Goal: Task Accomplishment & Management: Complete application form

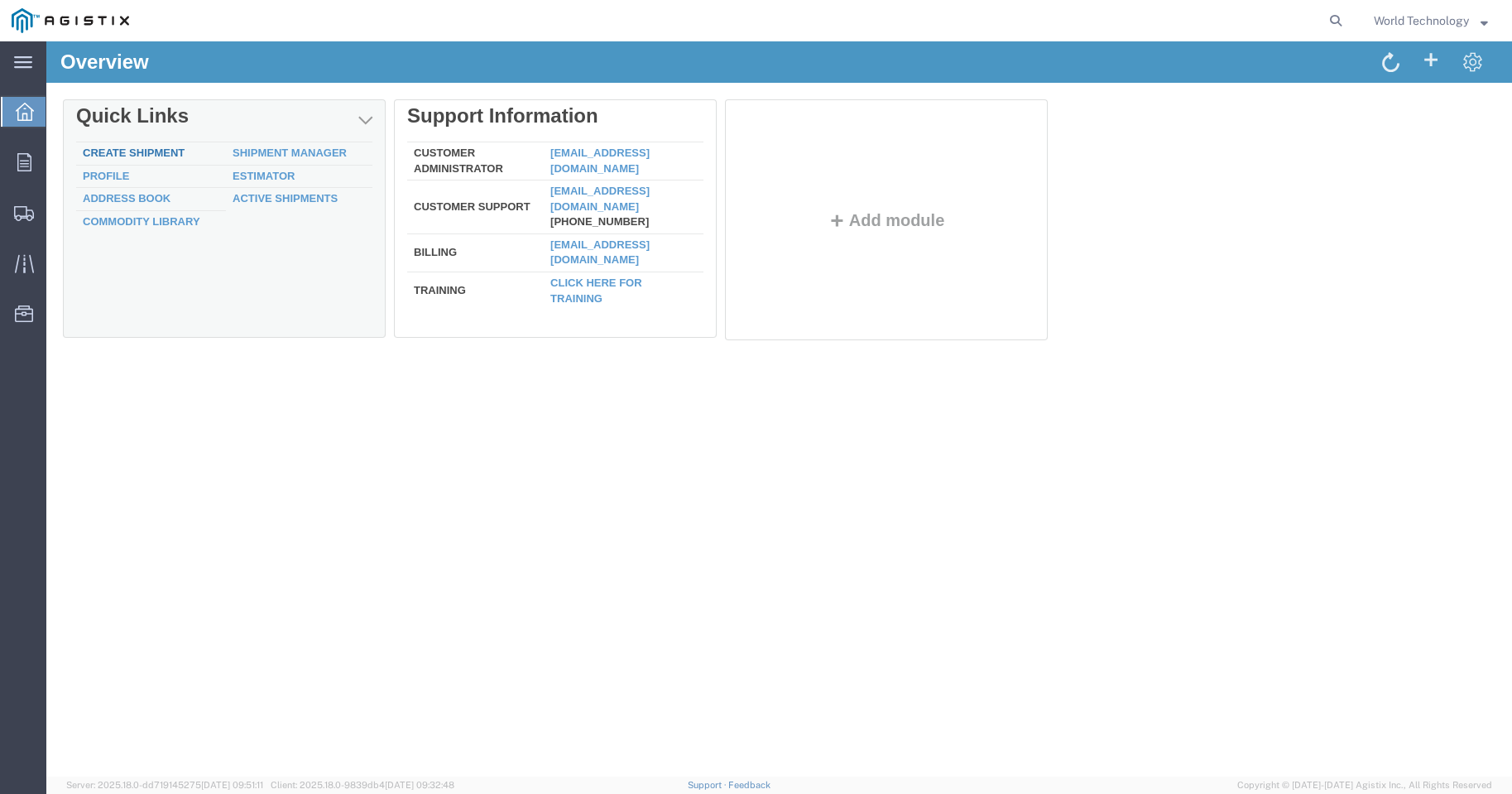
click at [153, 153] on link "Create Shipment" at bounding box center [133, 153] width 102 height 12
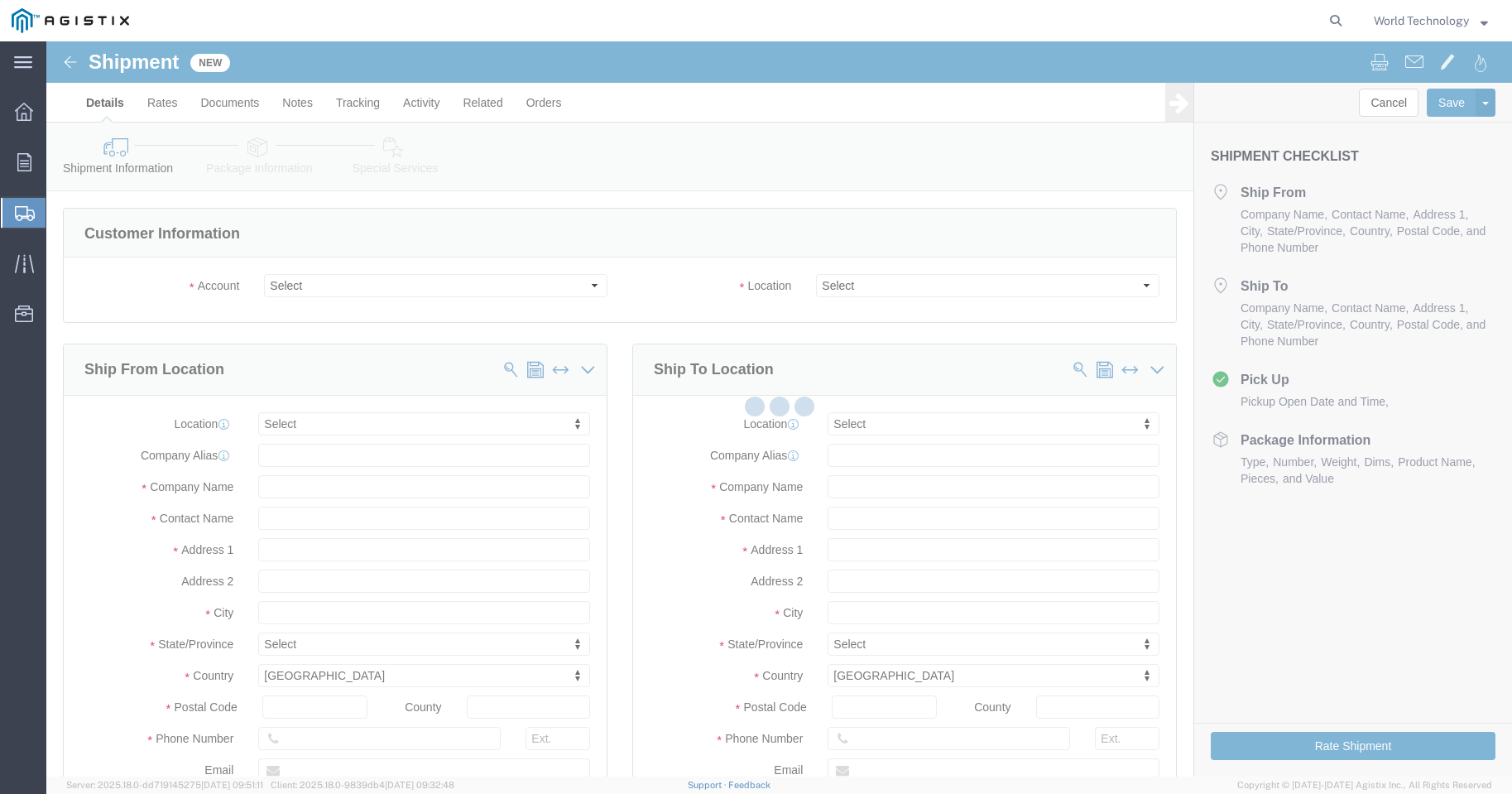
select select
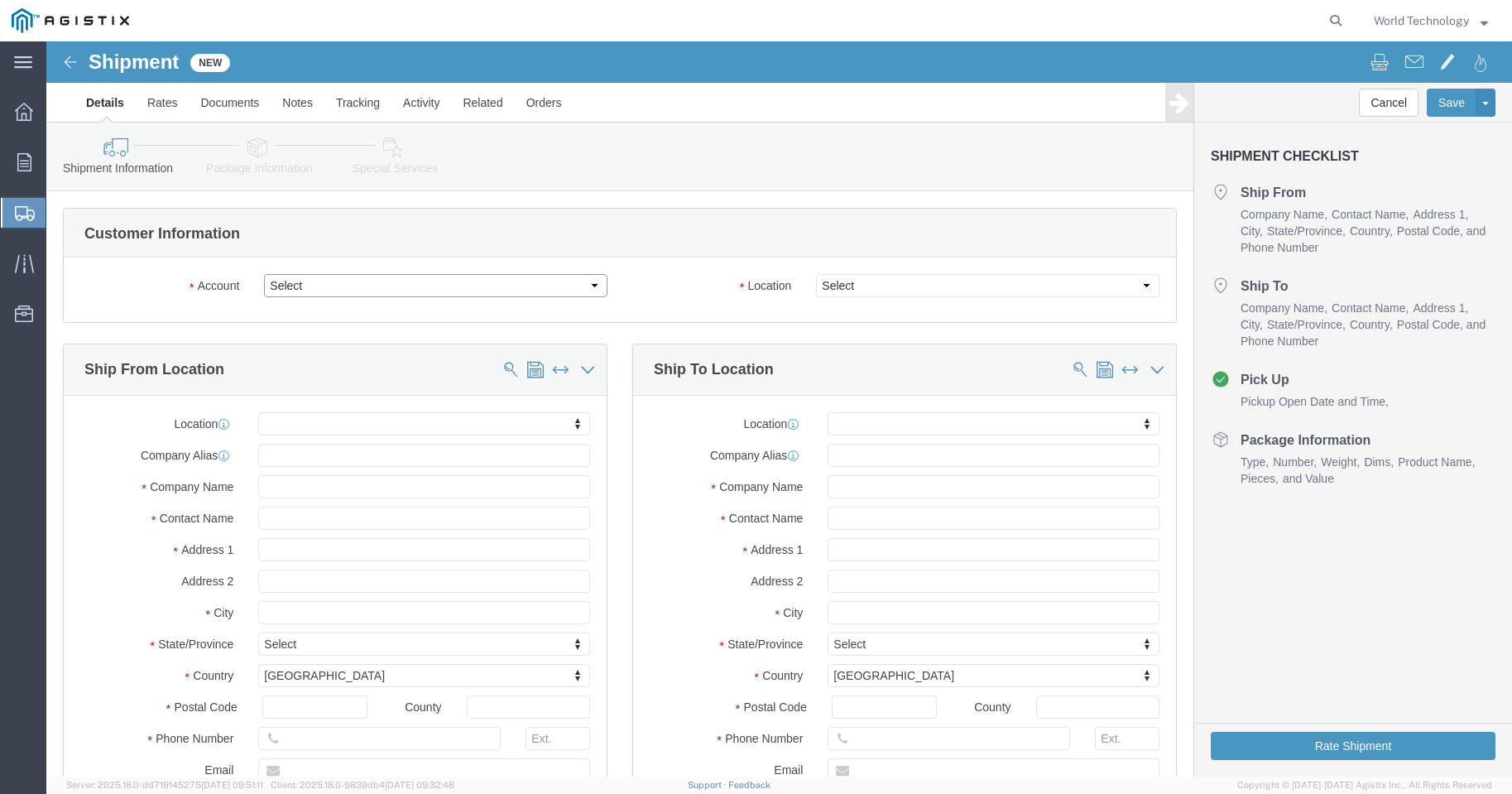
click select "Select PG&E World Wide Technology Inc"
select select "11214"
click select "Select PG&E World Wide Technology Inc"
select select
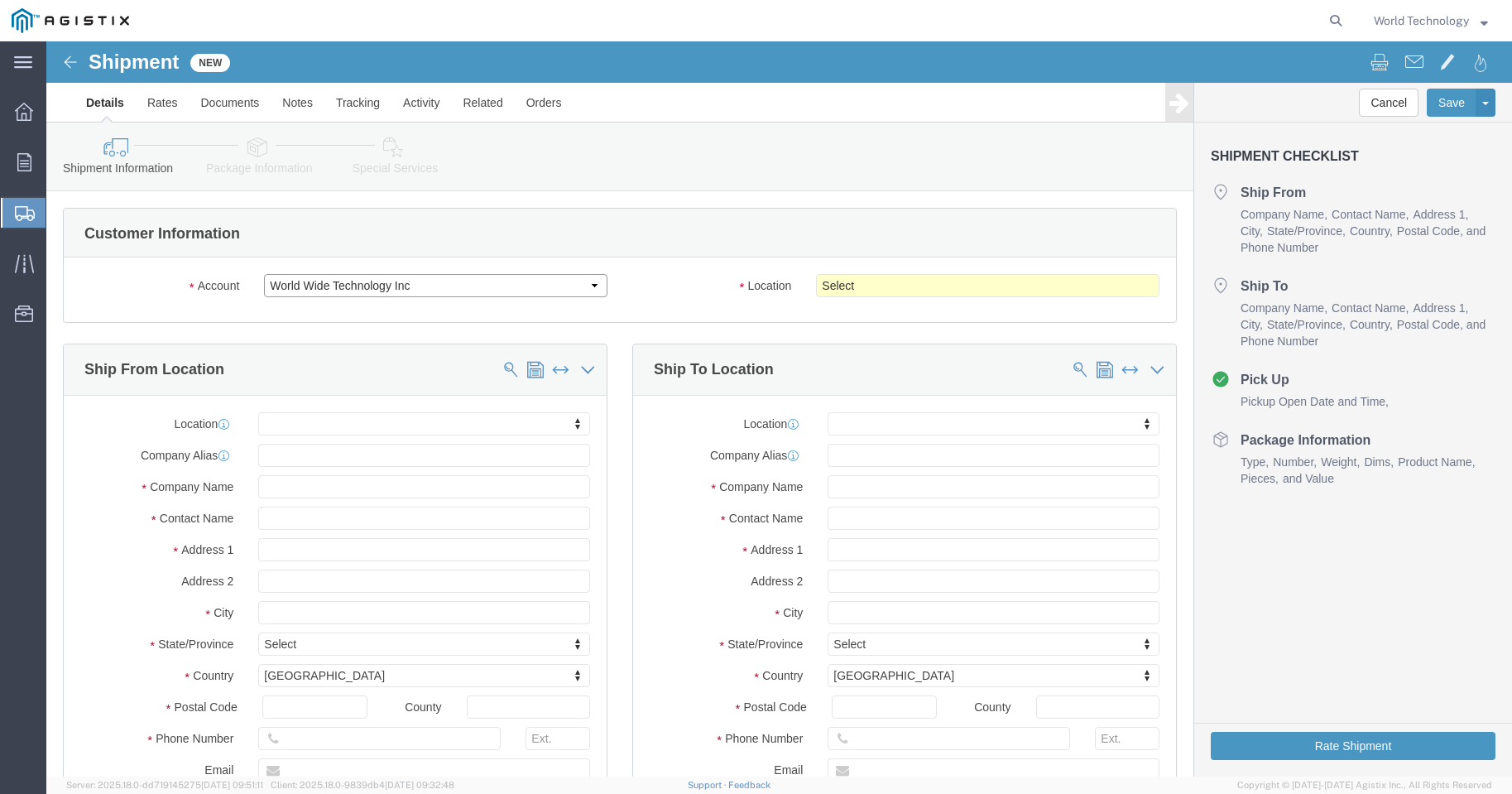
click select "Select PG&E World Wide Technology Inc"
select select "9596"
click select "Select PG&E World Wide Technology Inc"
select select "PURCHORD"
select select
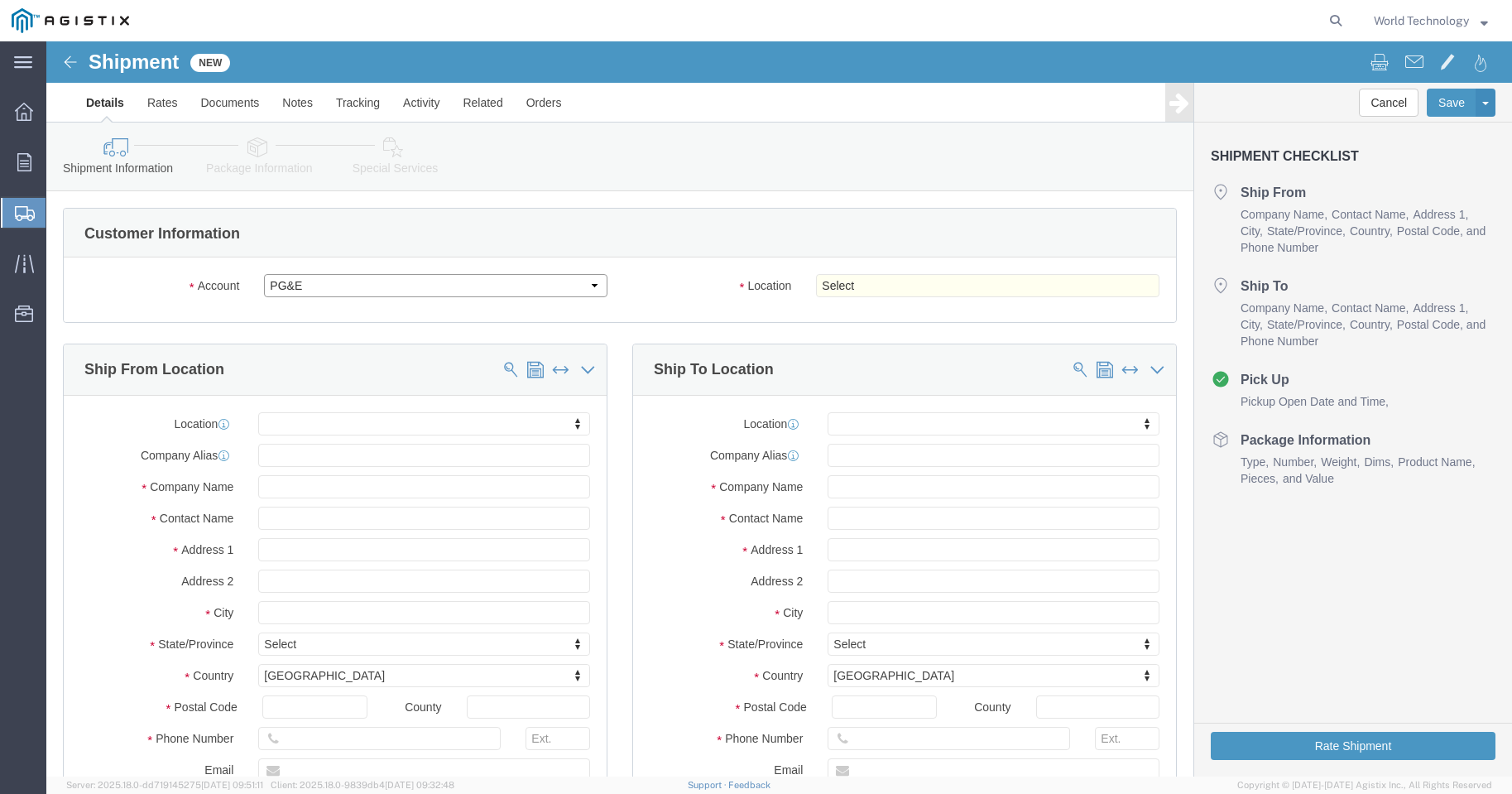
select select
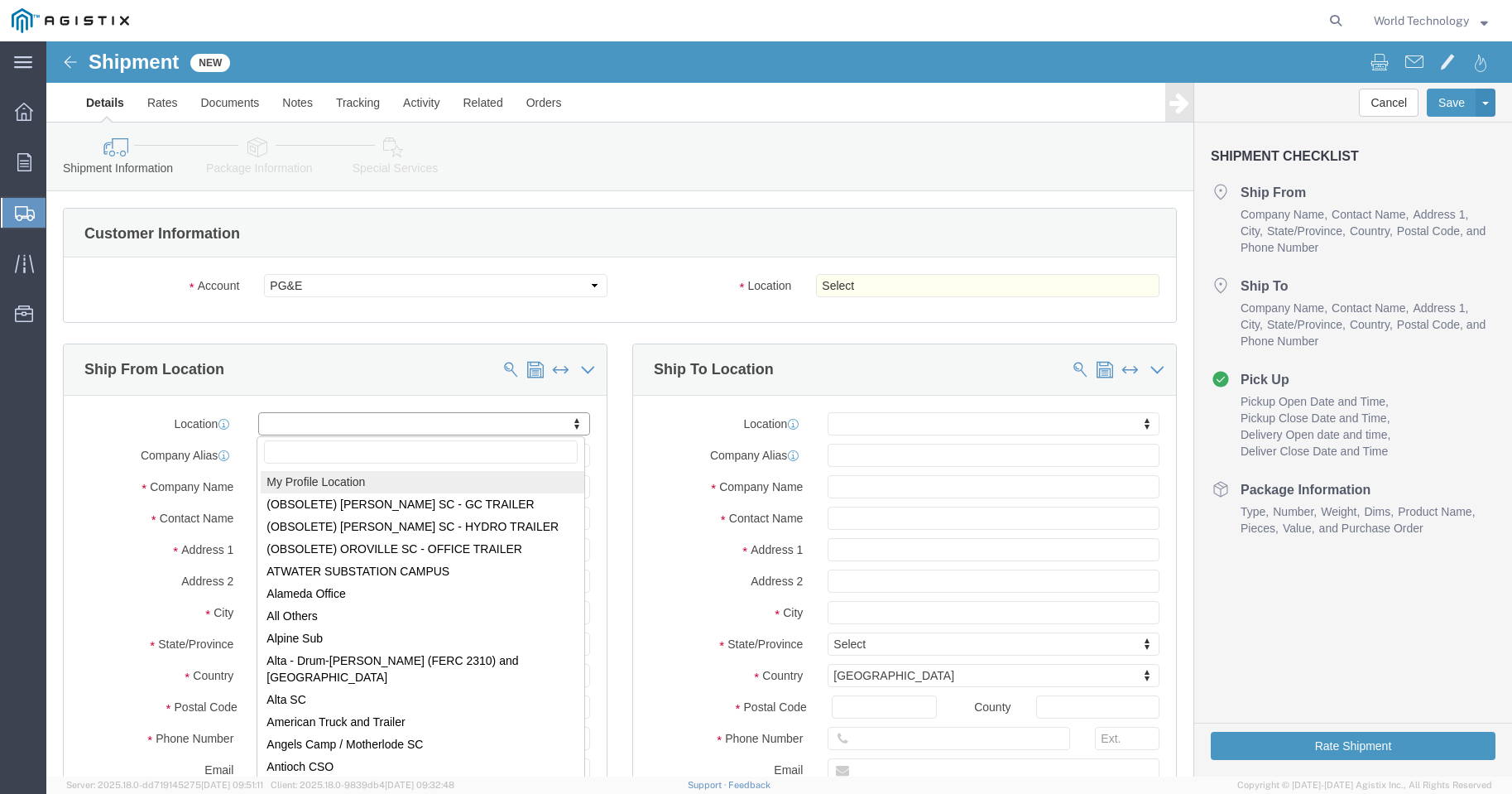
select select "MYPROFILE"
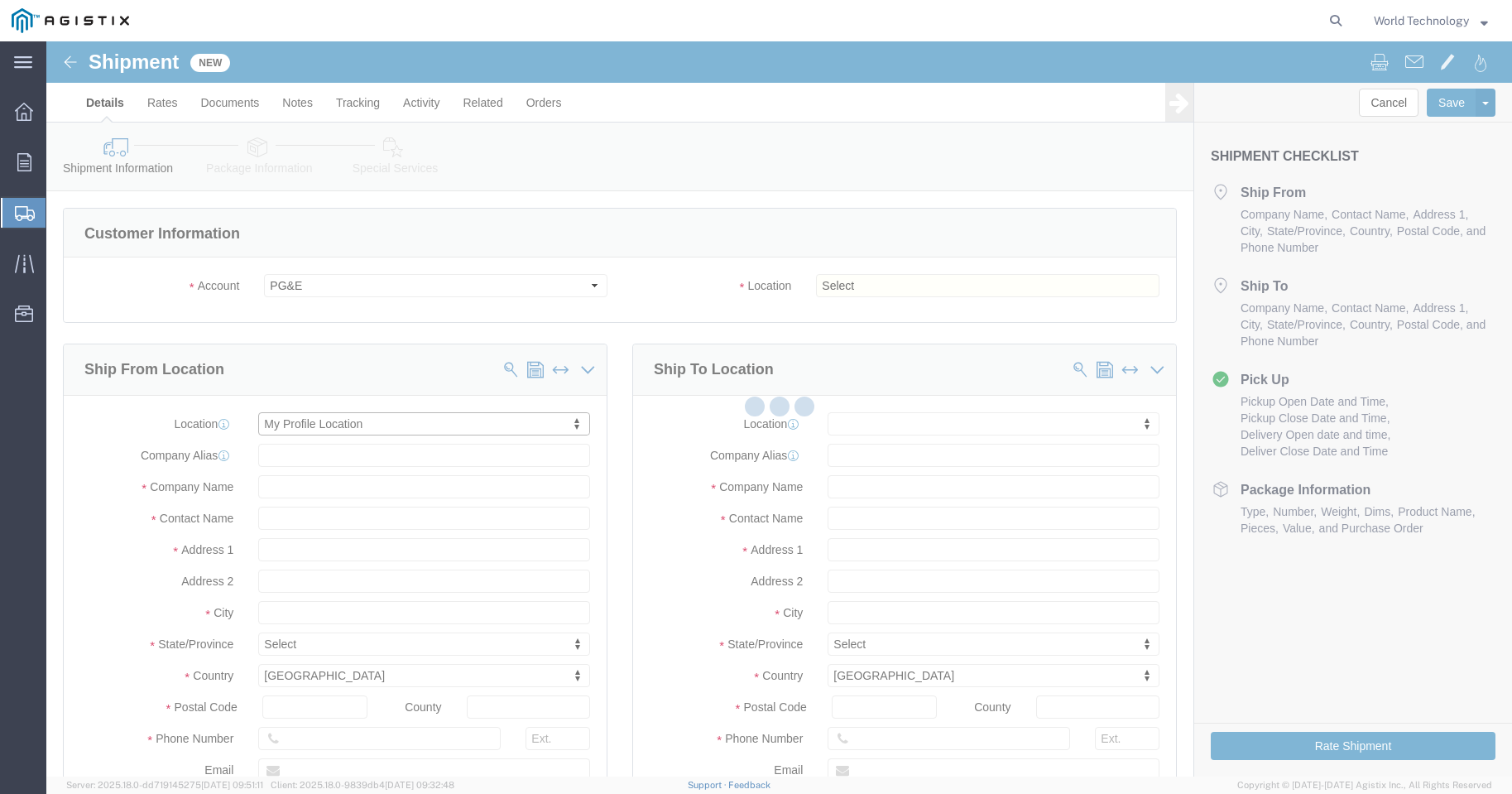
type input "World Wide Technology Inc"
type input "World Technology"
type input "[STREET_ADDRESS]"
type input "[GEOGRAPHIC_DATA]"
type input "62025"
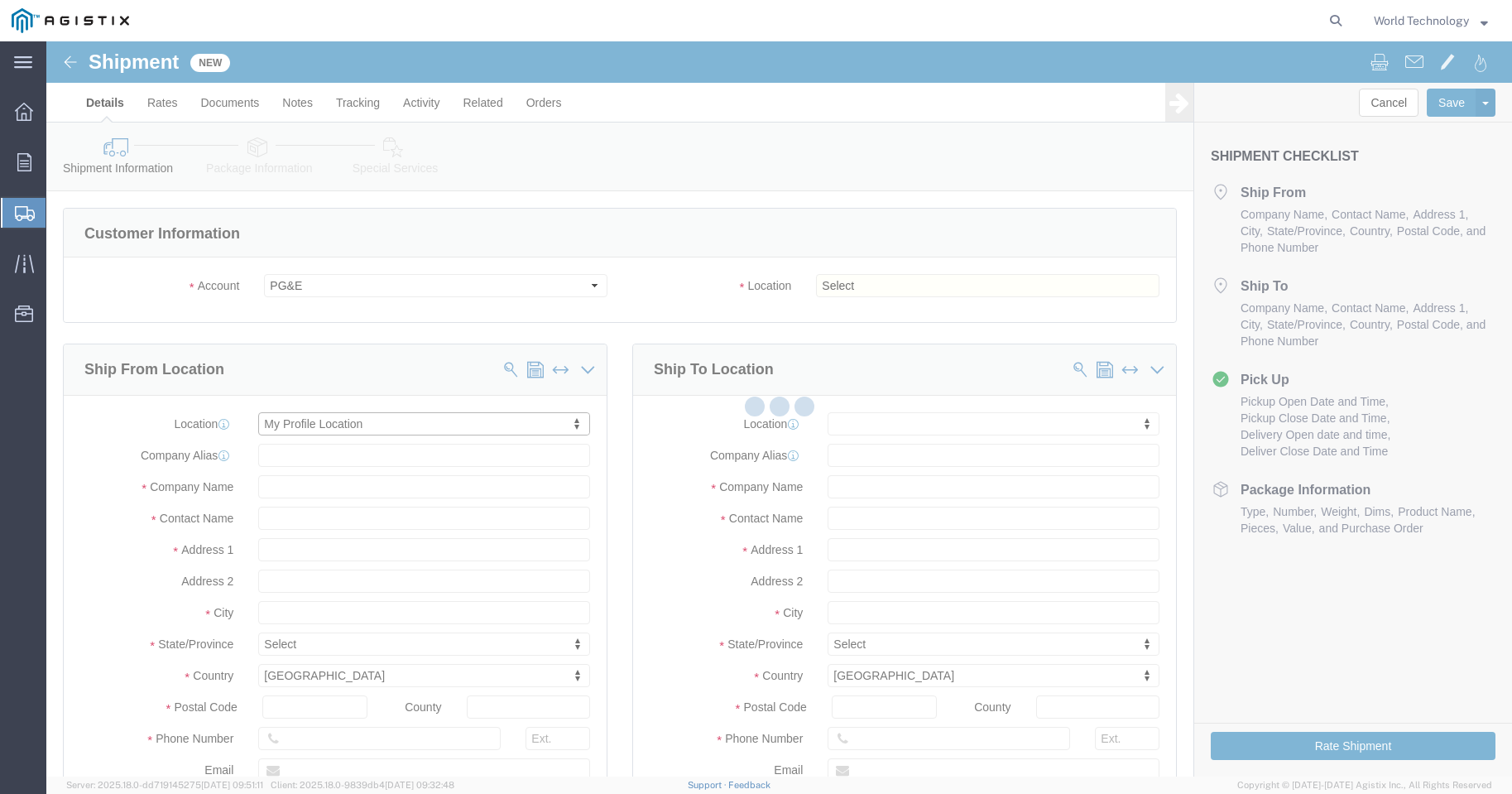
type input "3148240378"
type input "[EMAIL_ADDRESS][DOMAIN_NAME]"
checkbox input "true"
select select "IL"
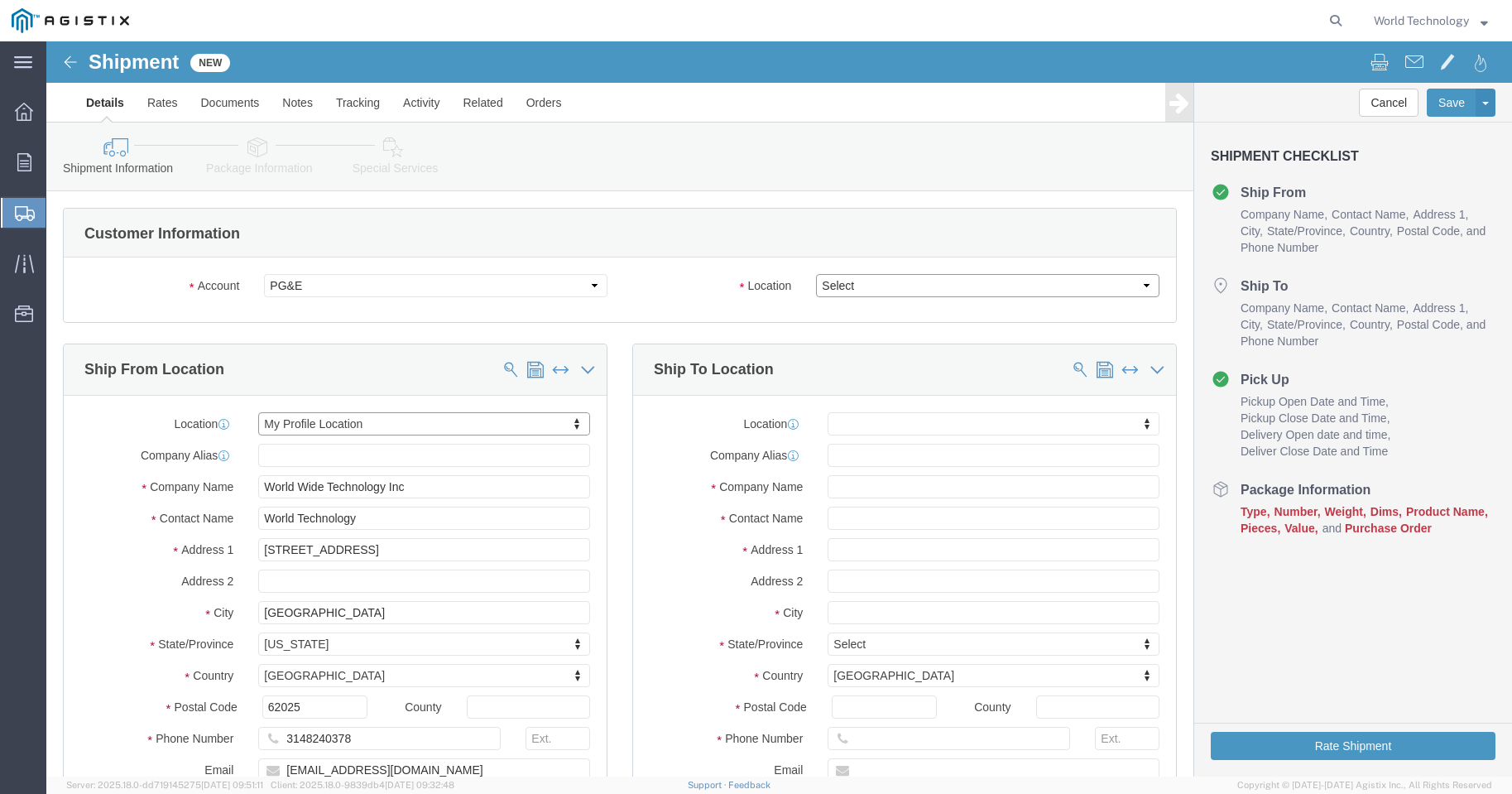
click select "Select All Others [GEOGRAPHIC_DATA] [GEOGRAPHIC_DATA] [GEOGRAPHIC_DATA] [GEOGRA…"
select select "23082"
click select "Select All Others [GEOGRAPHIC_DATA] [GEOGRAPHIC_DATA] [GEOGRAPHIC_DATA] [GEOGRA…"
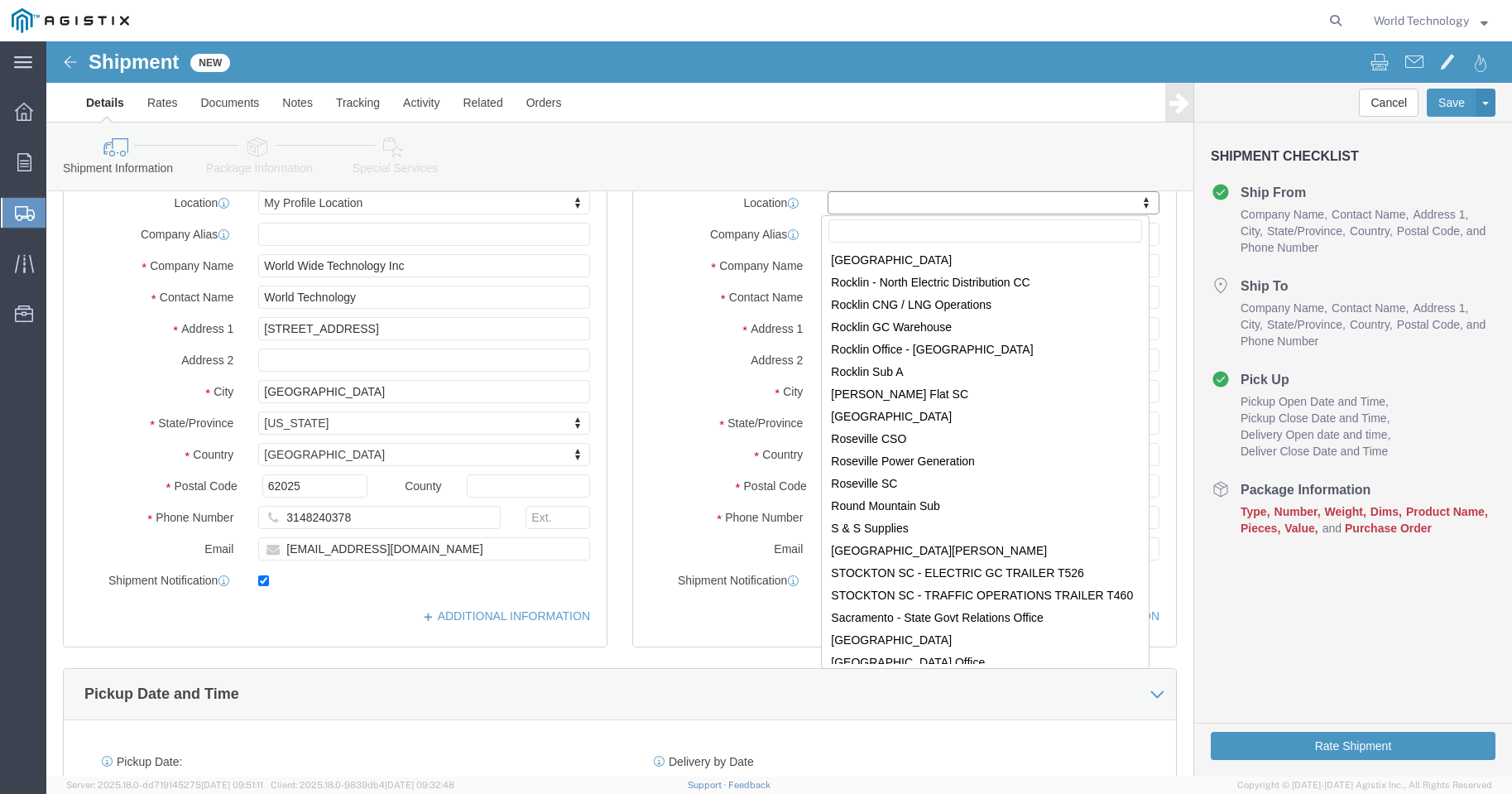
scroll to position [7947, 0]
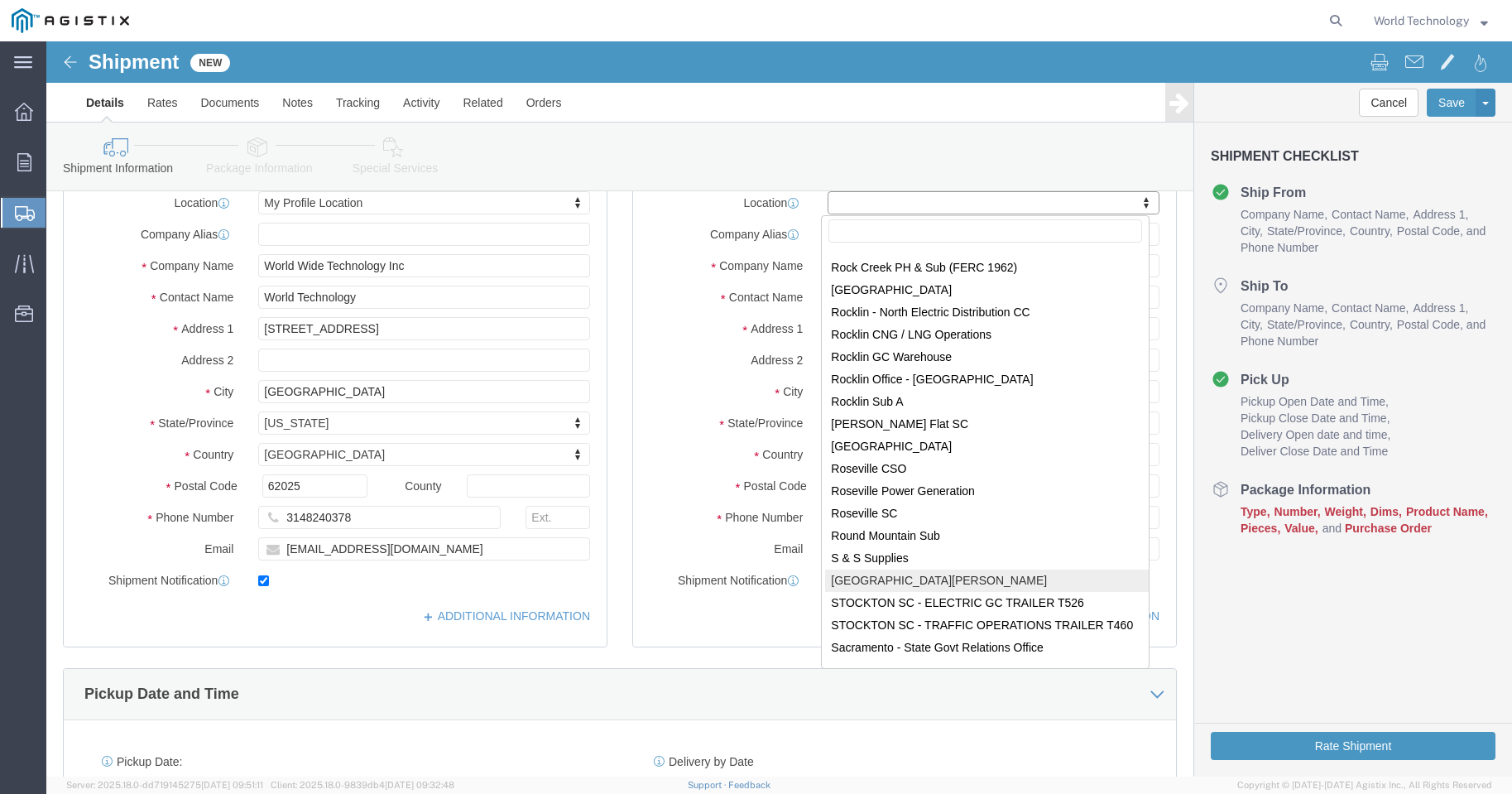
select select "69611"
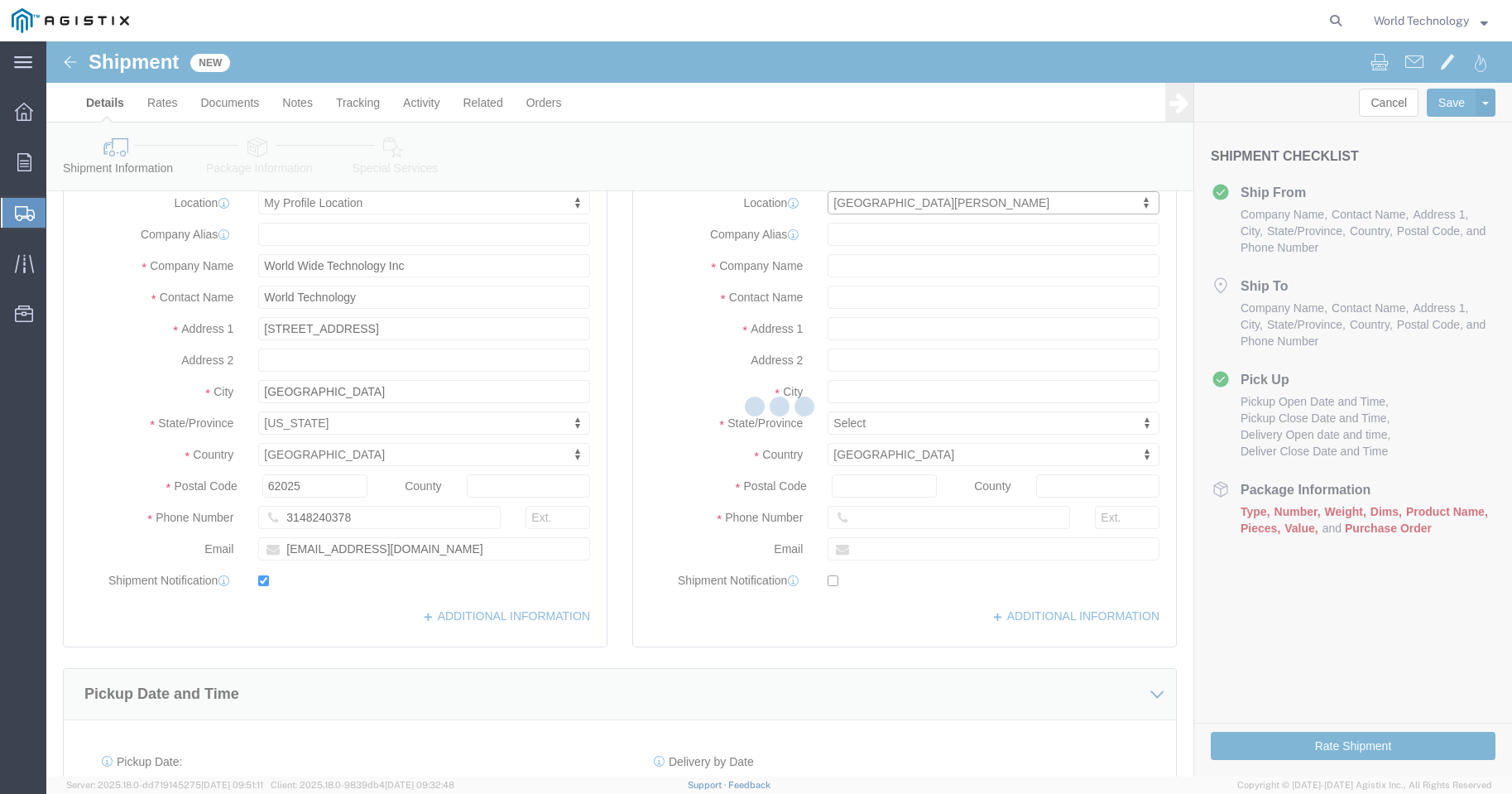
type input "PG&E"
type input "[STREET_ADDRESS]"
type input "STOCKTON"
type input "95206"
select select "CA"
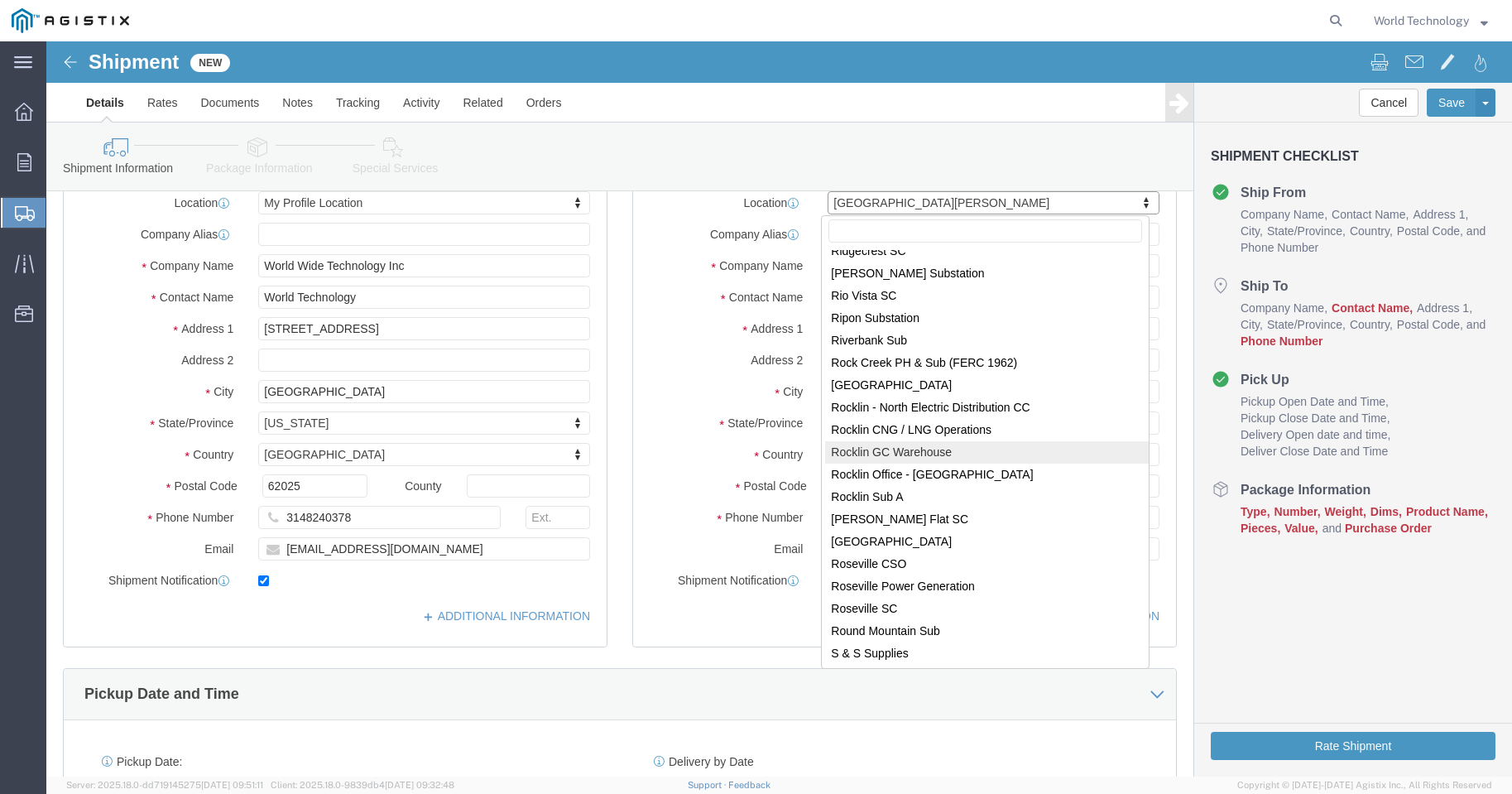
scroll to position [7906, 0]
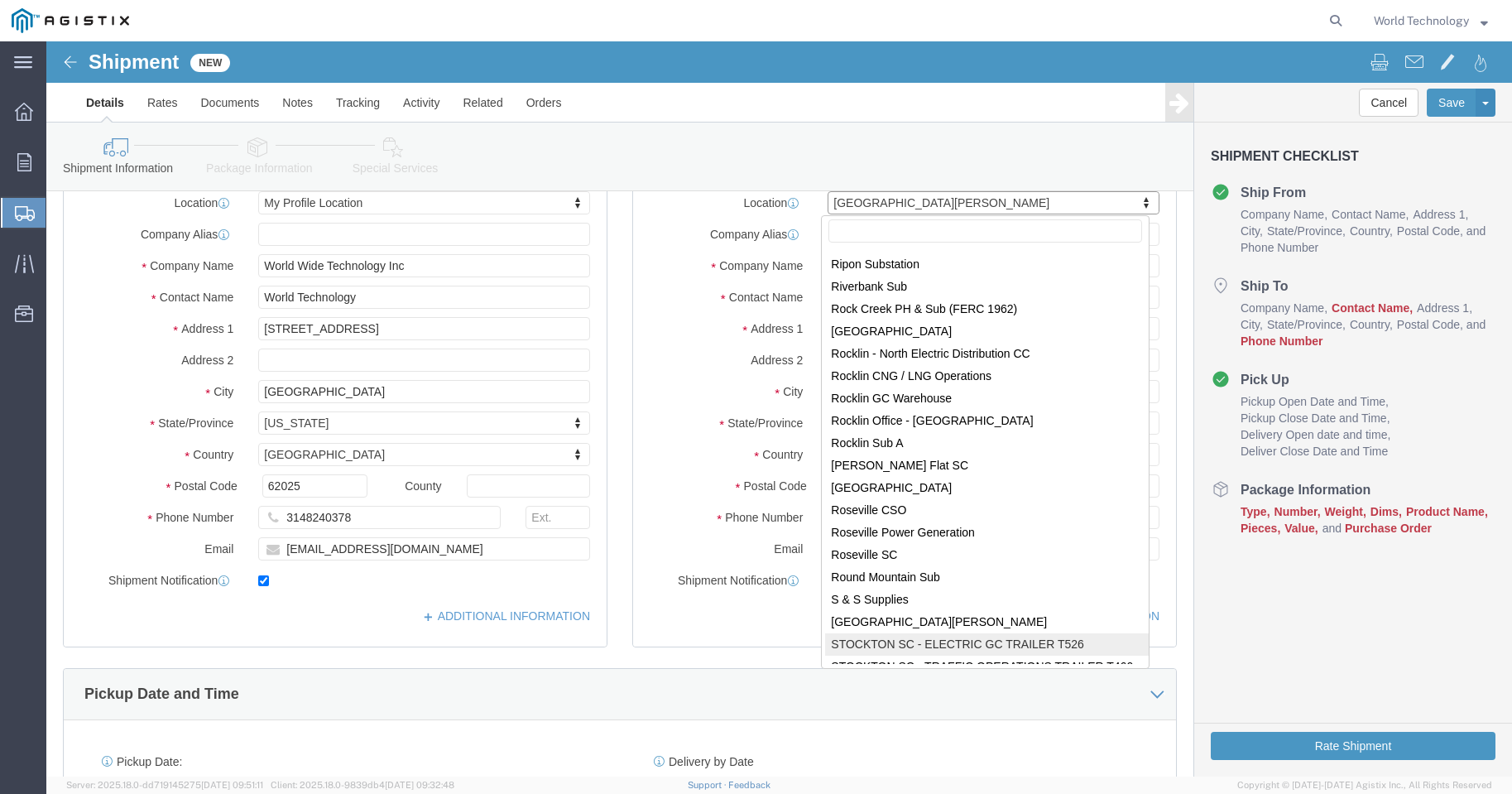
select select "72133"
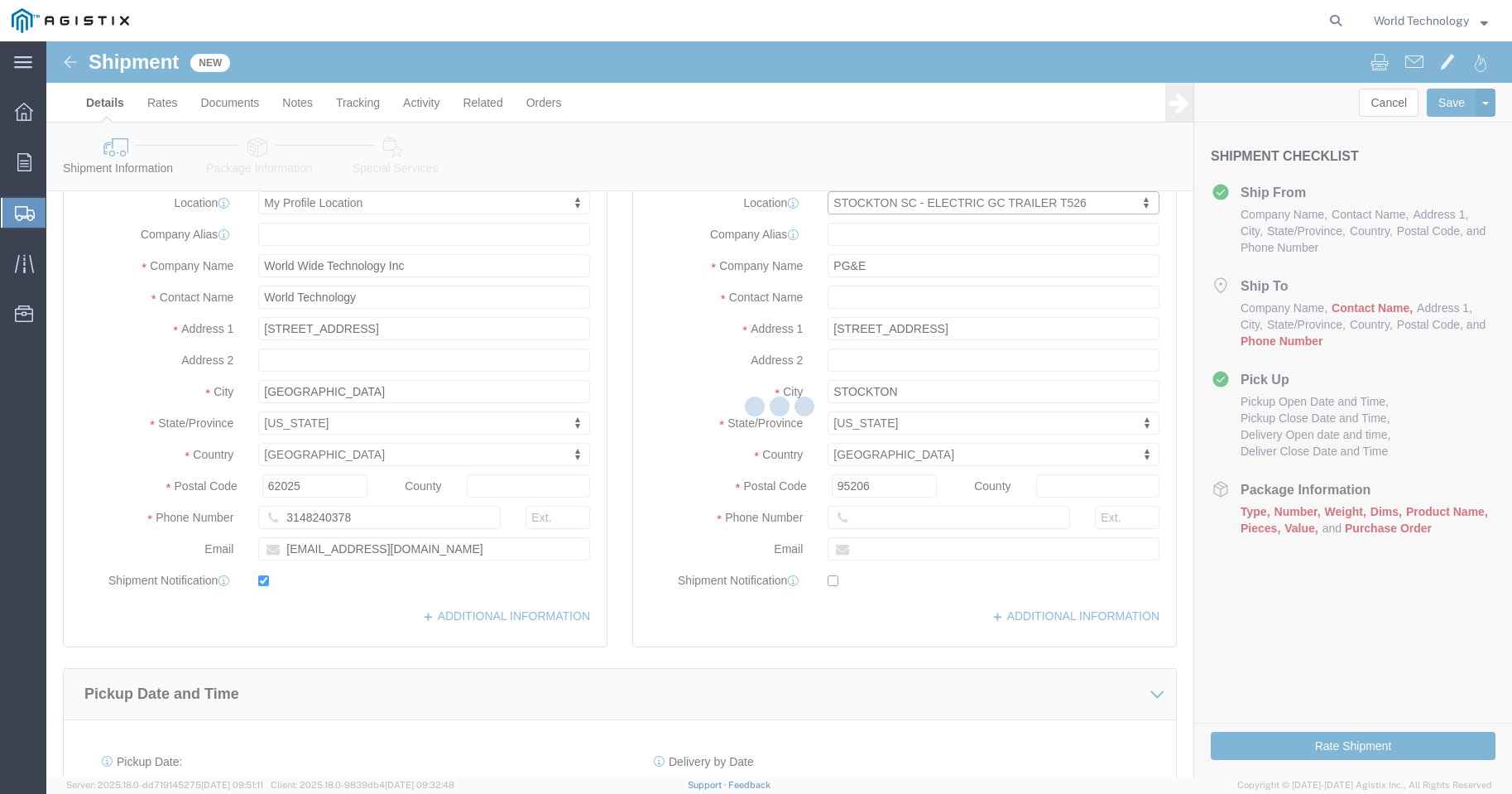
type input "187402"
type input "[STREET_ADDRESS]"
type input "Stockton"
type input "95204-2442"
select select "CA"
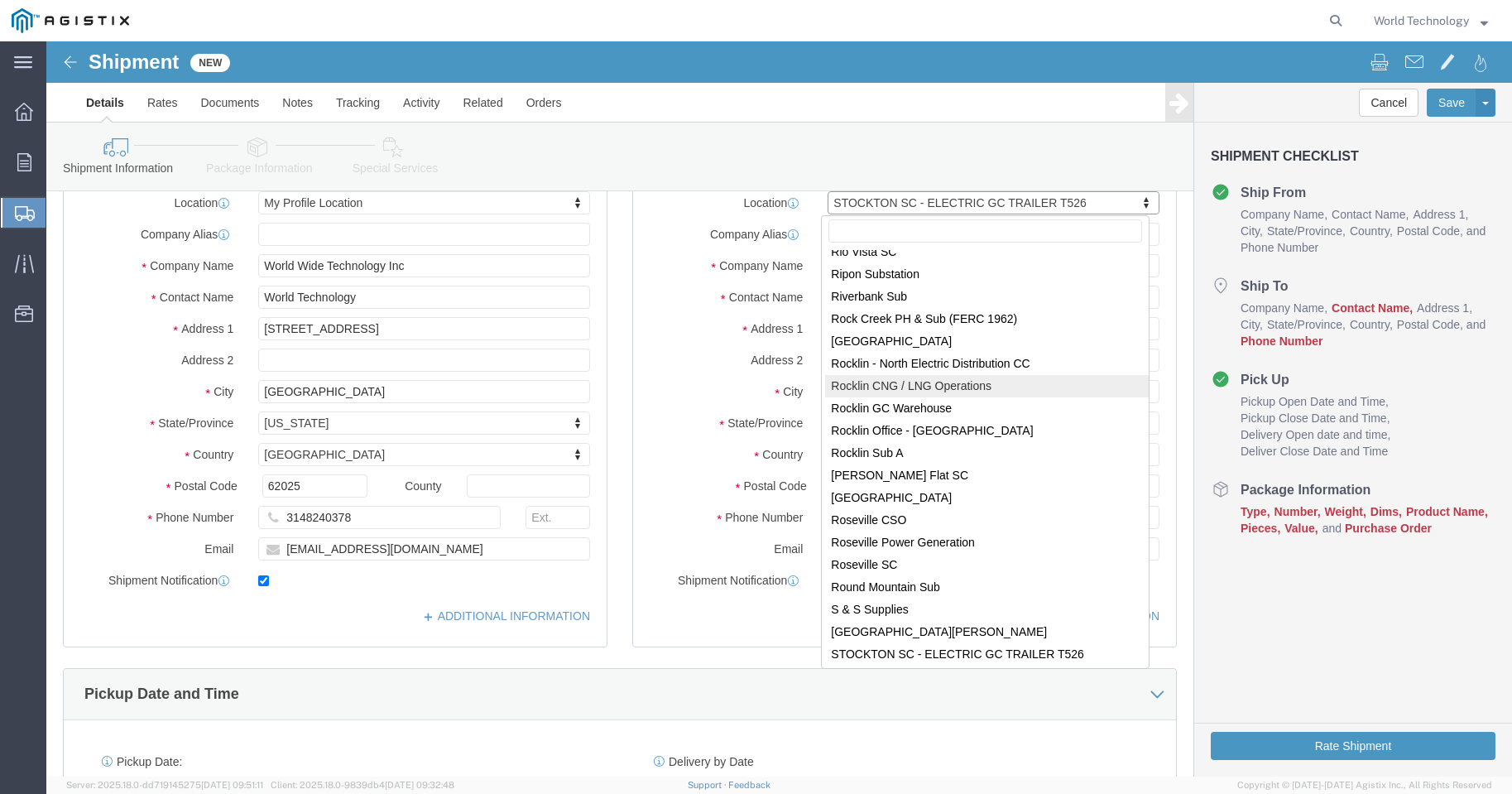
scroll to position [7928, 0]
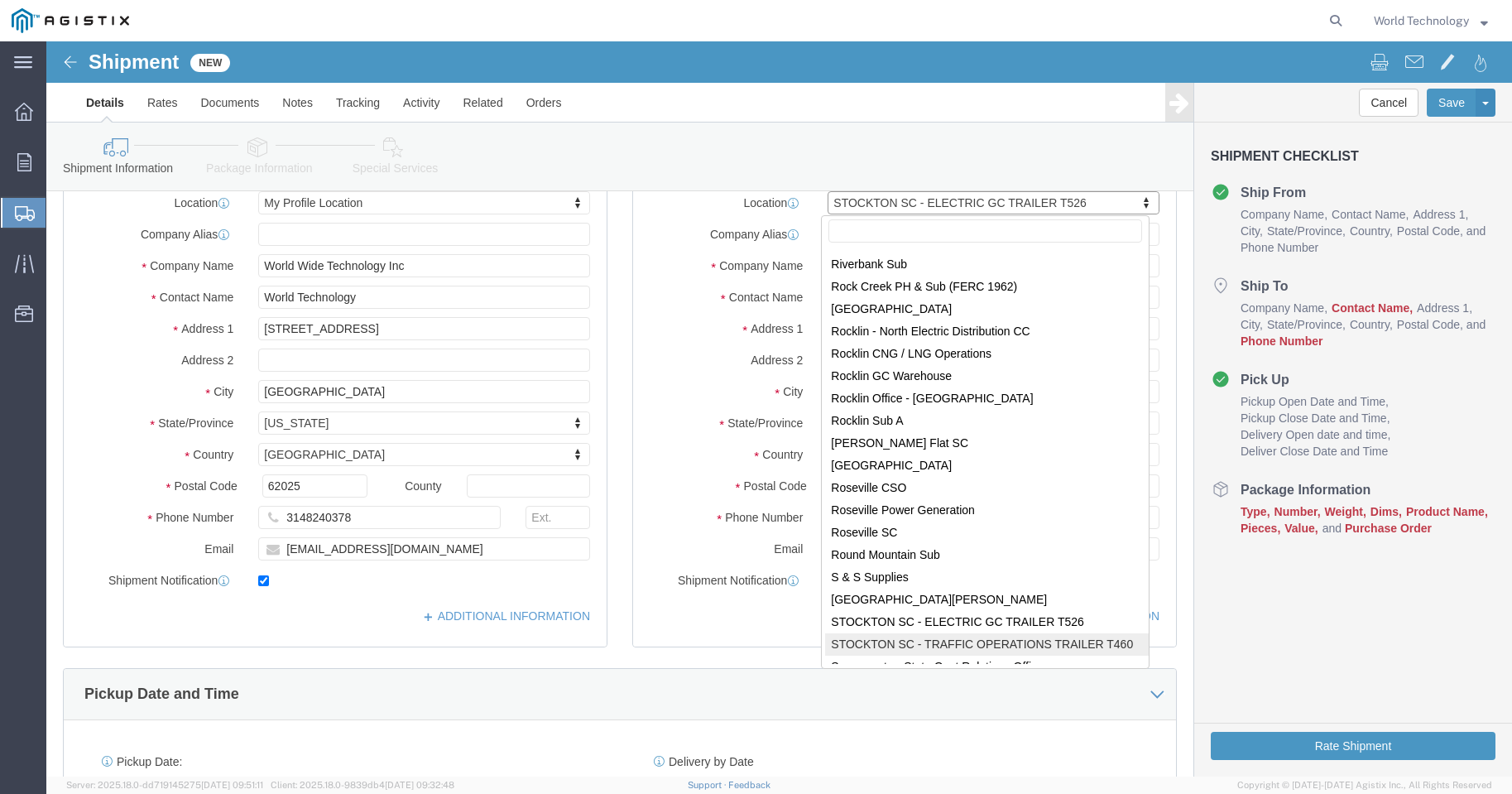
select select "72132"
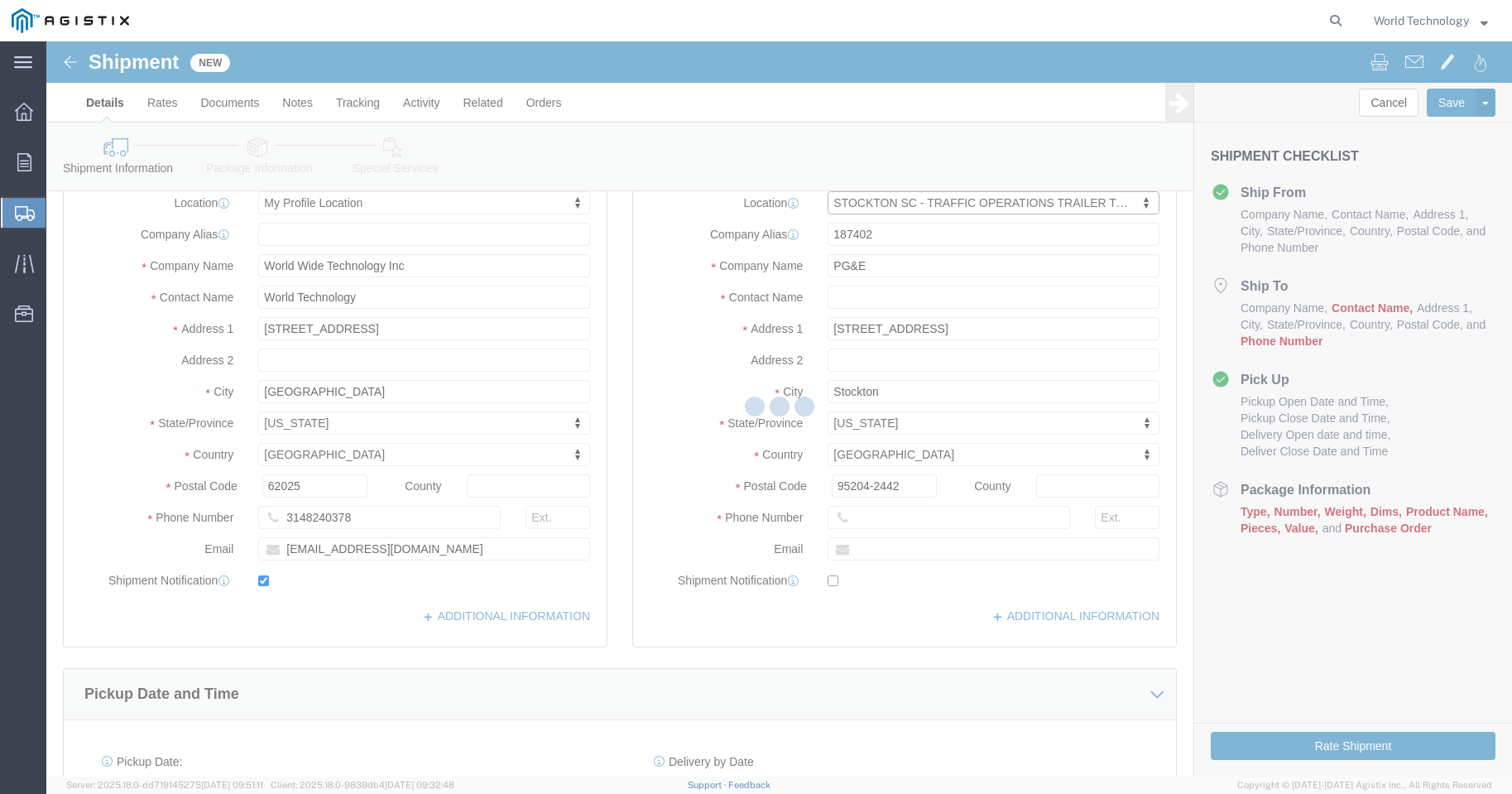
select select "CA"
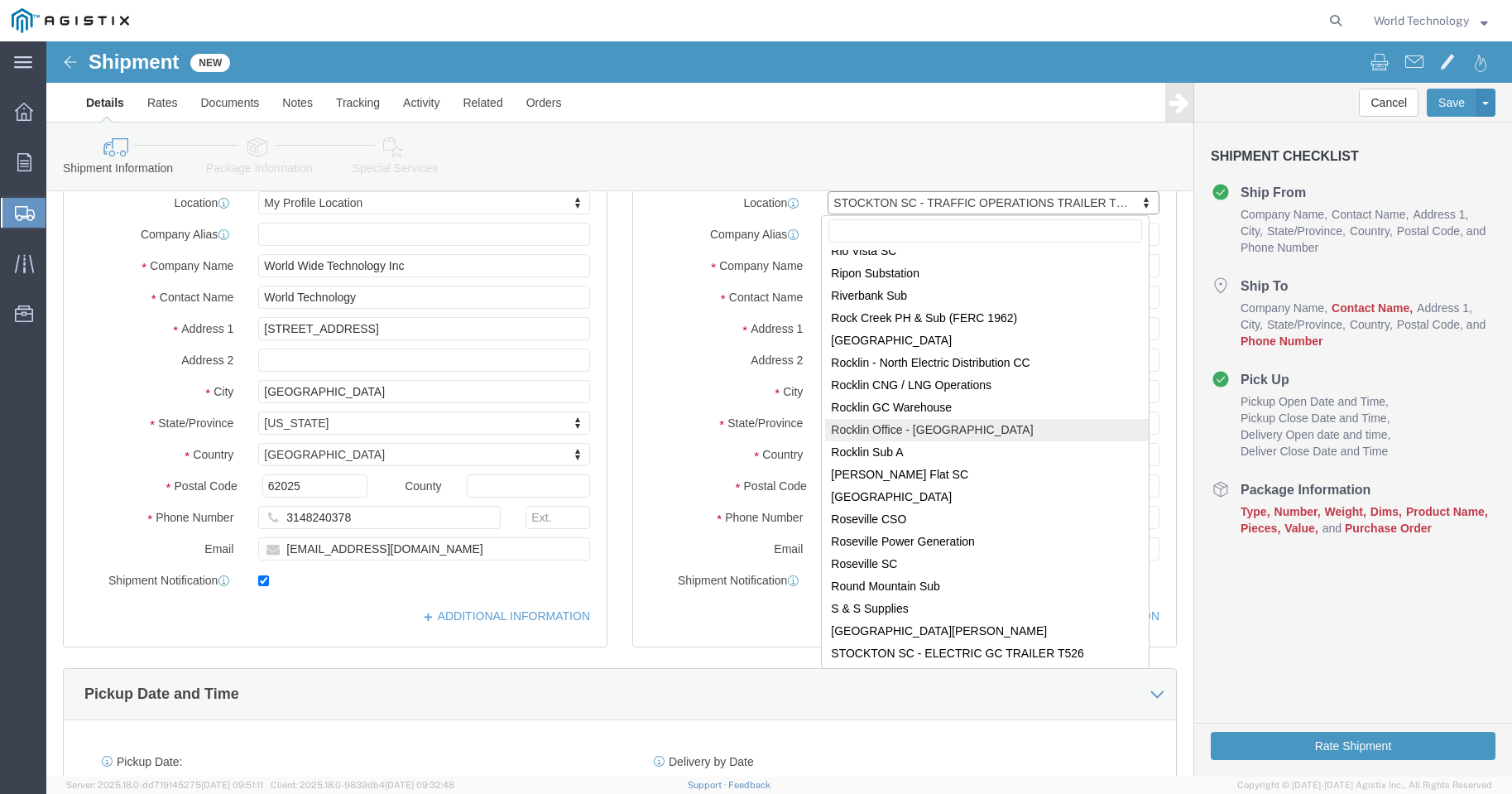
scroll to position [7948, 0]
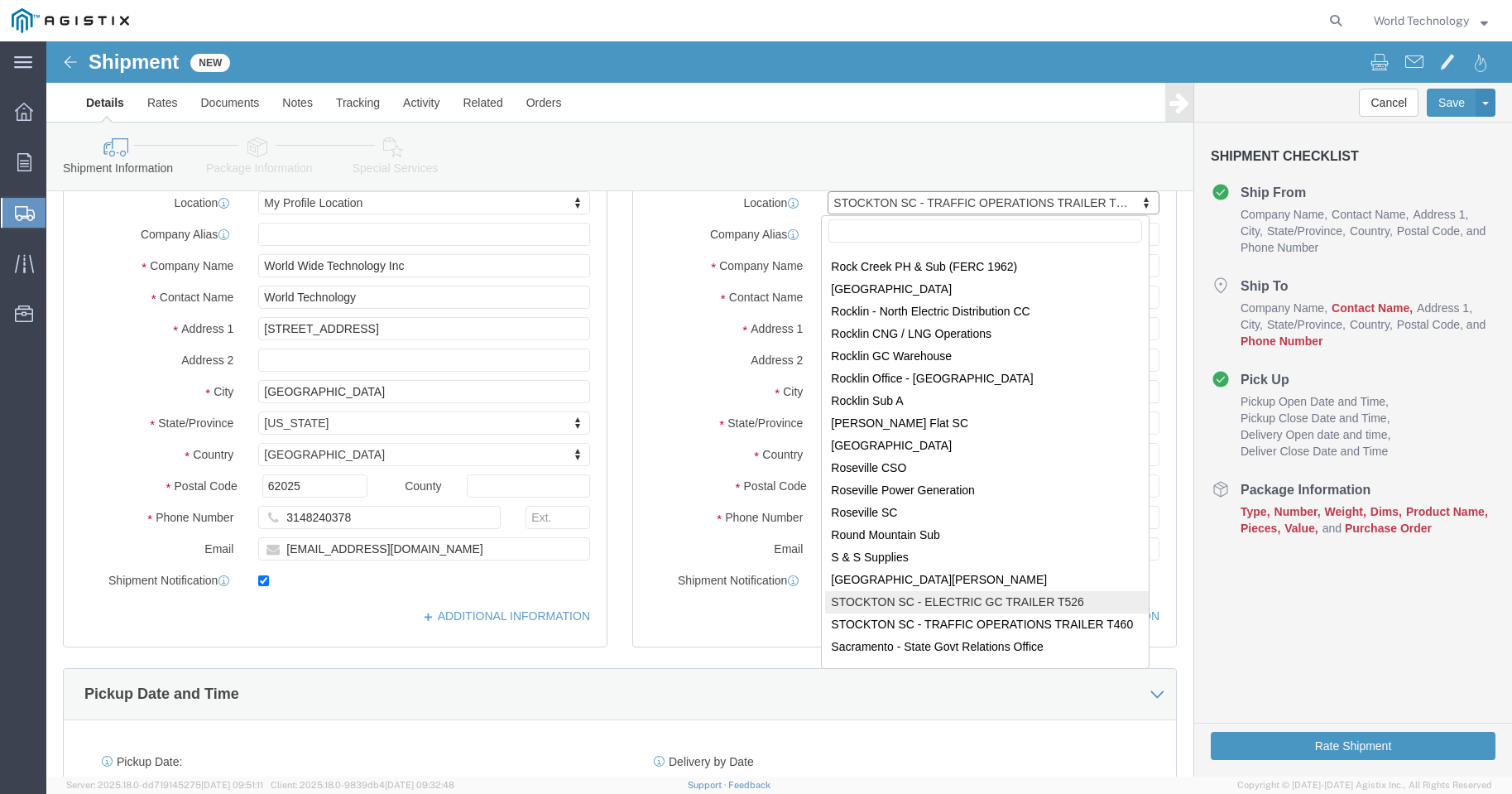
select select "72133"
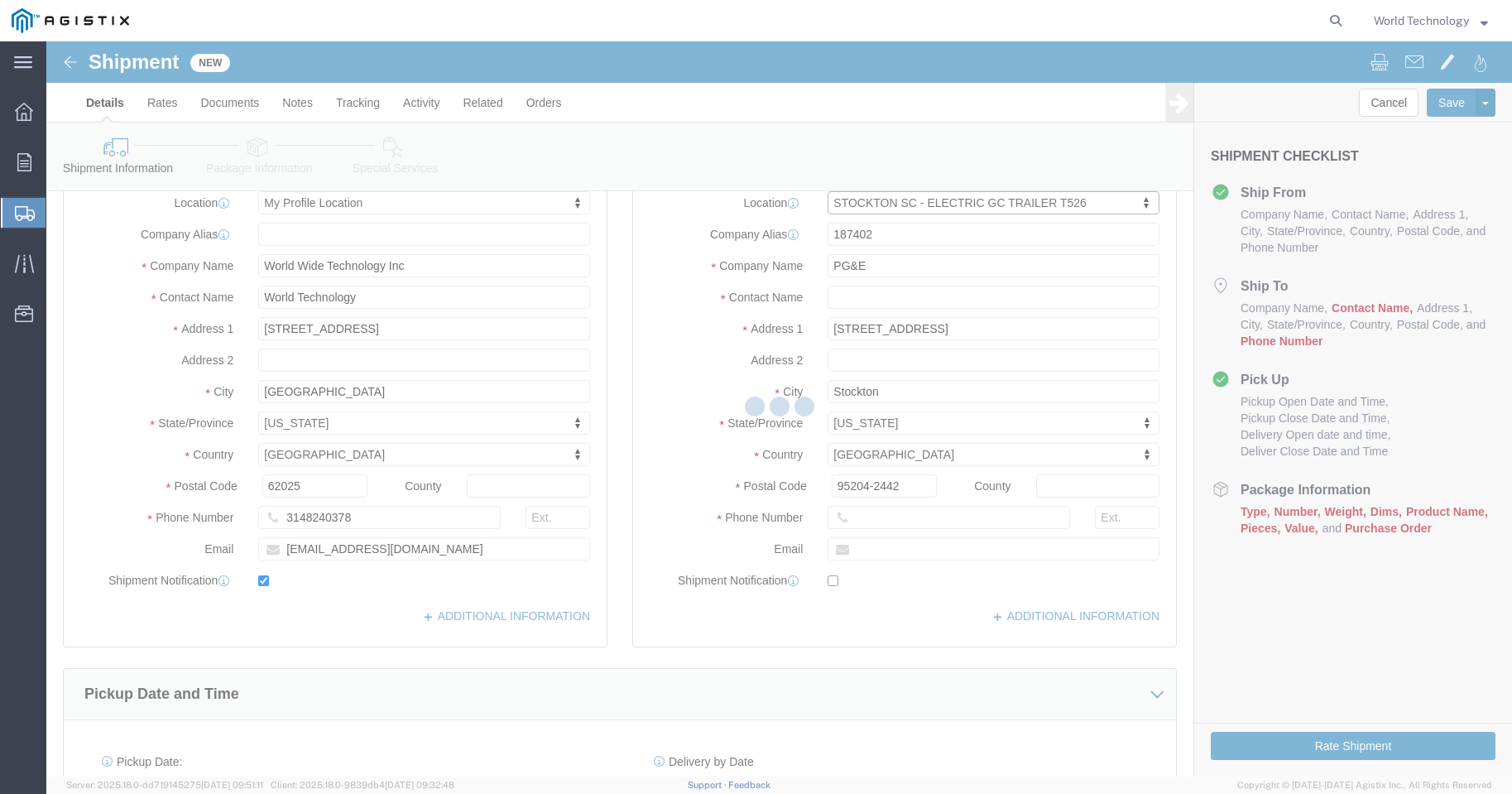
select select "CA"
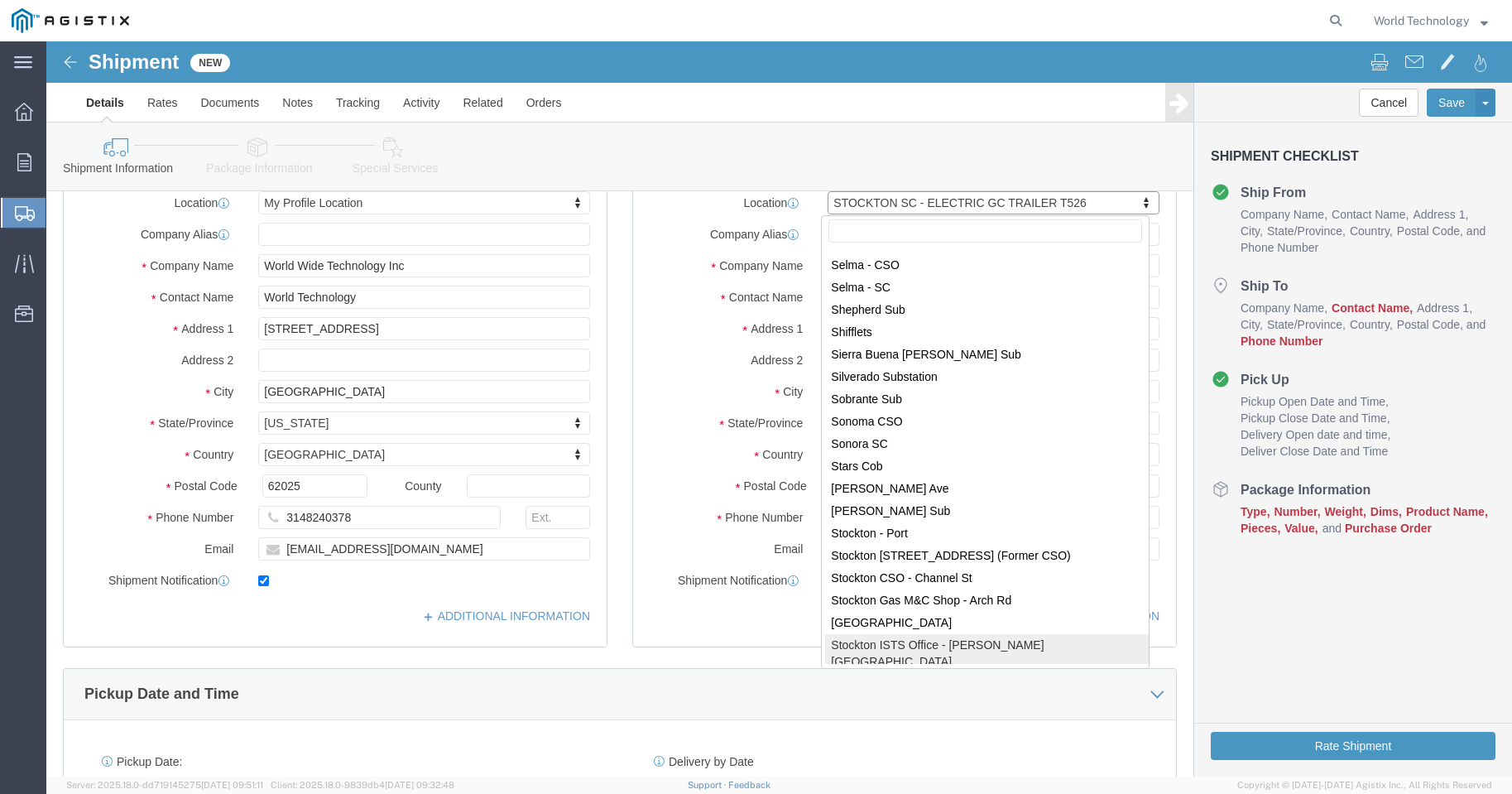
scroll to position [9471, 0]
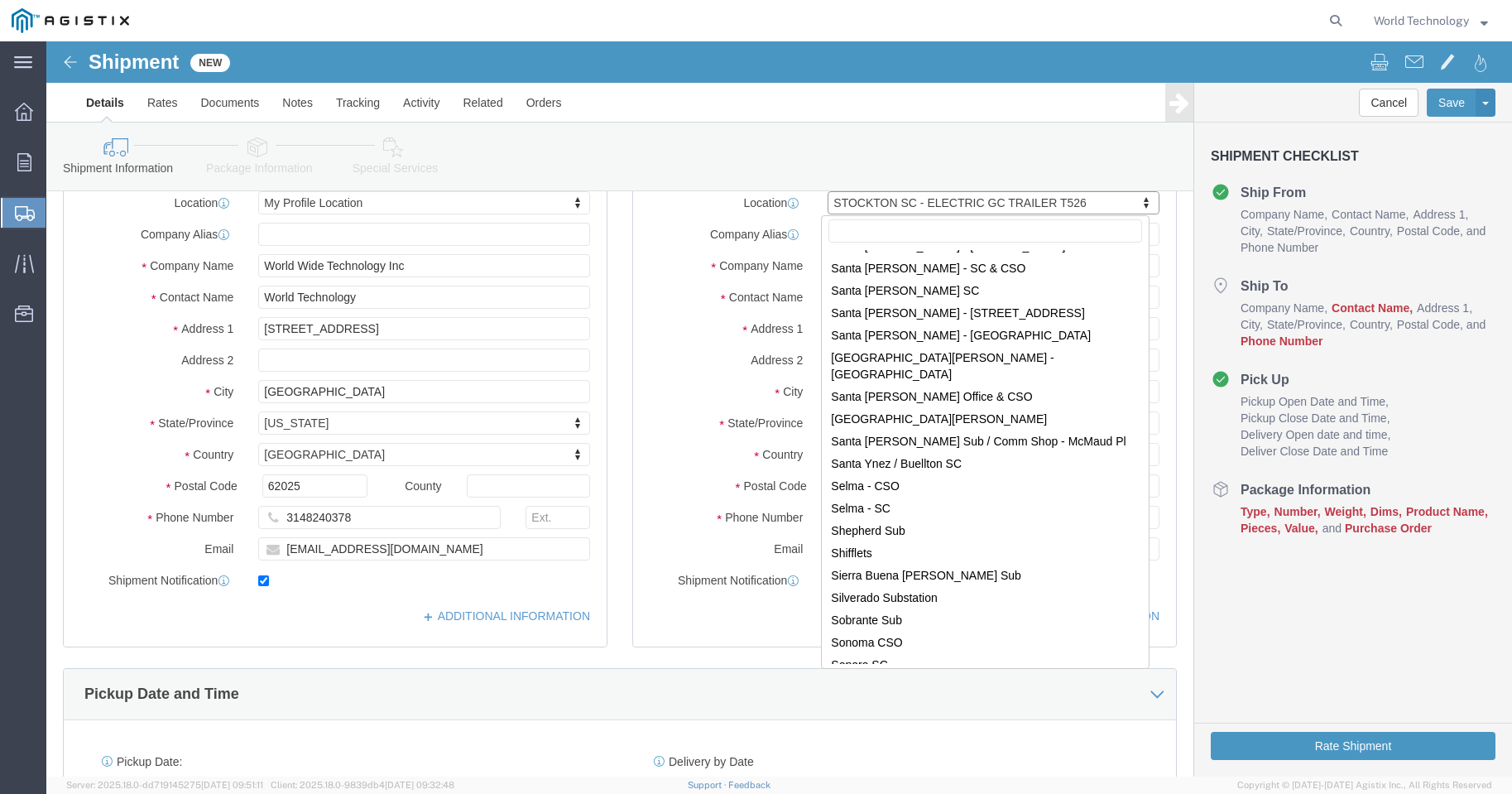
select select "38226"
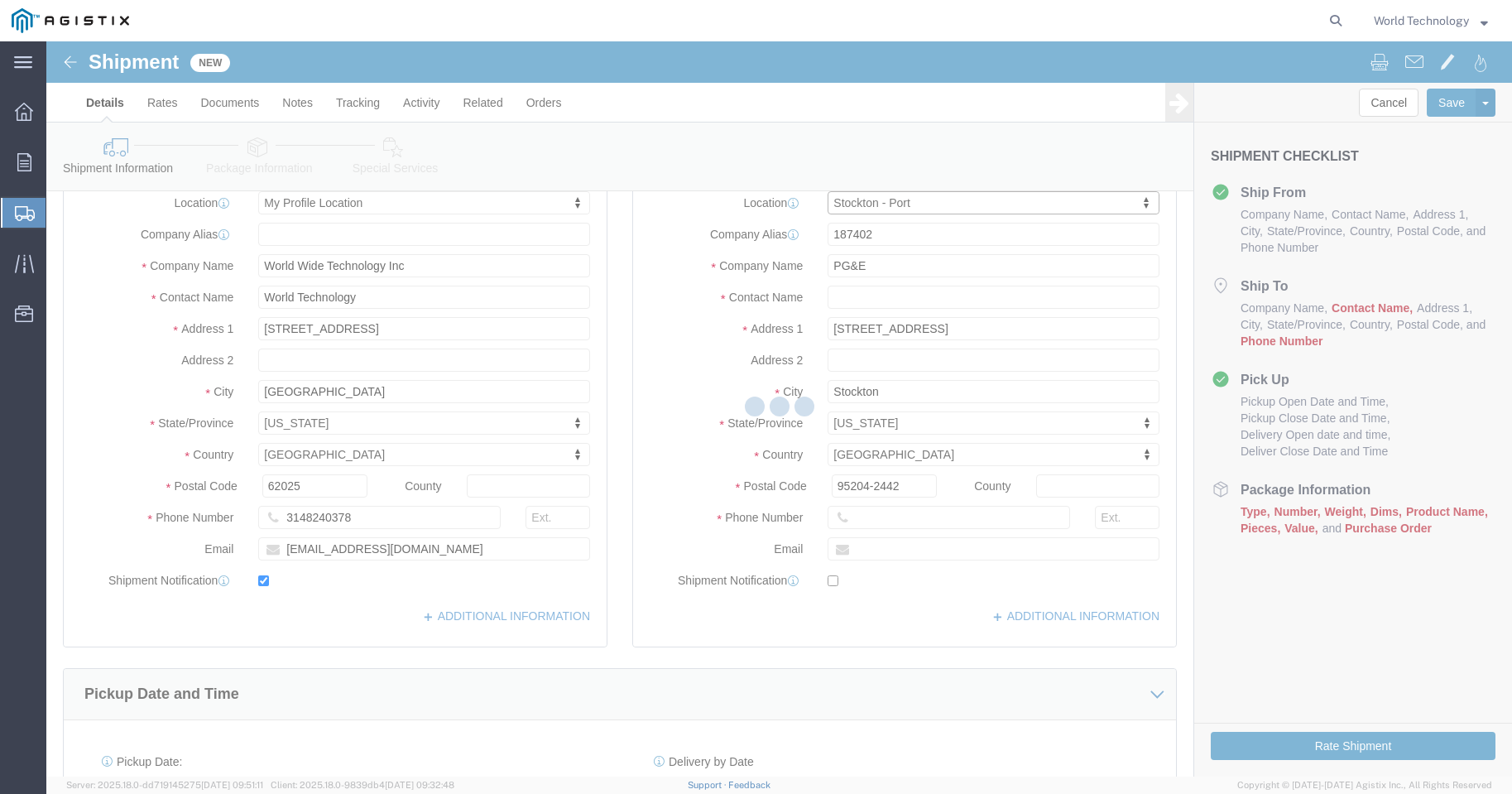
type input "[STREET_ADDRESS]"
type input "95206"
select select "CA"
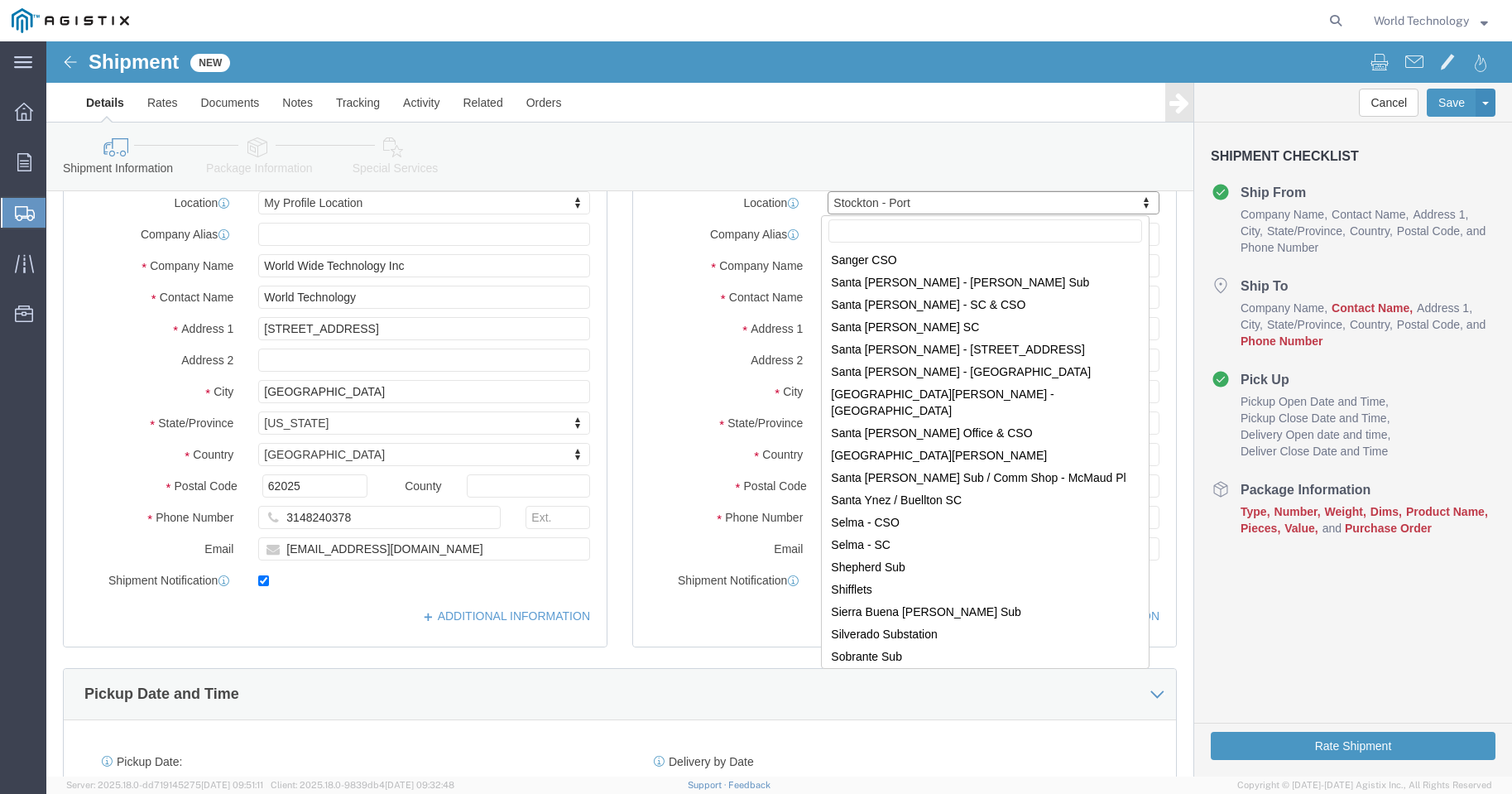
scroll to position [9485, 0]
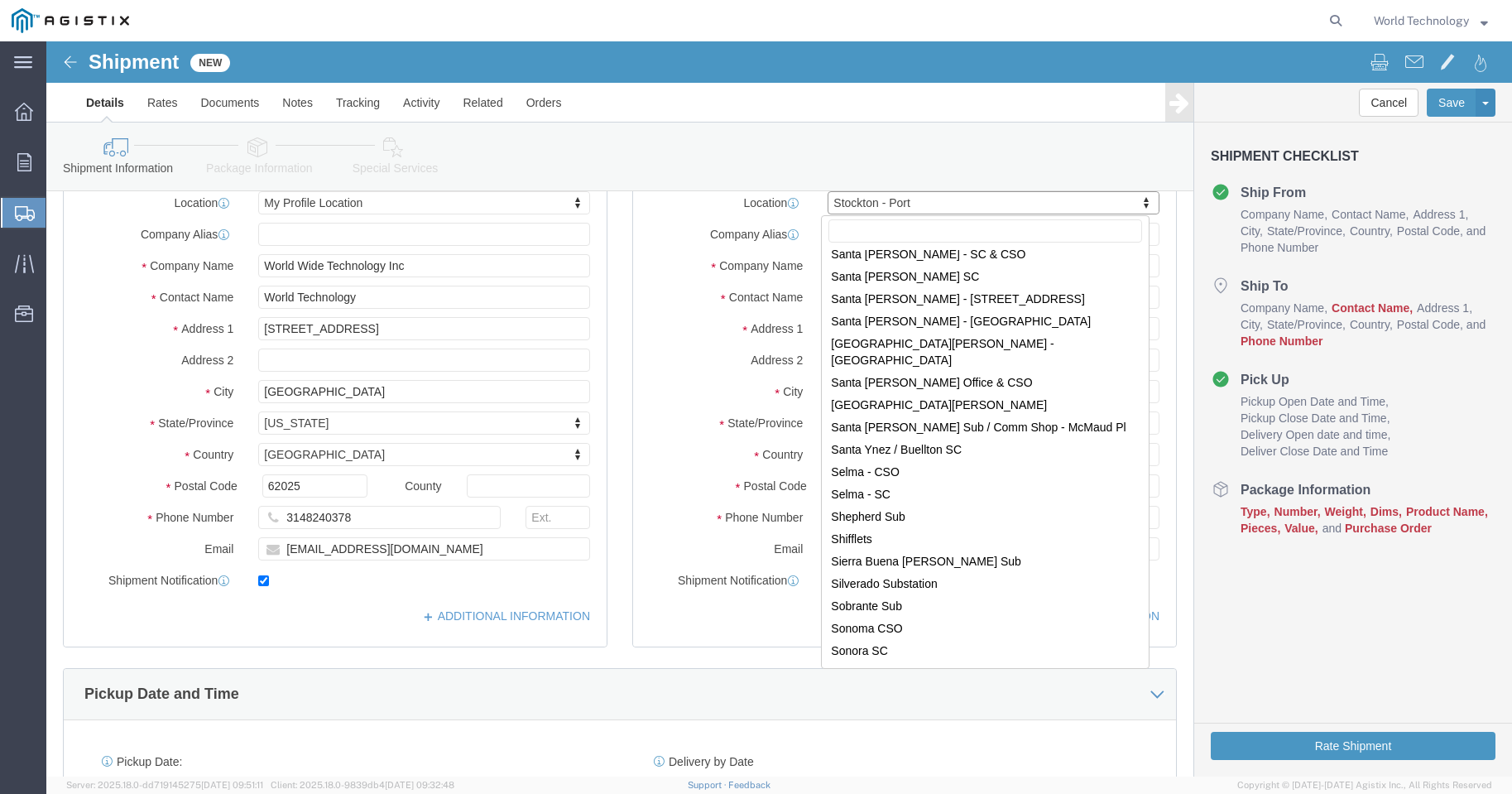
select select "20076"
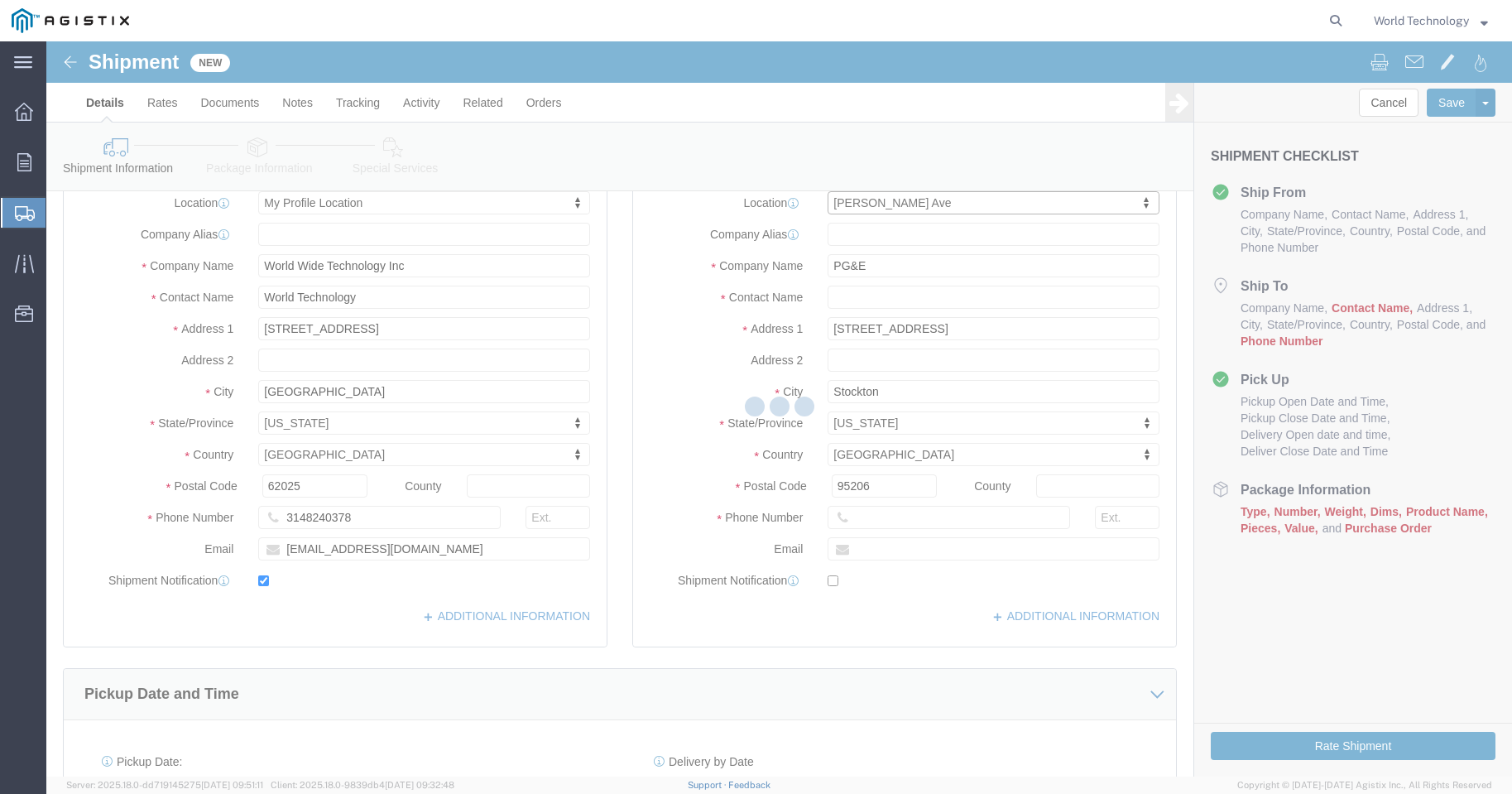
type input "[STREET_ADDRESS][PERSON_NAME]"
type input "95203-4945"
select select "CA"
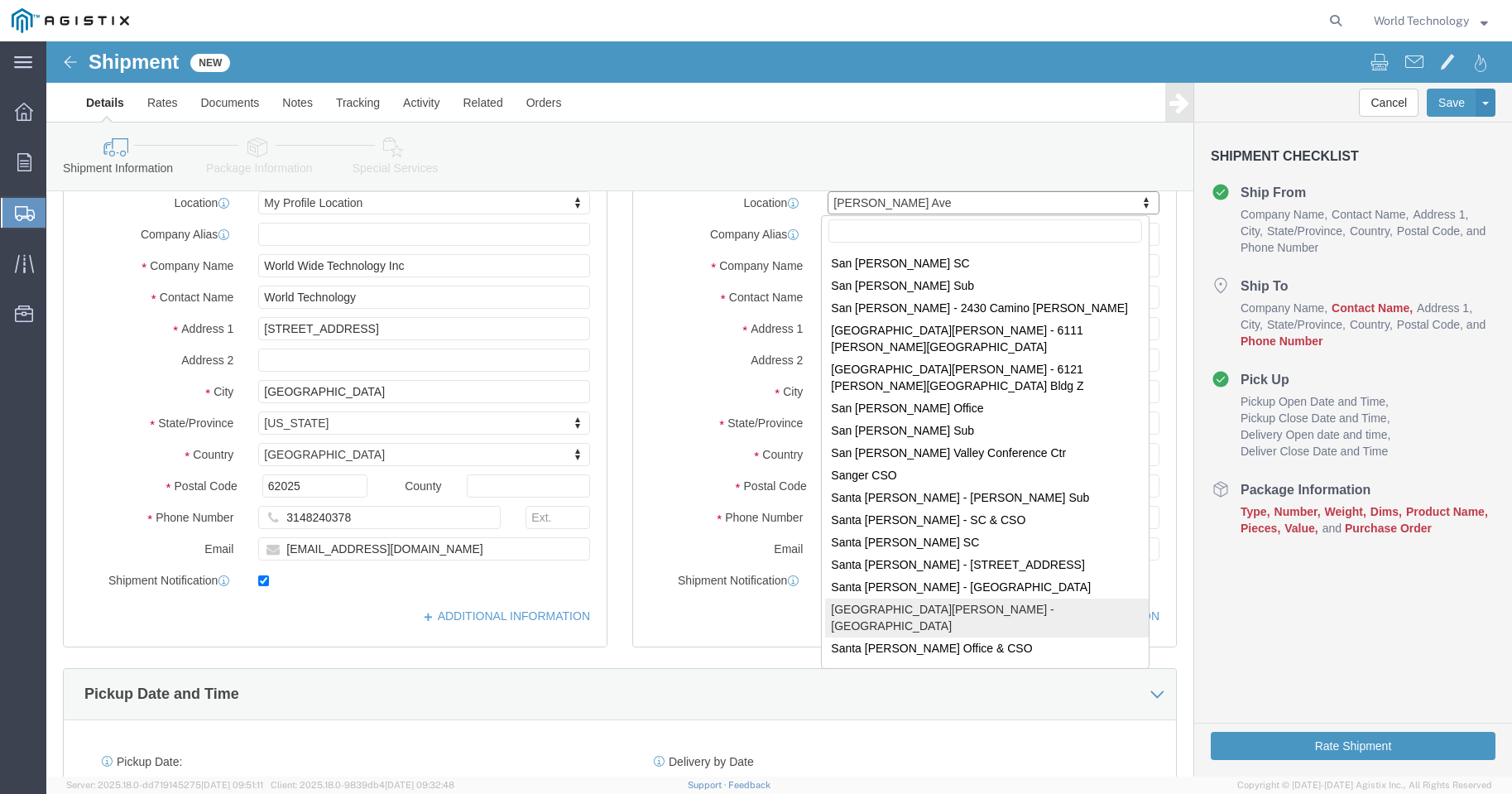
scroll to position [9440, 0]
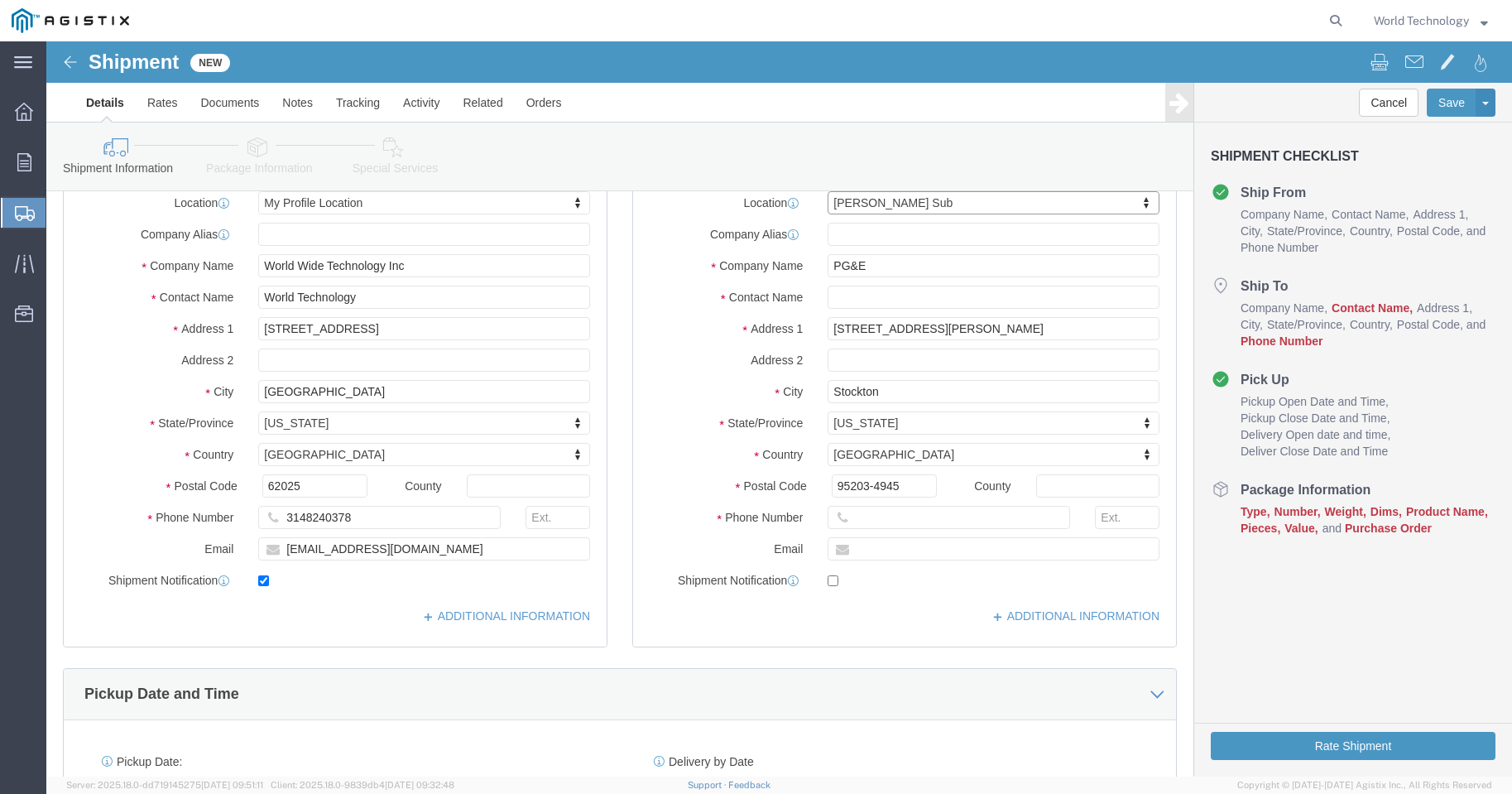
select select "20078"
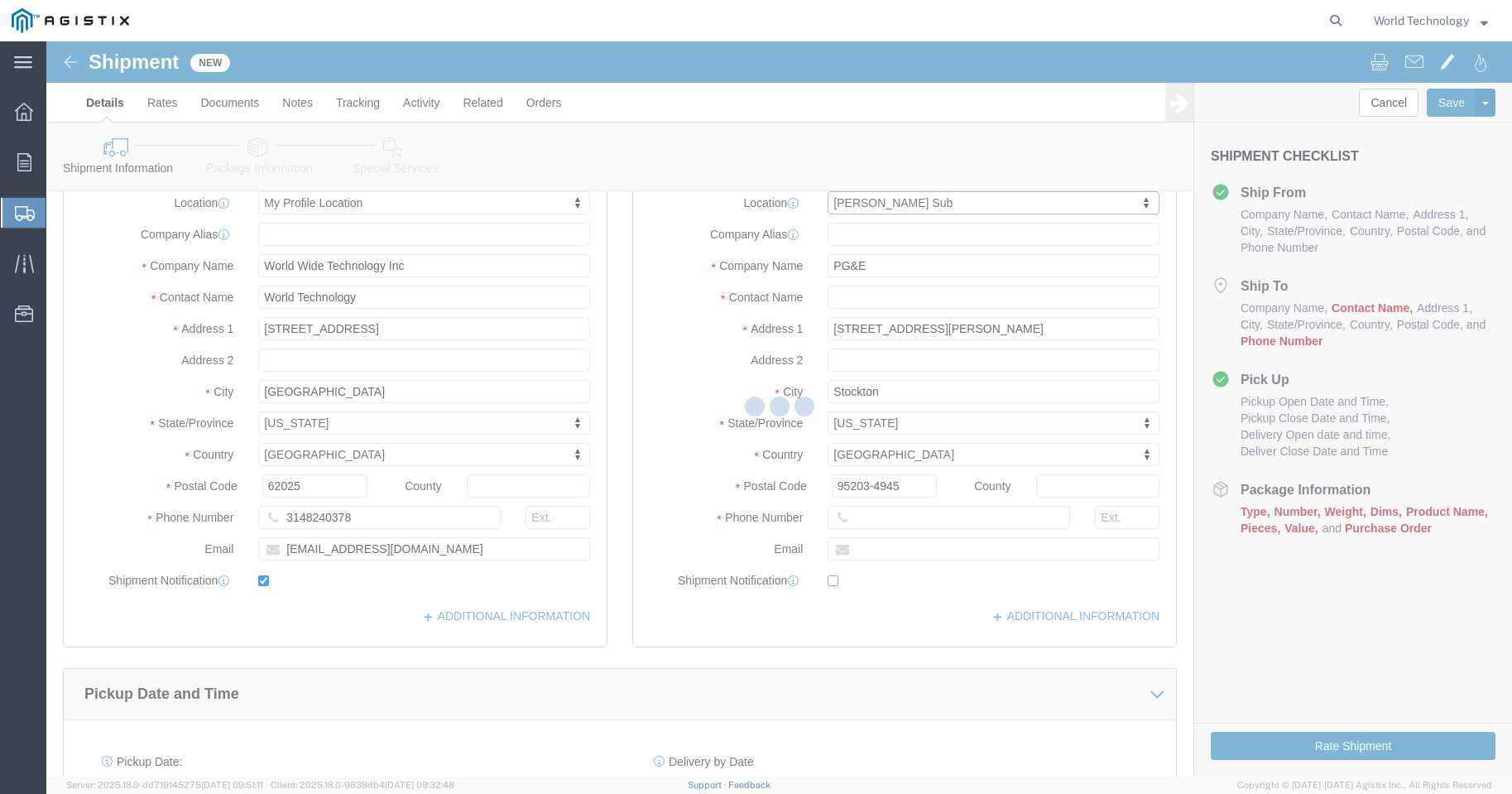
type input "[STREET_ADDRESS][PERSON_NAME]"
type input "95210-4223"
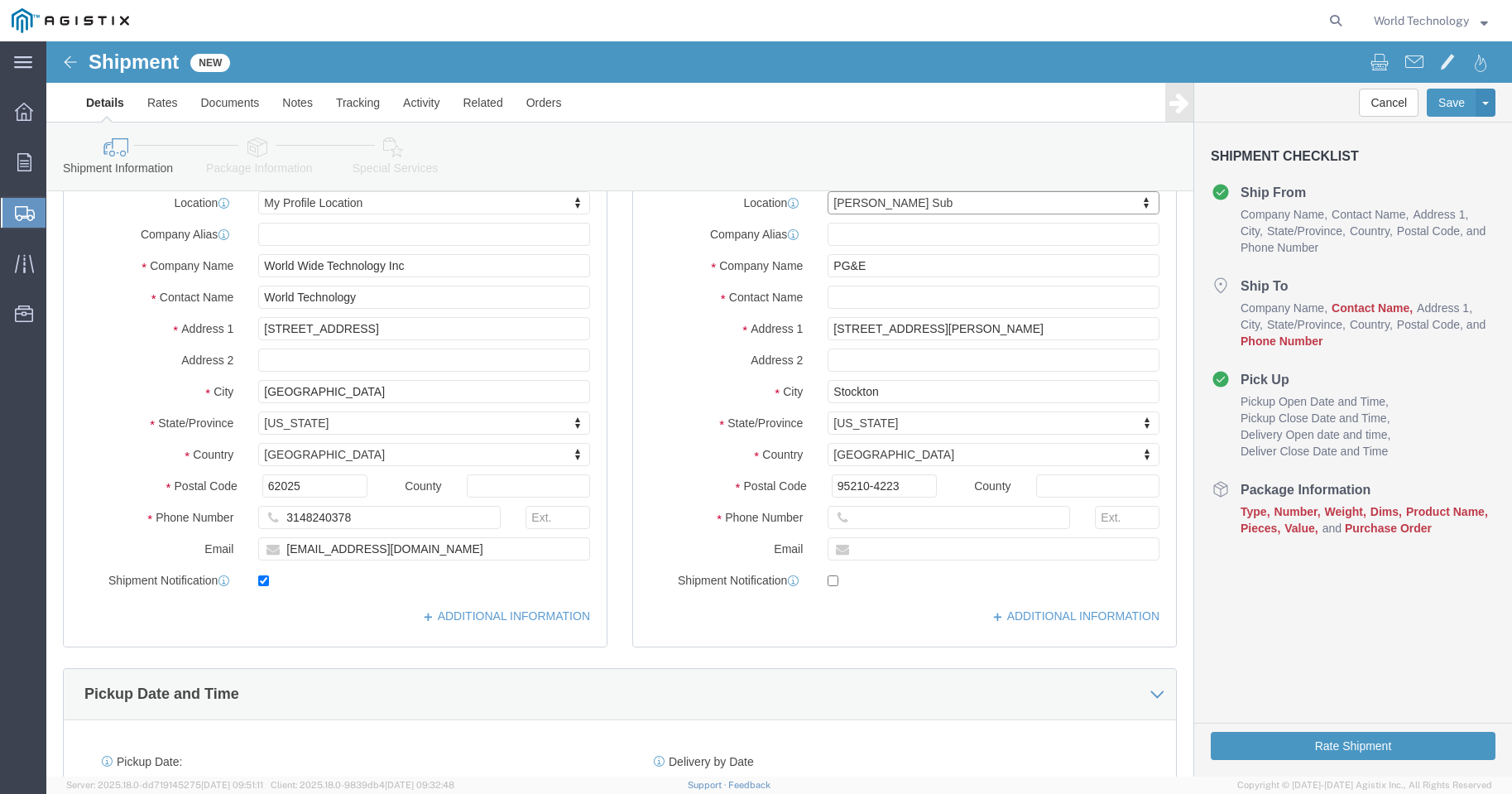
select select "CA"
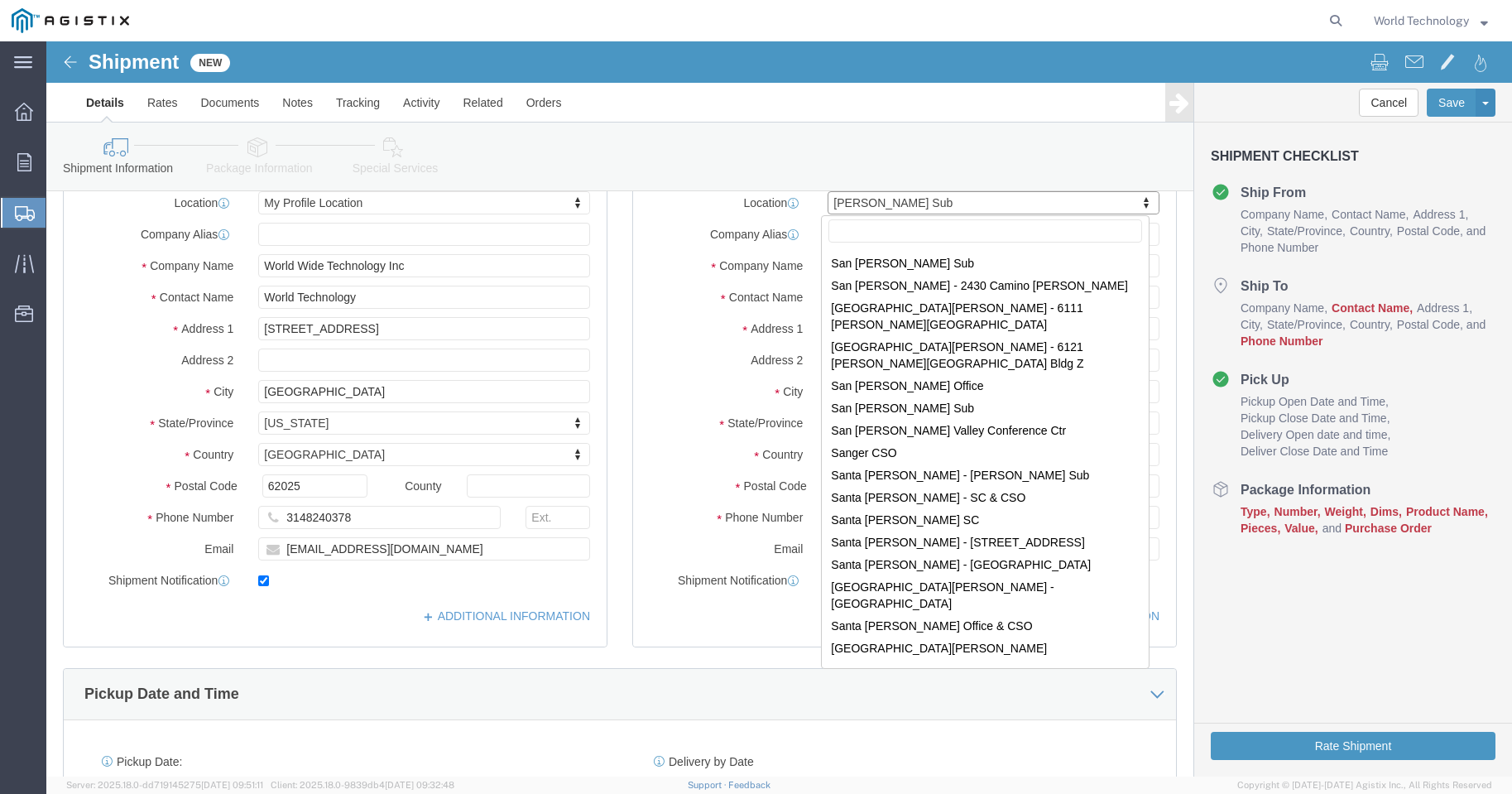
scroll to position [9463, 0]
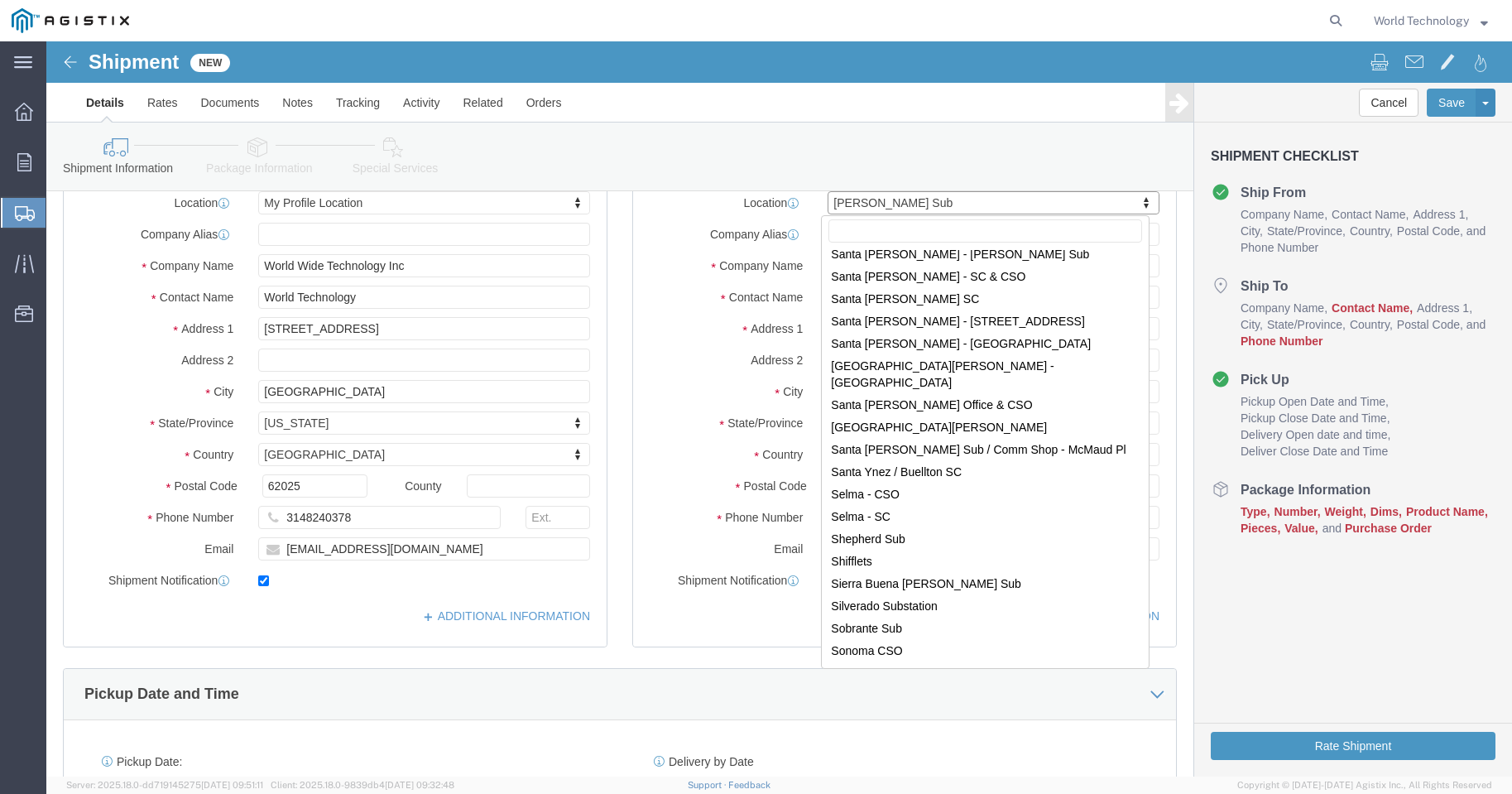
select select "71756"
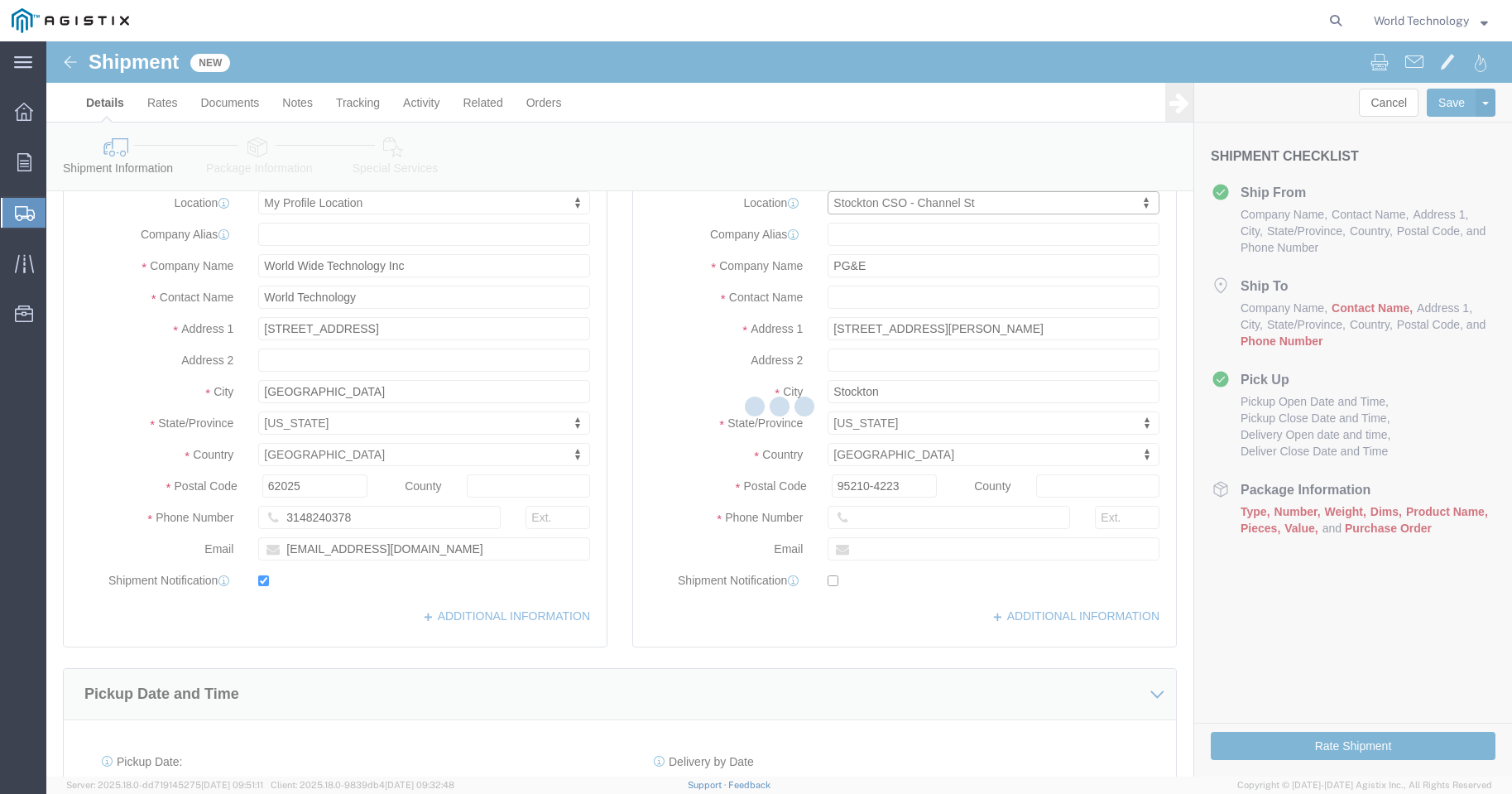
type input "[STREET_ADDRESS]"
type input "95202"
select select "CA"
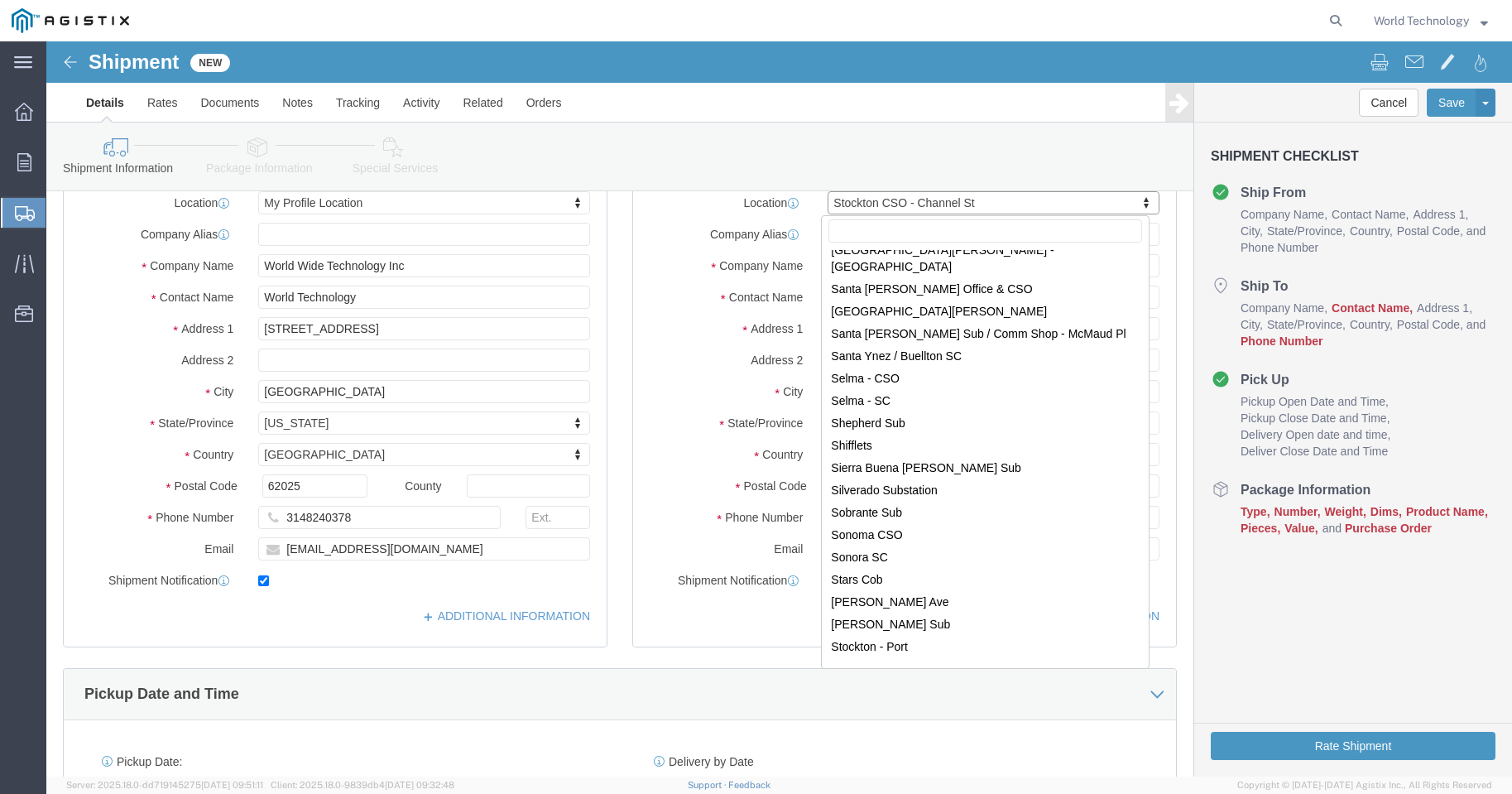
scroll to position [9530, 0]
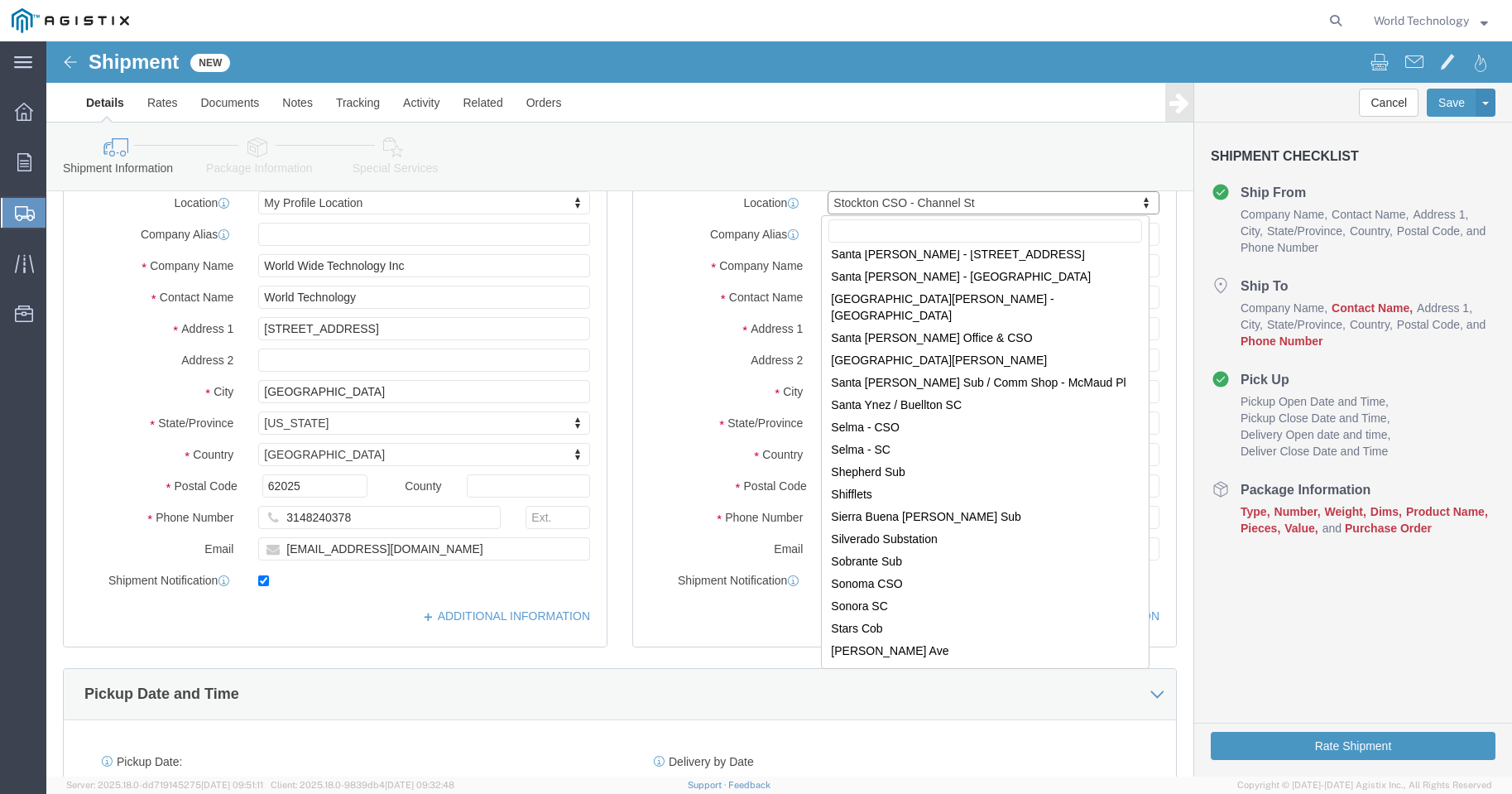
select select "46111"
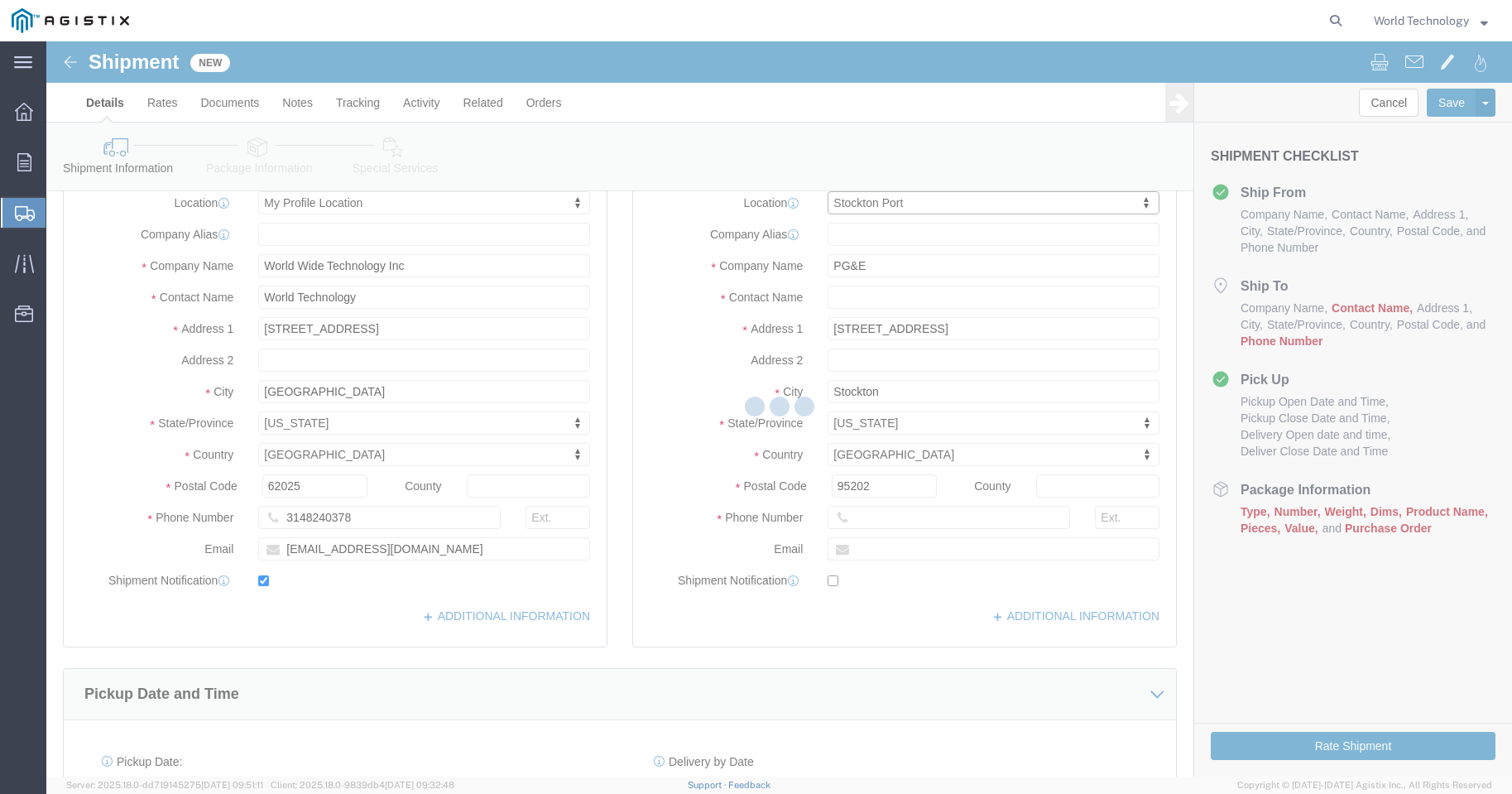
type input "[STREET_ADDRESS][PERSON_NAME]"
type input "95204"
select select "CA"
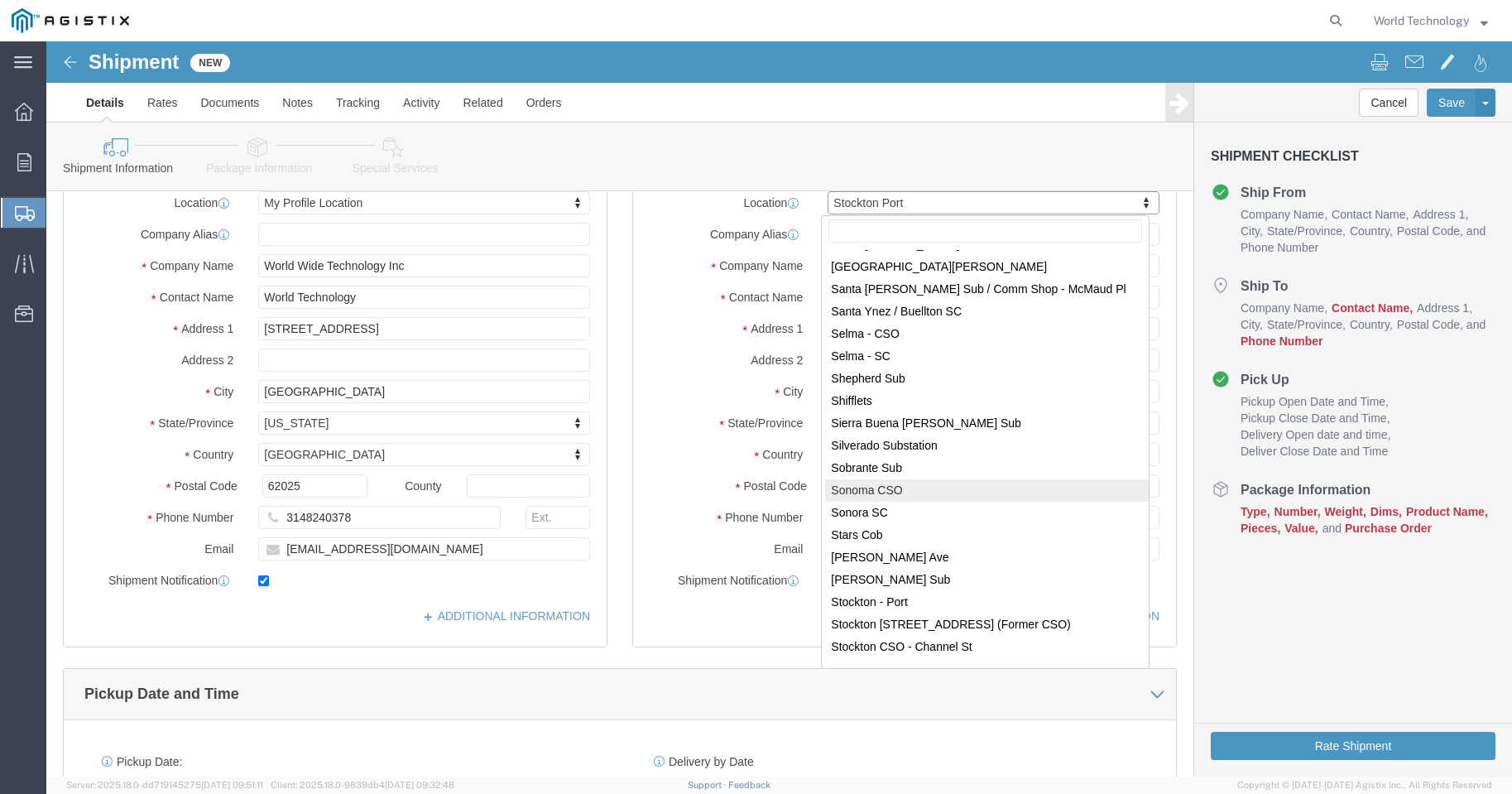
scroll to position [9644, 0]
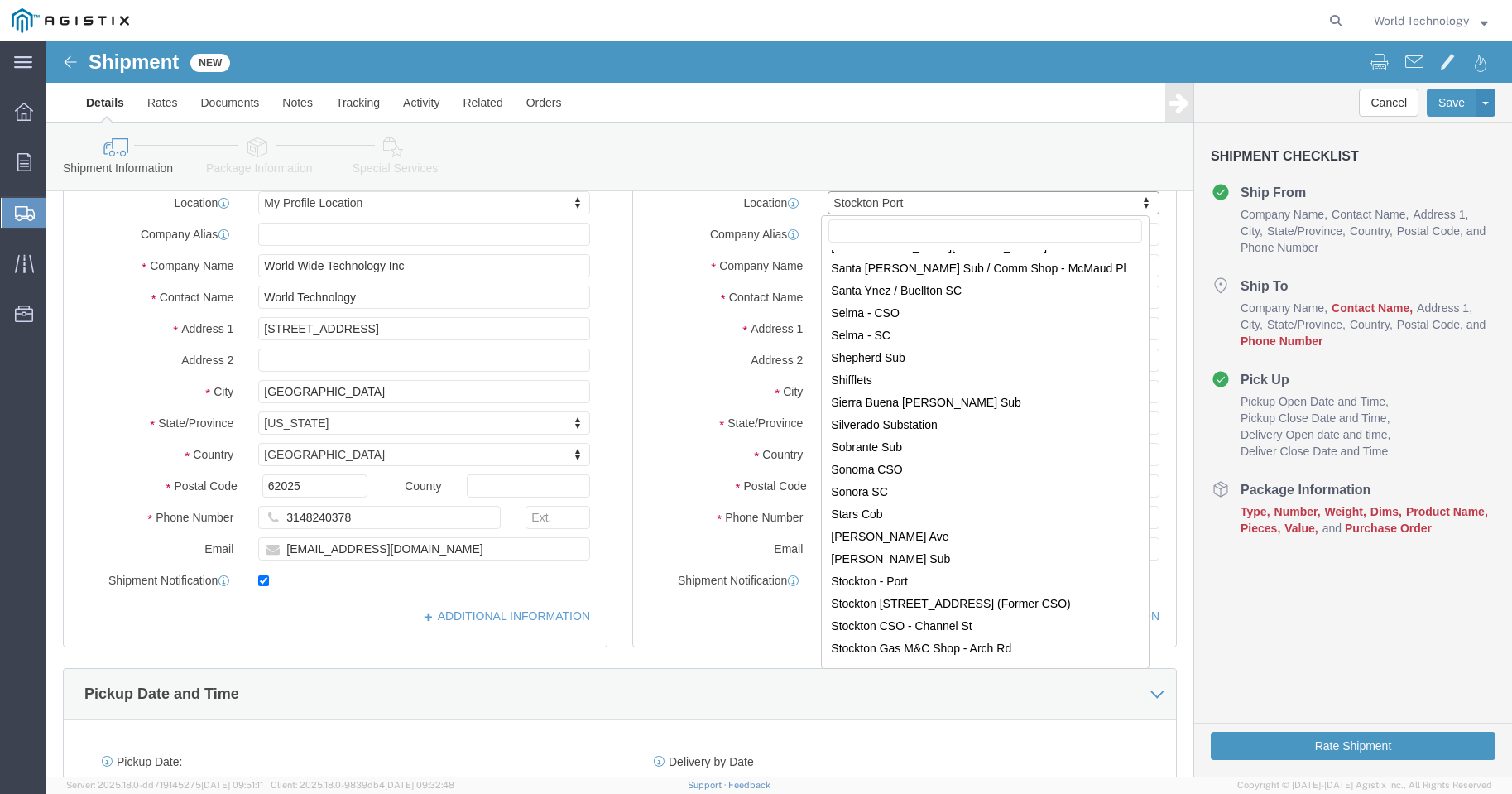
select select "71760"
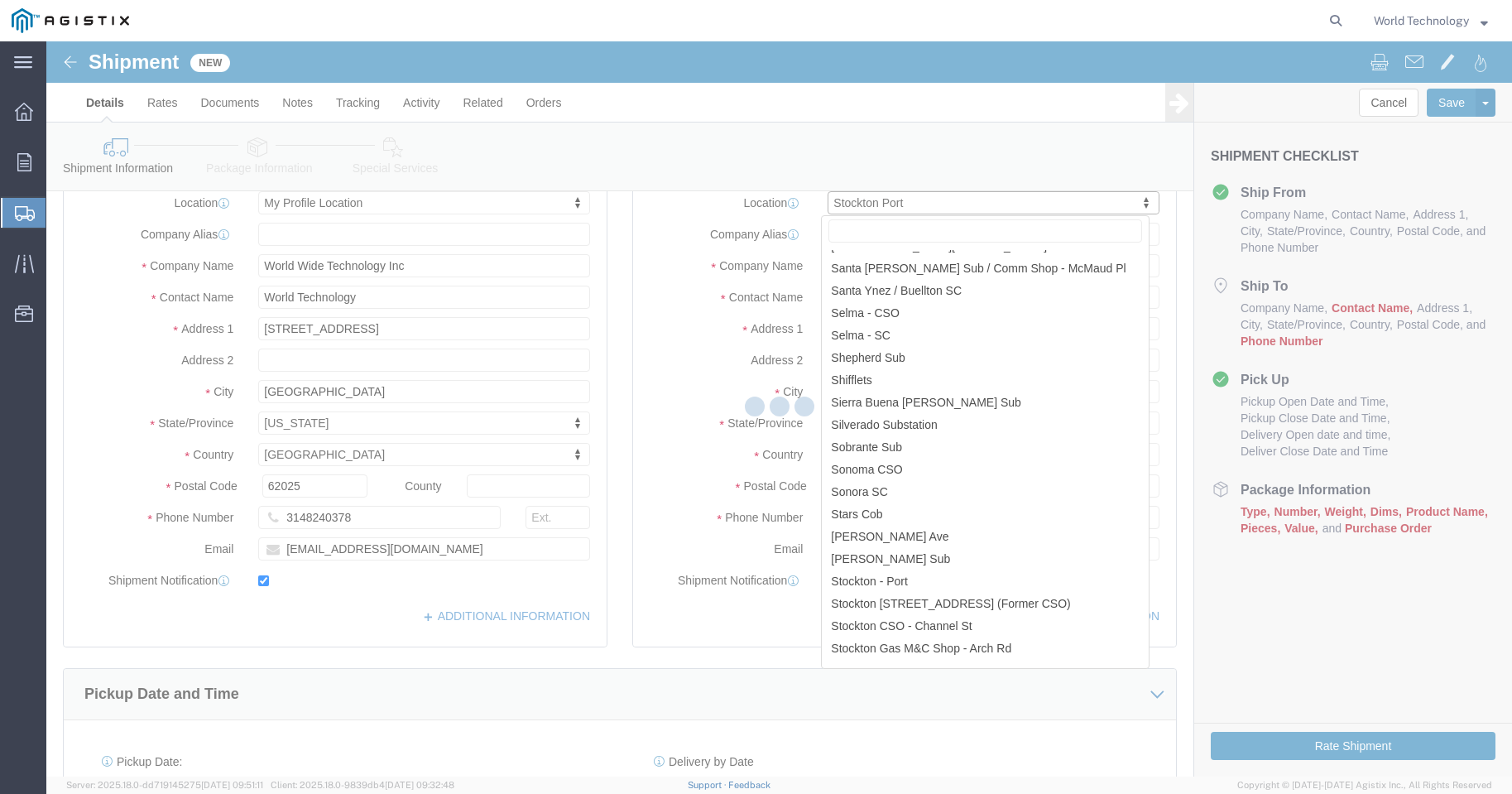
type input "[STREET_ADDRESS]"
type input "95206"
select select "CA"
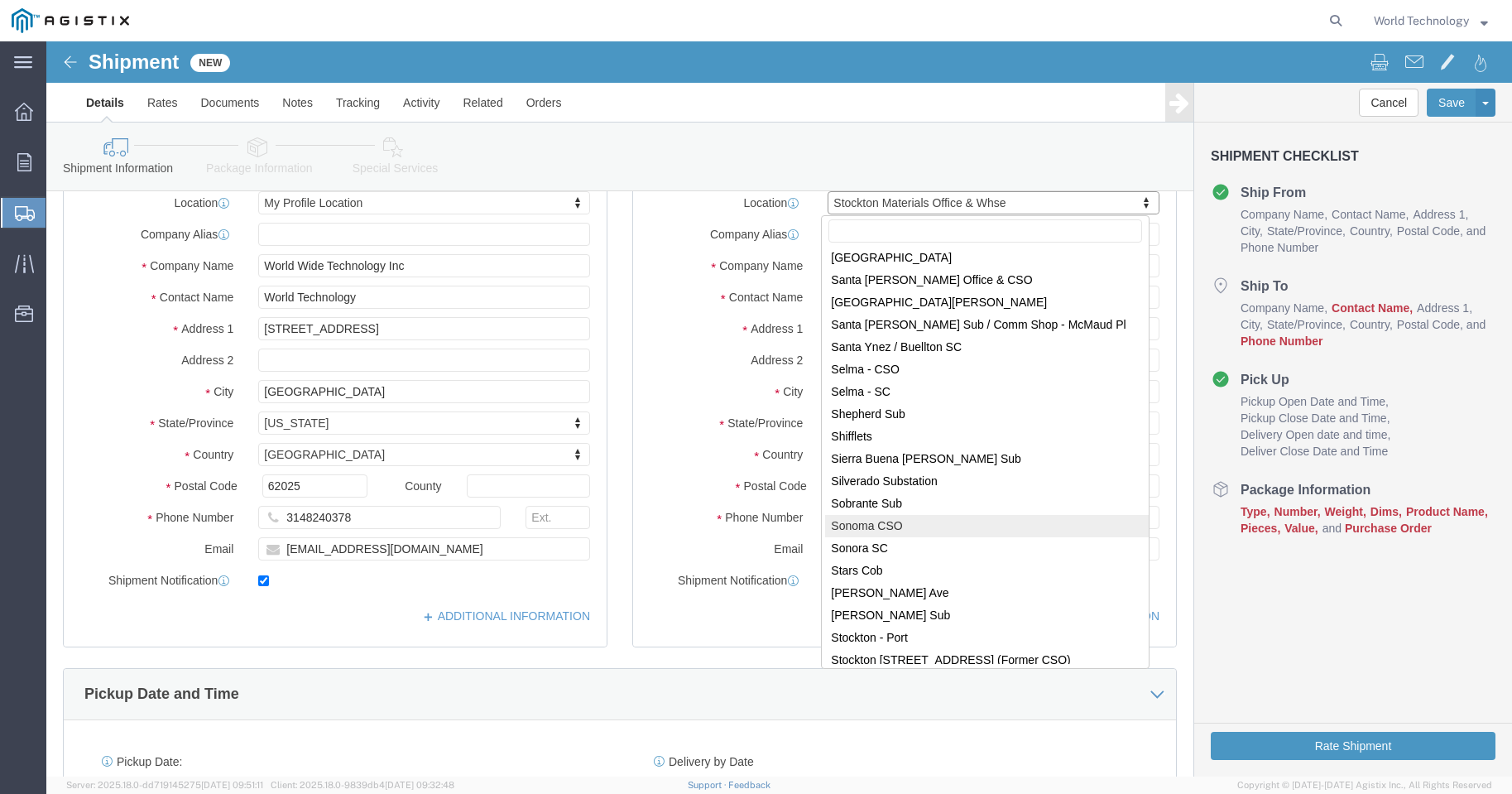
scroll to position [9619, 0]
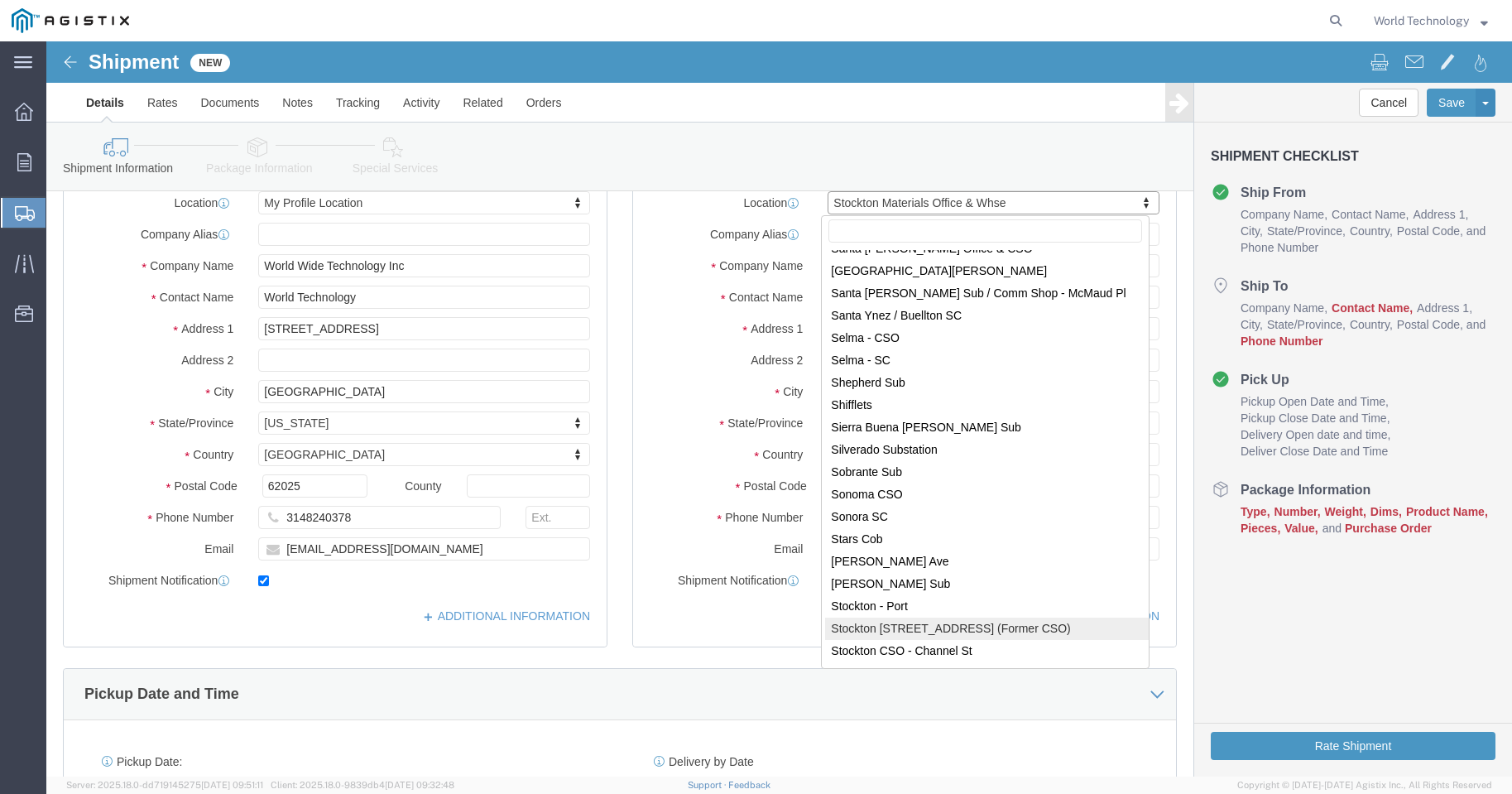
select select "71755"
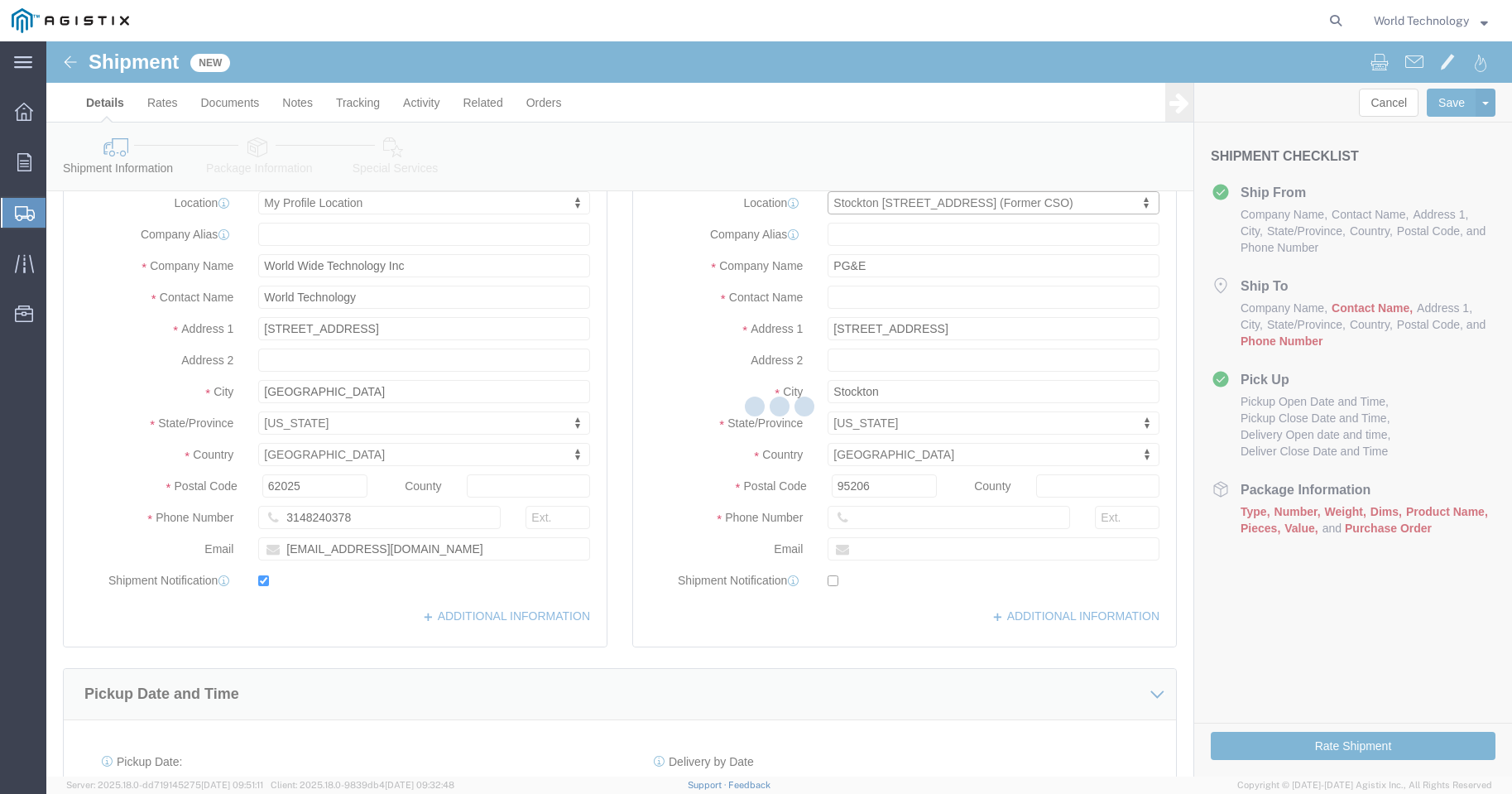
type input "[STREET_ADDRESS]"
type input "95202-2494"
select select "CA"
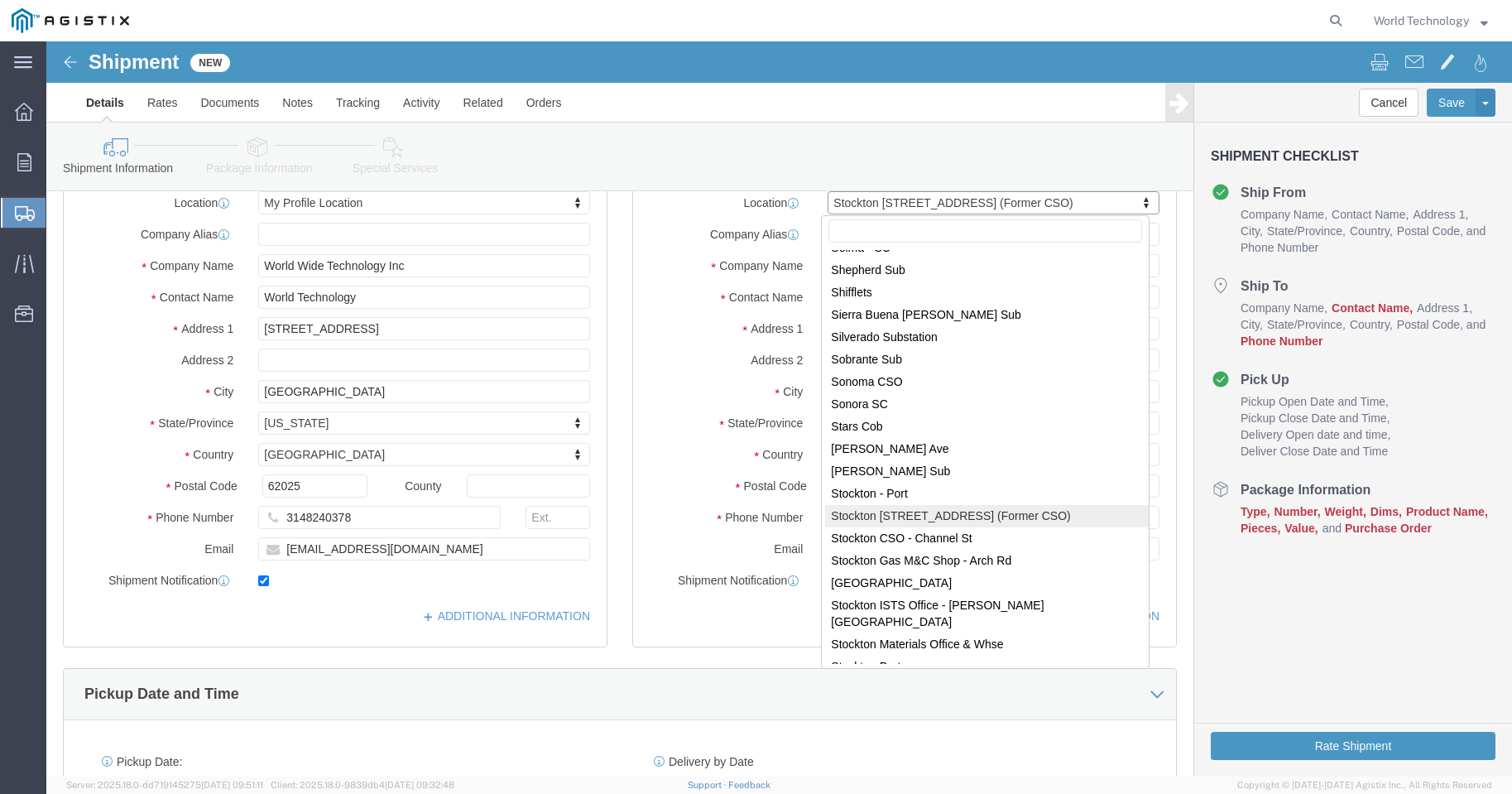
scroll to position [9730, 0]
select select "71763"
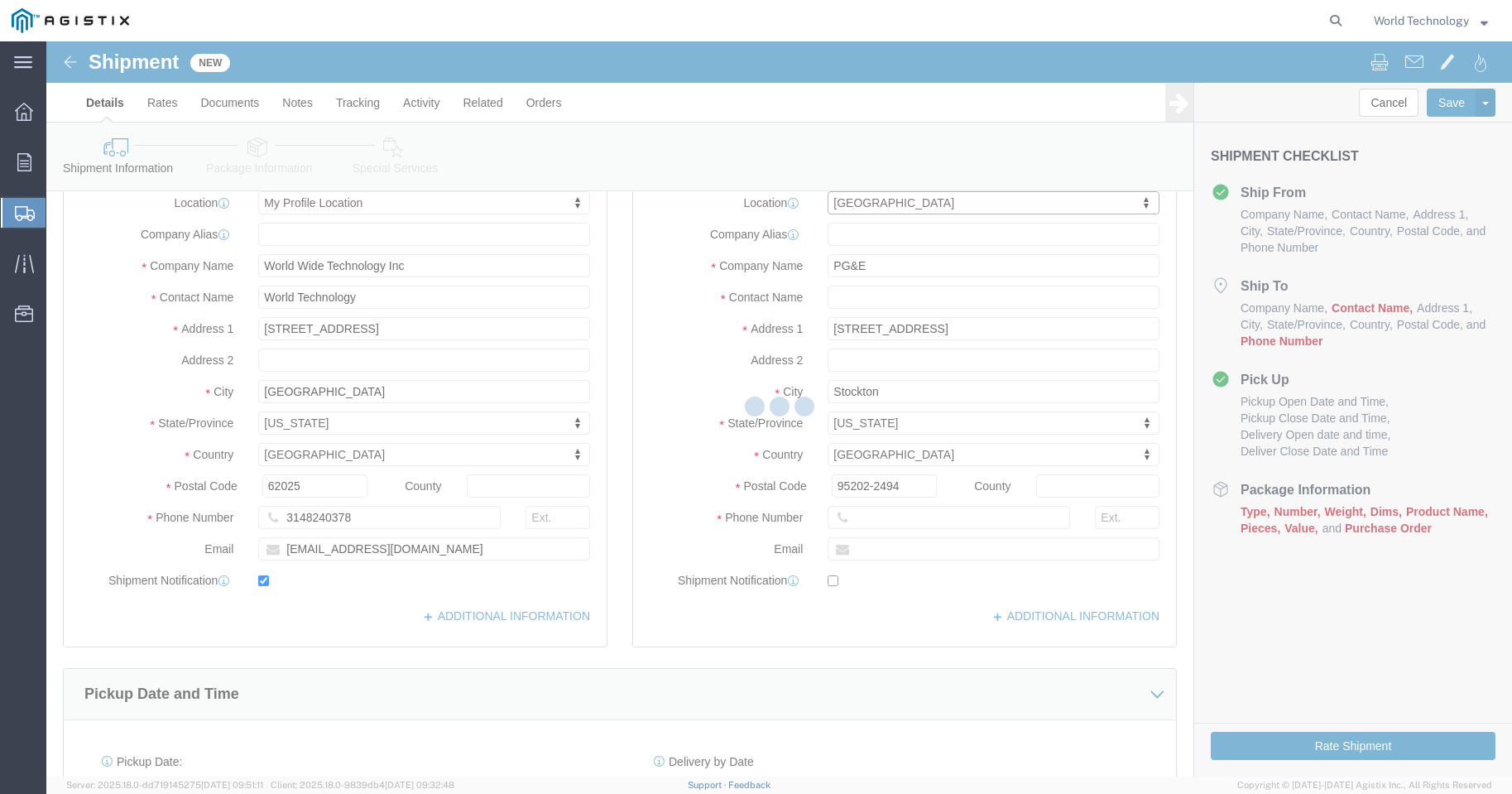
type input "[STREET_ADDRESS]"
type input "95204-2315"
select select "CA"
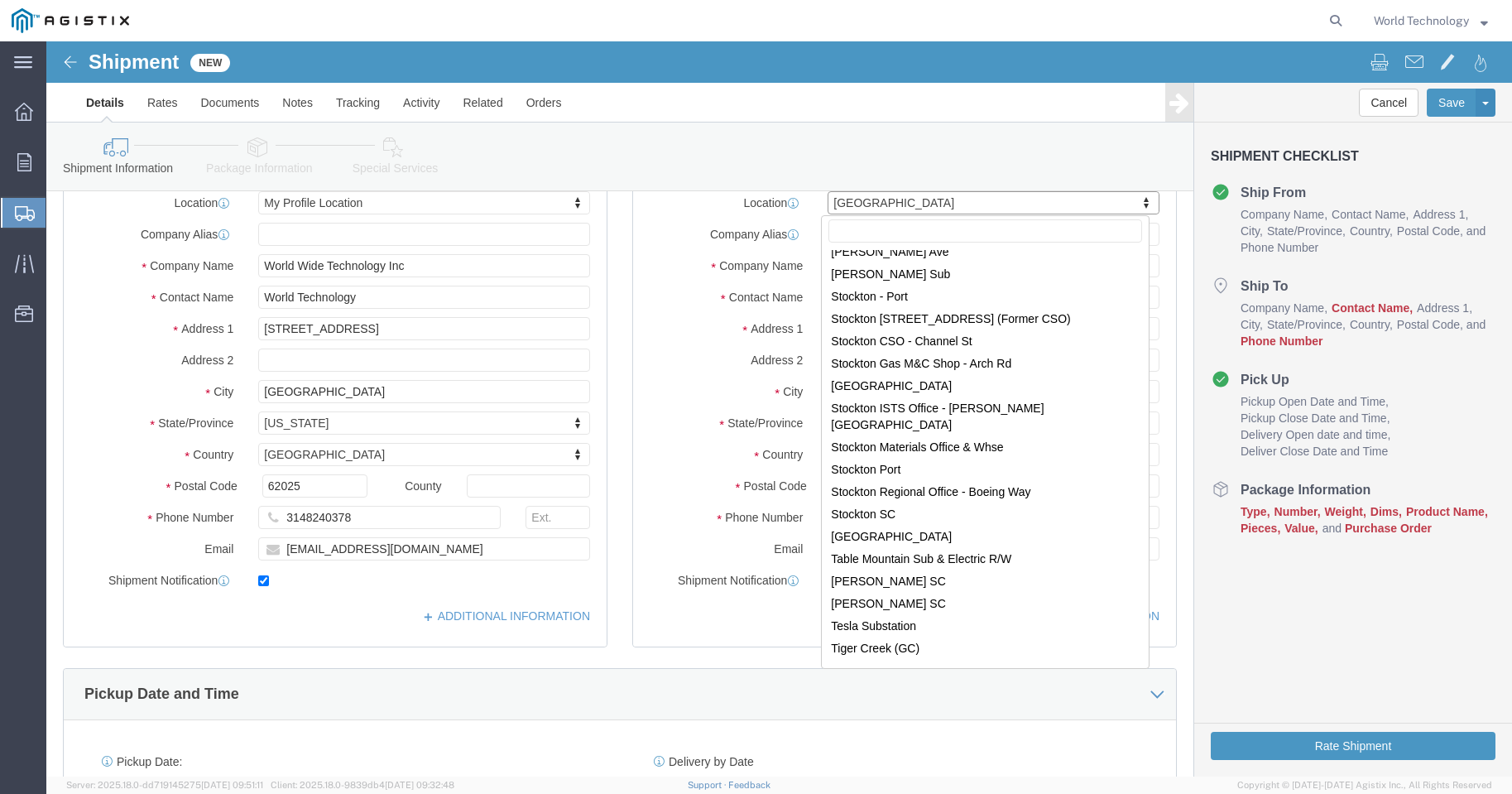
scroll to position [9709, 0]
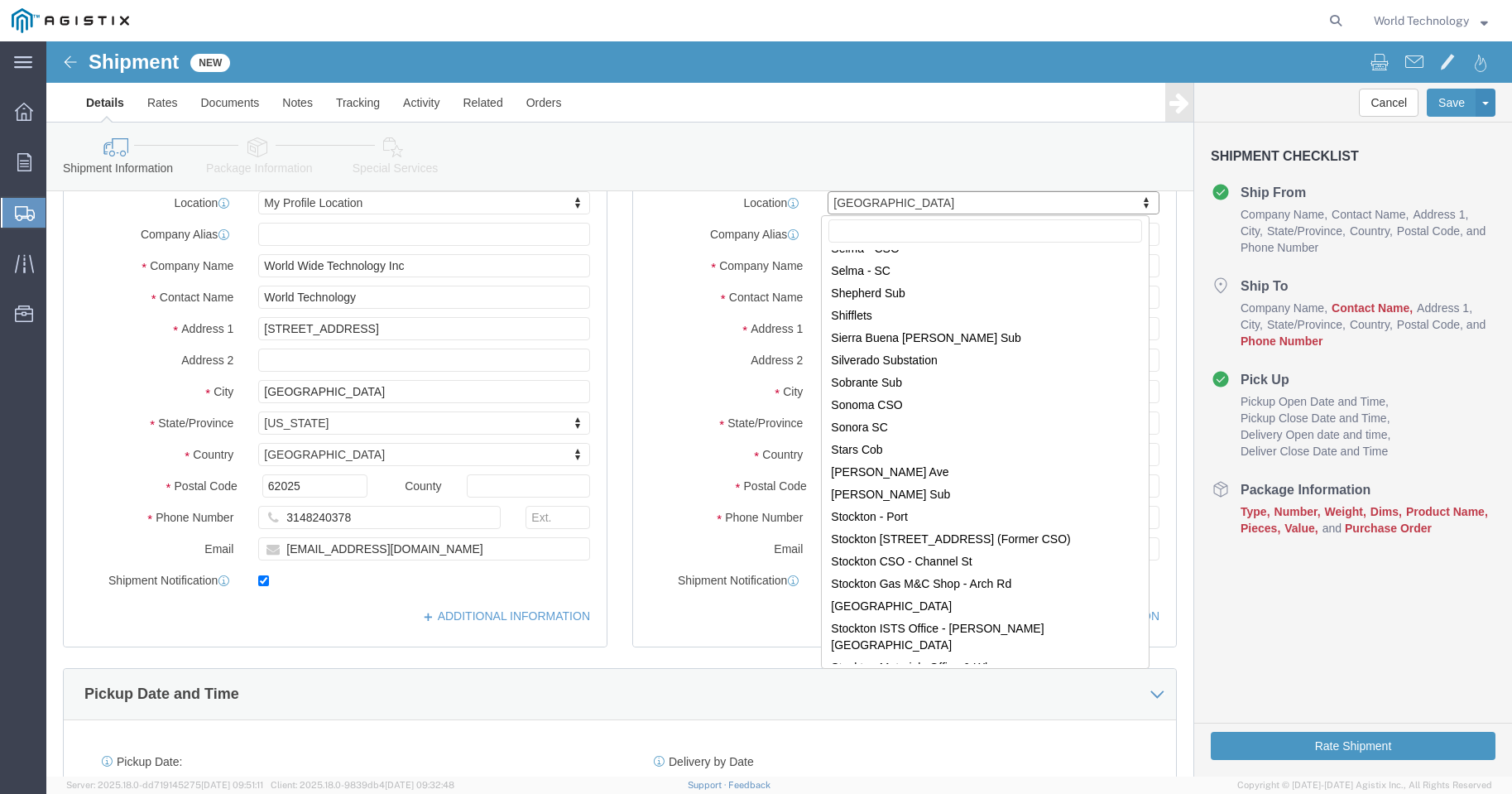
select select "28881"
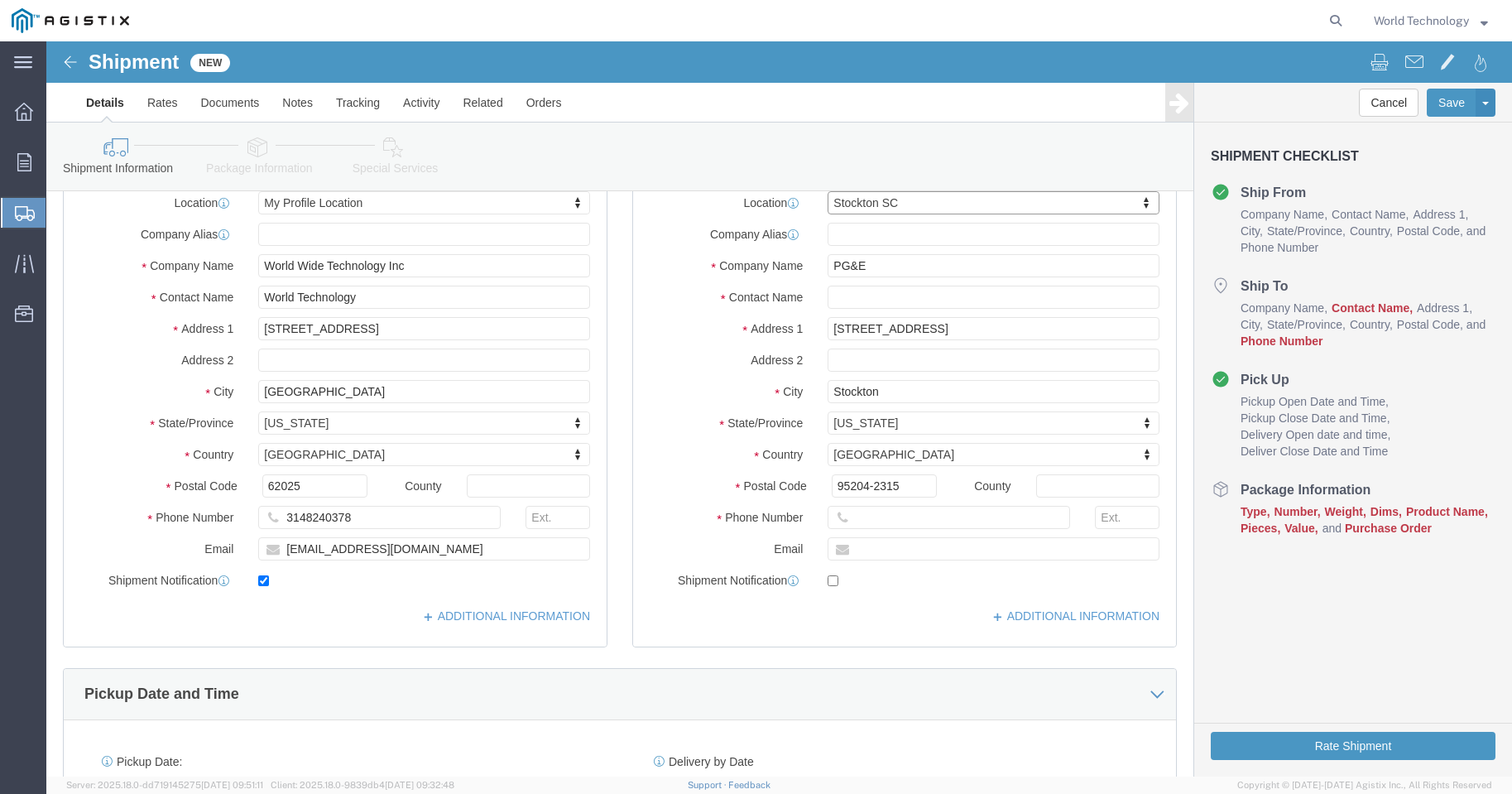
type input "187402"
type input "[STREET_ADDRESS]"
type input "STOCKTON"
type input "95204-2442"
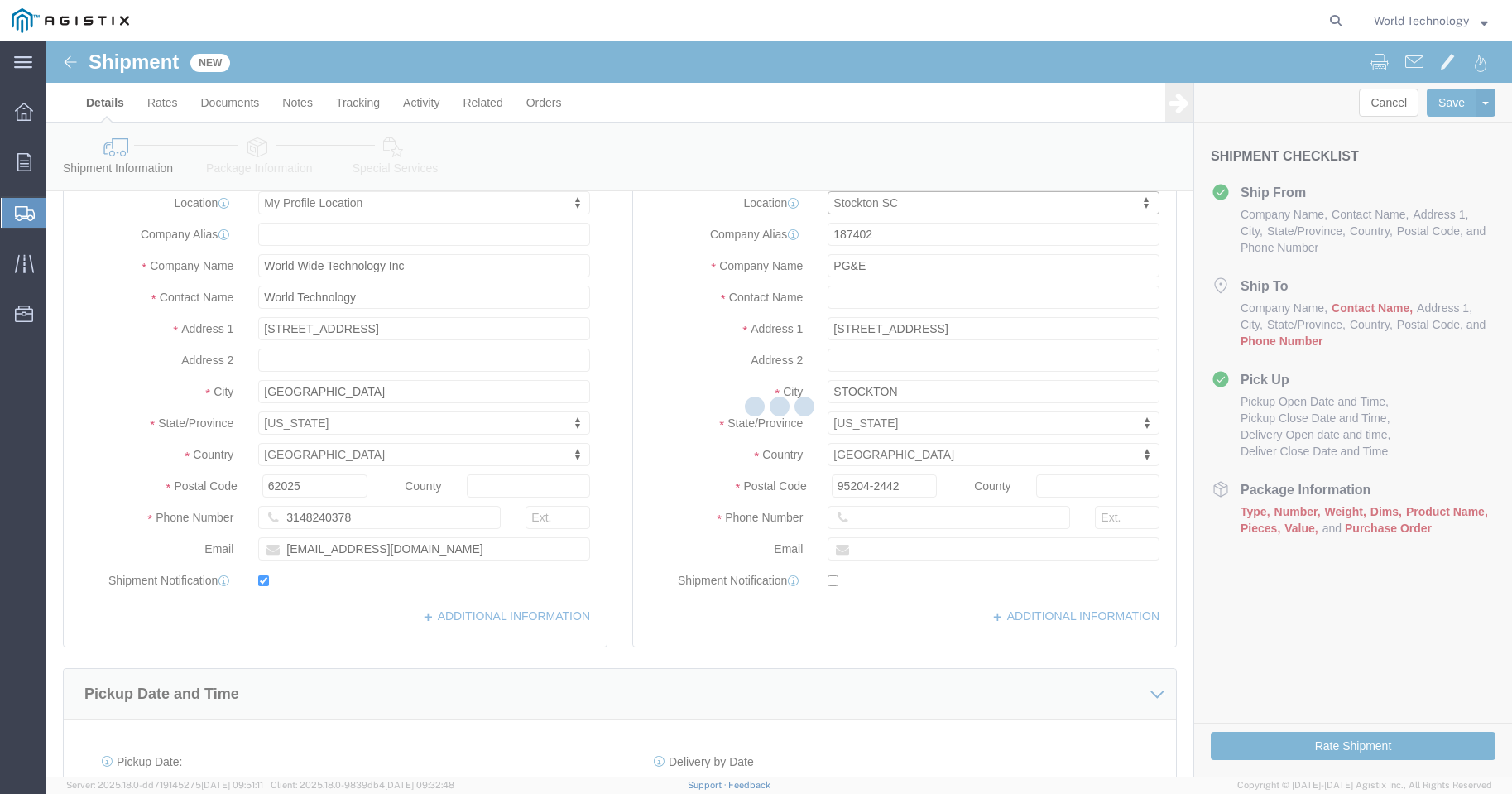
select select "CA"
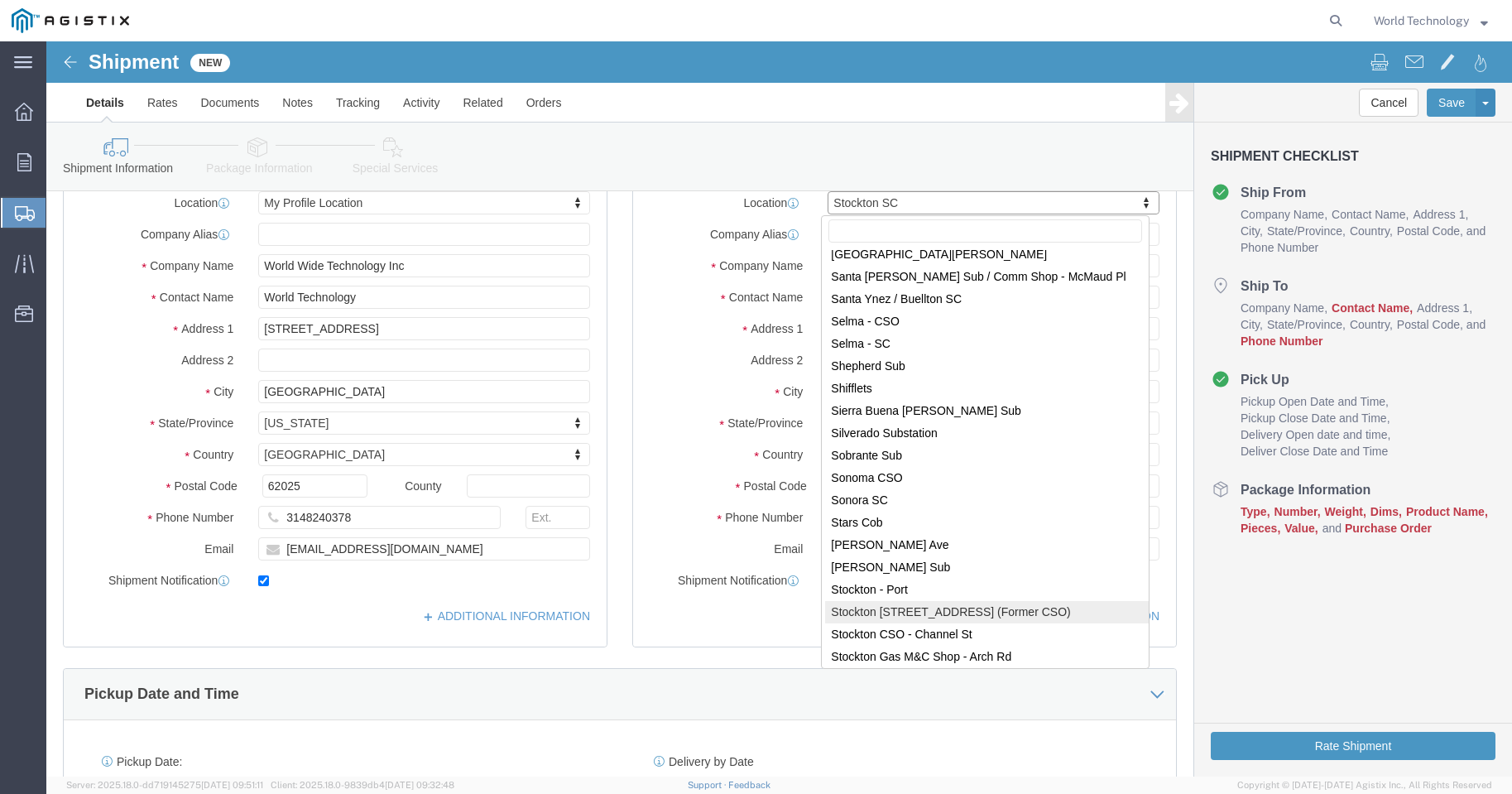
scroll to position [9686, 0]
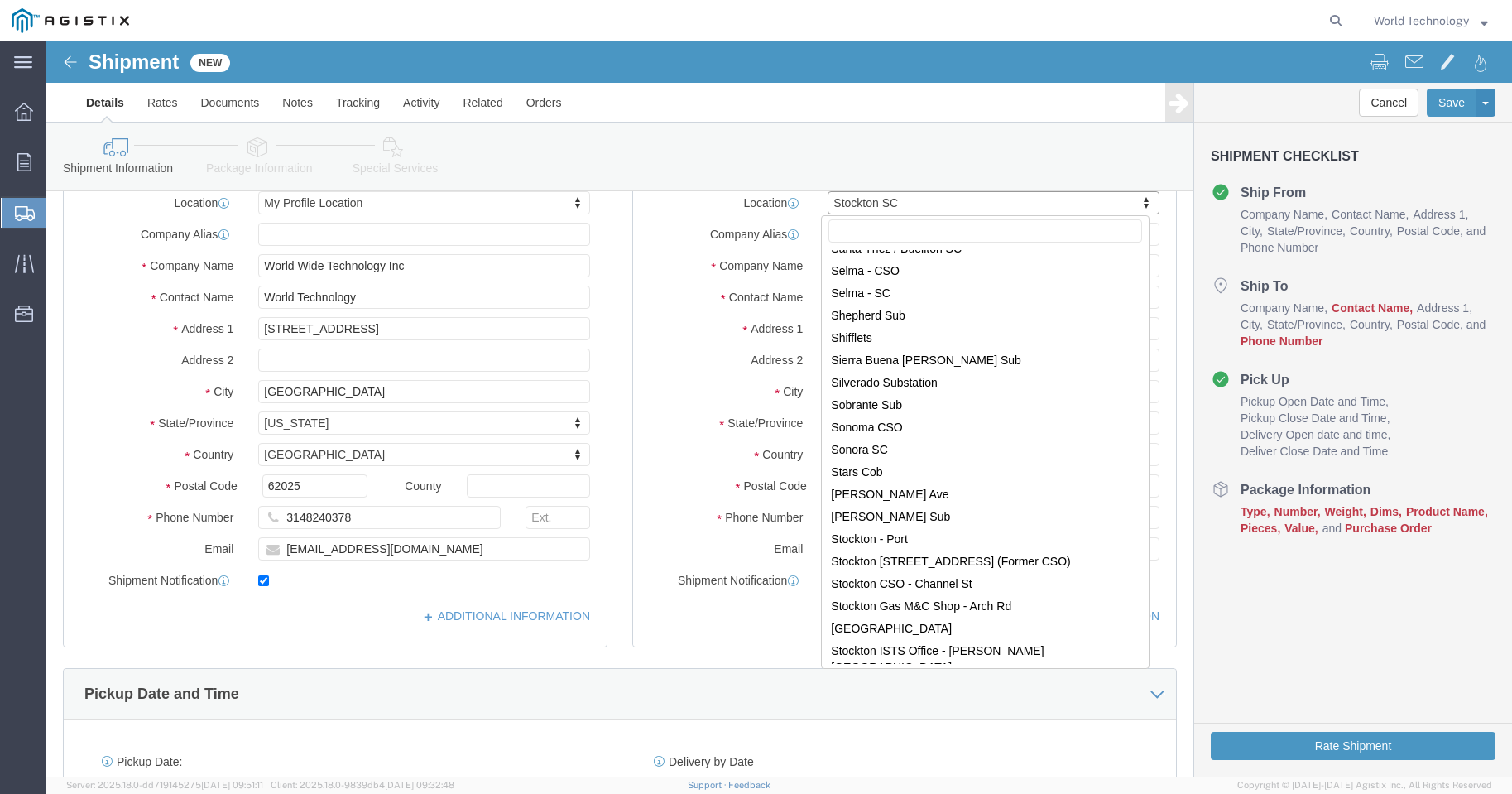
select select "19957"
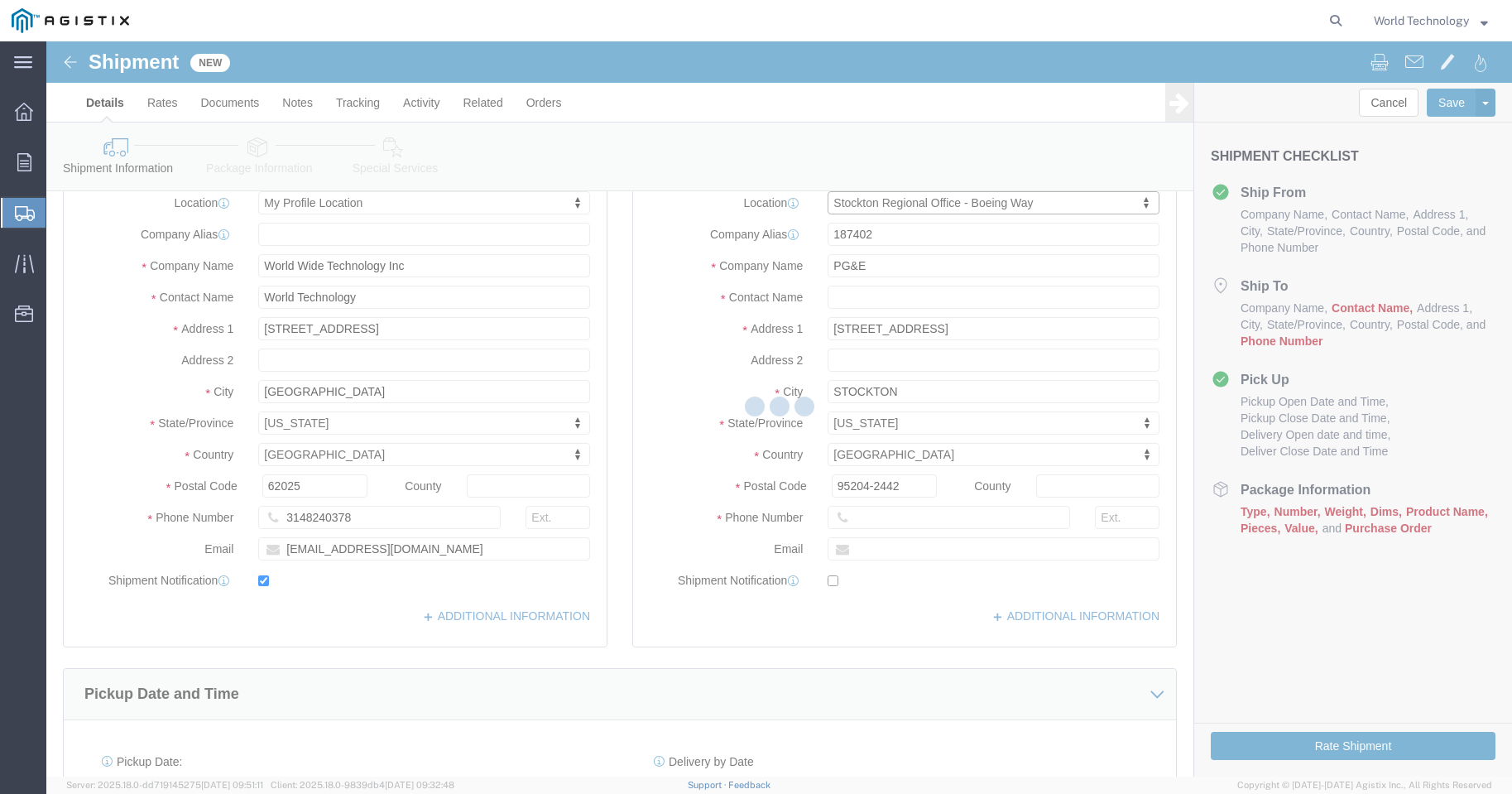
type input "720302"
type input "3136 BOEING WAY"
type input "95206"
select select "CA"
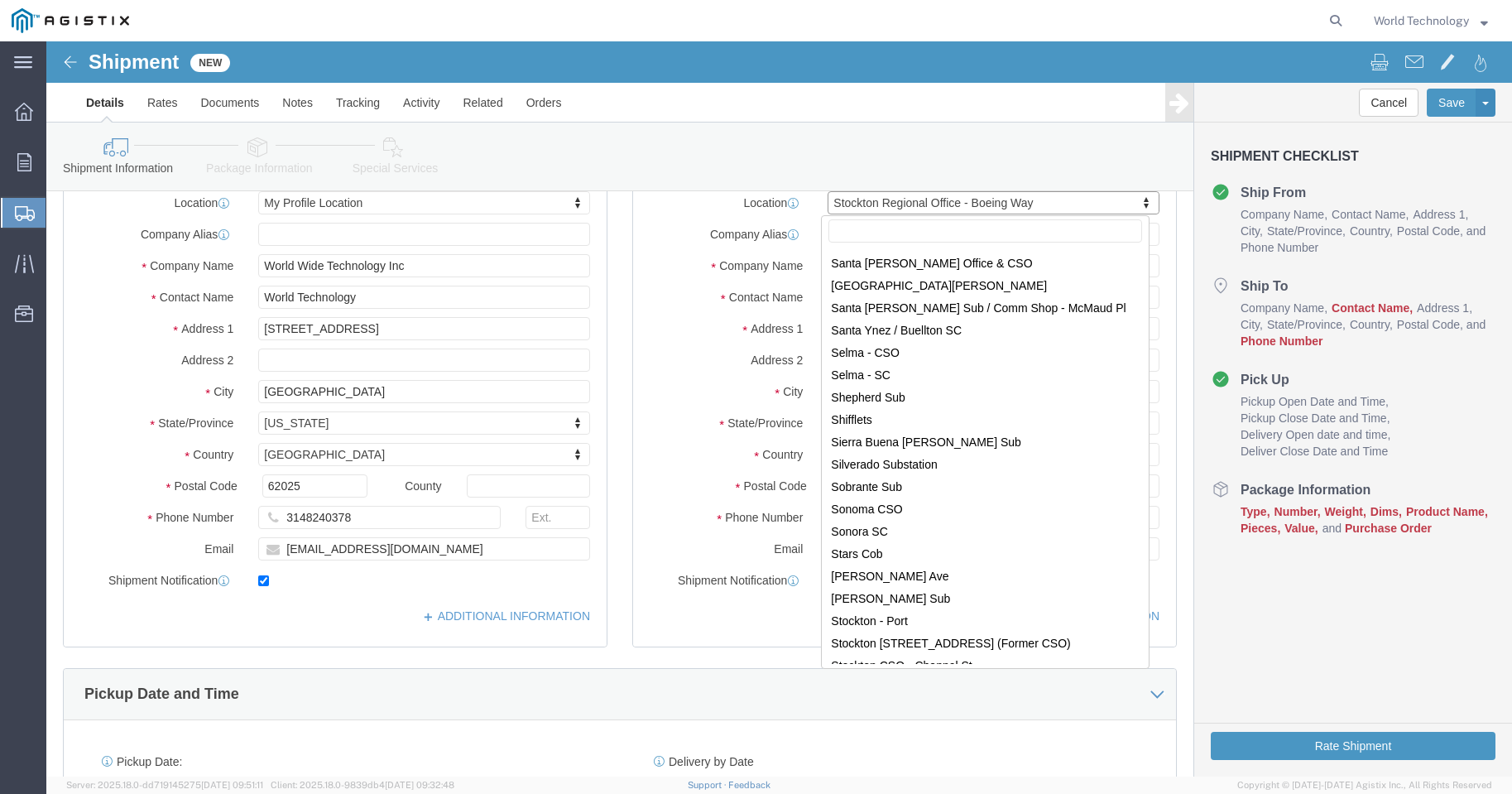
scroll to position [9664, 0]
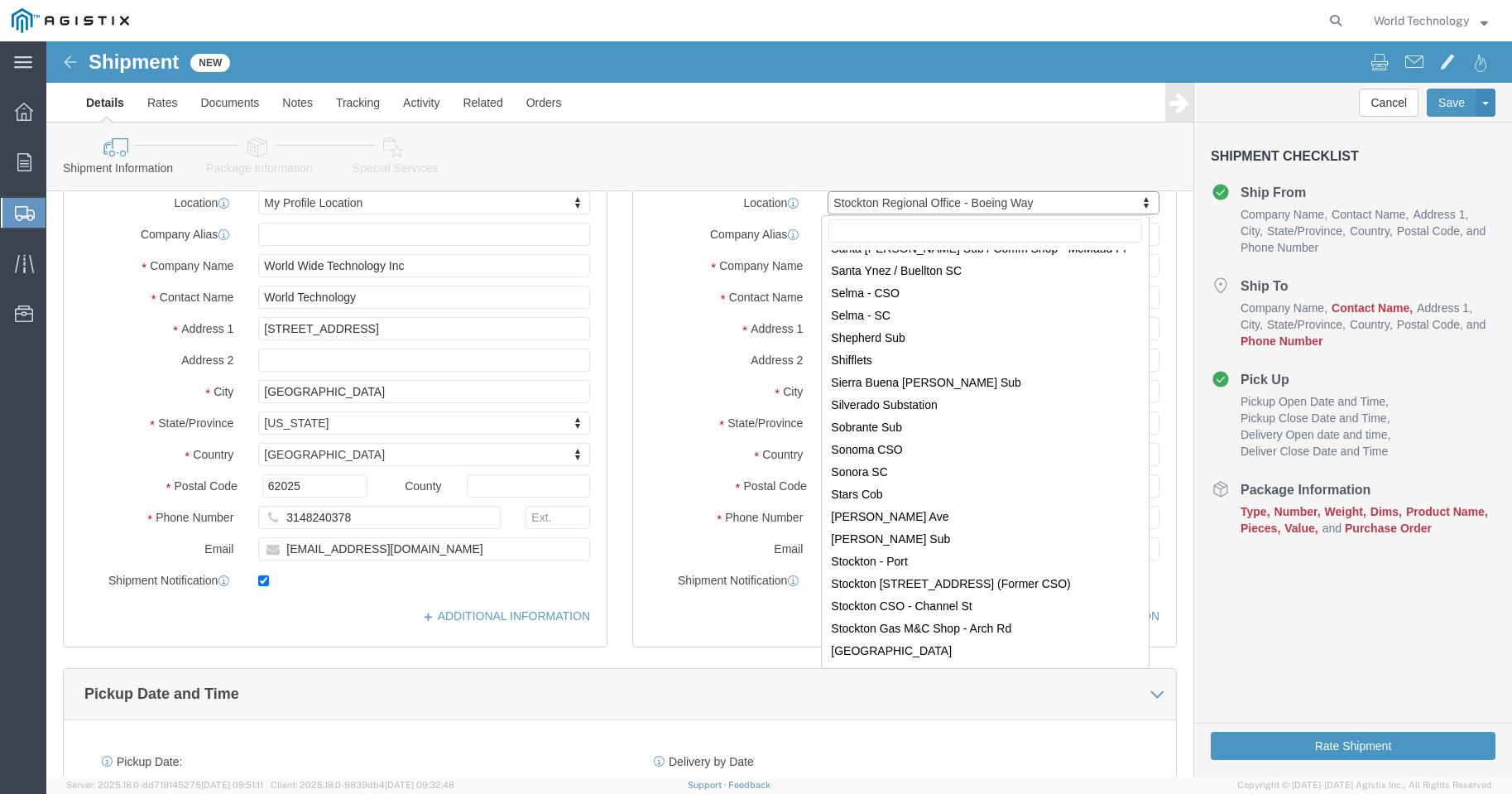
select select "71760"
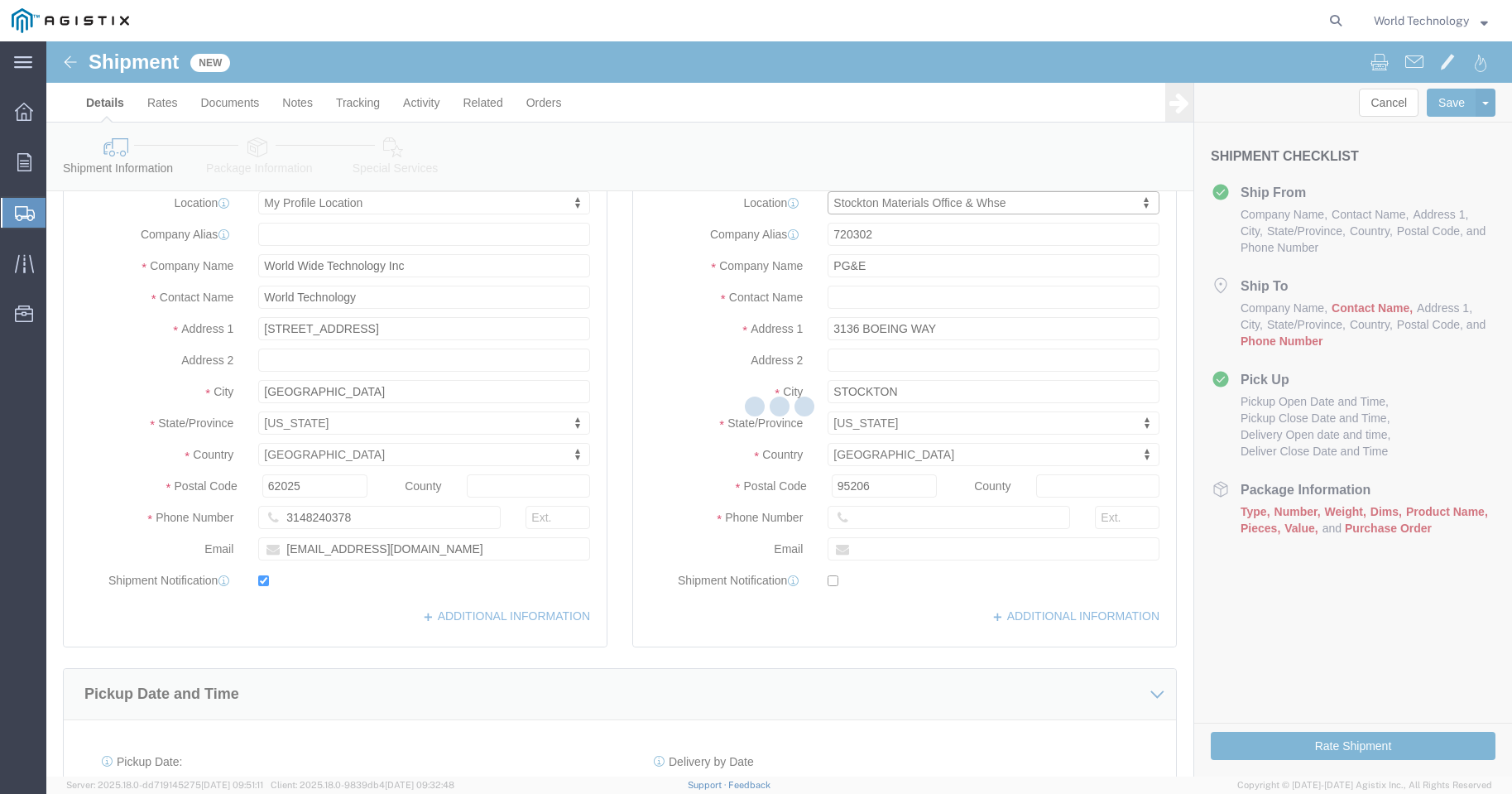
type input "[STREET_ADDRESS]"
type input "Stockton"
select select "CA"
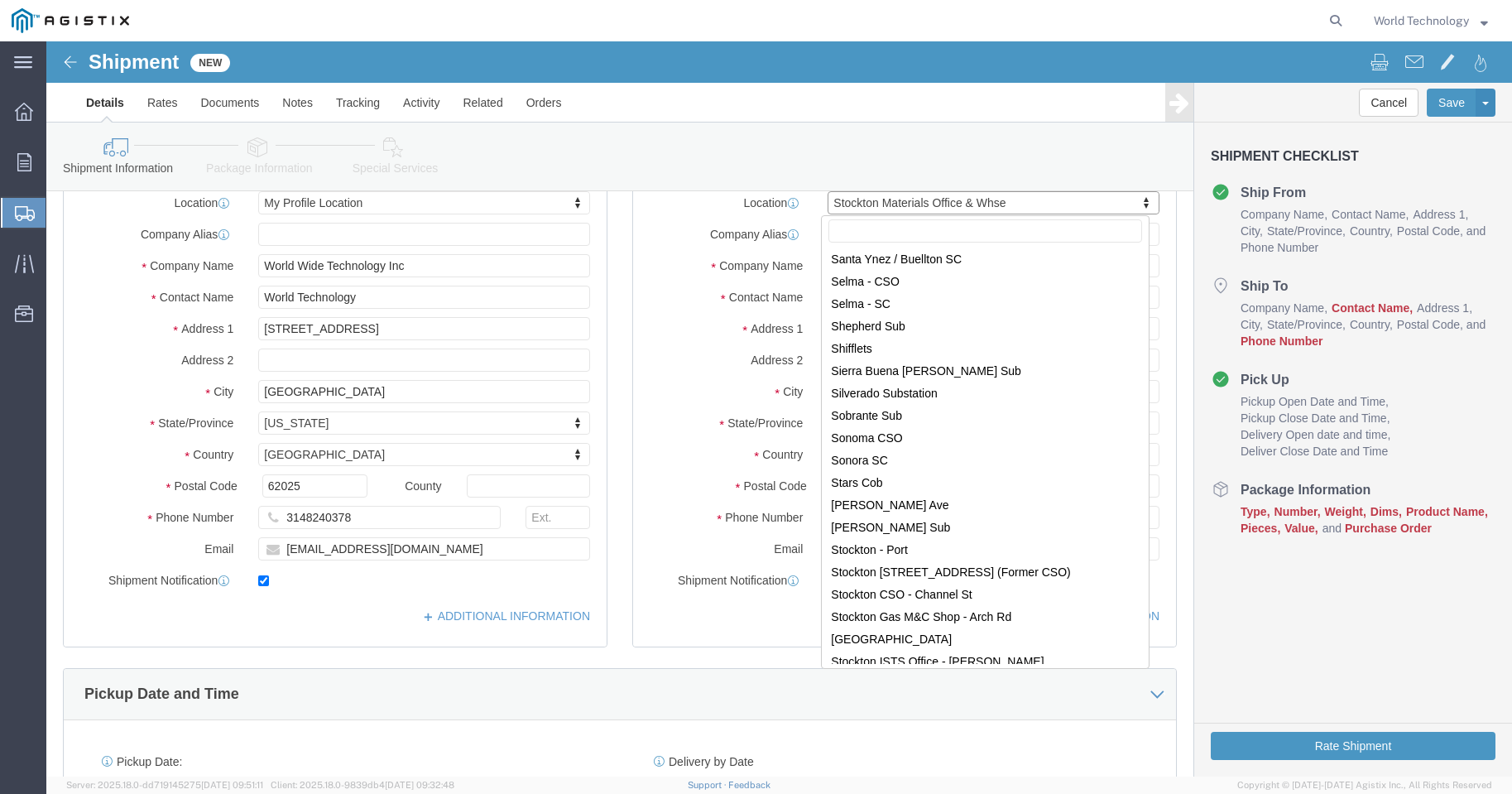
scroll to position [9619, 0]
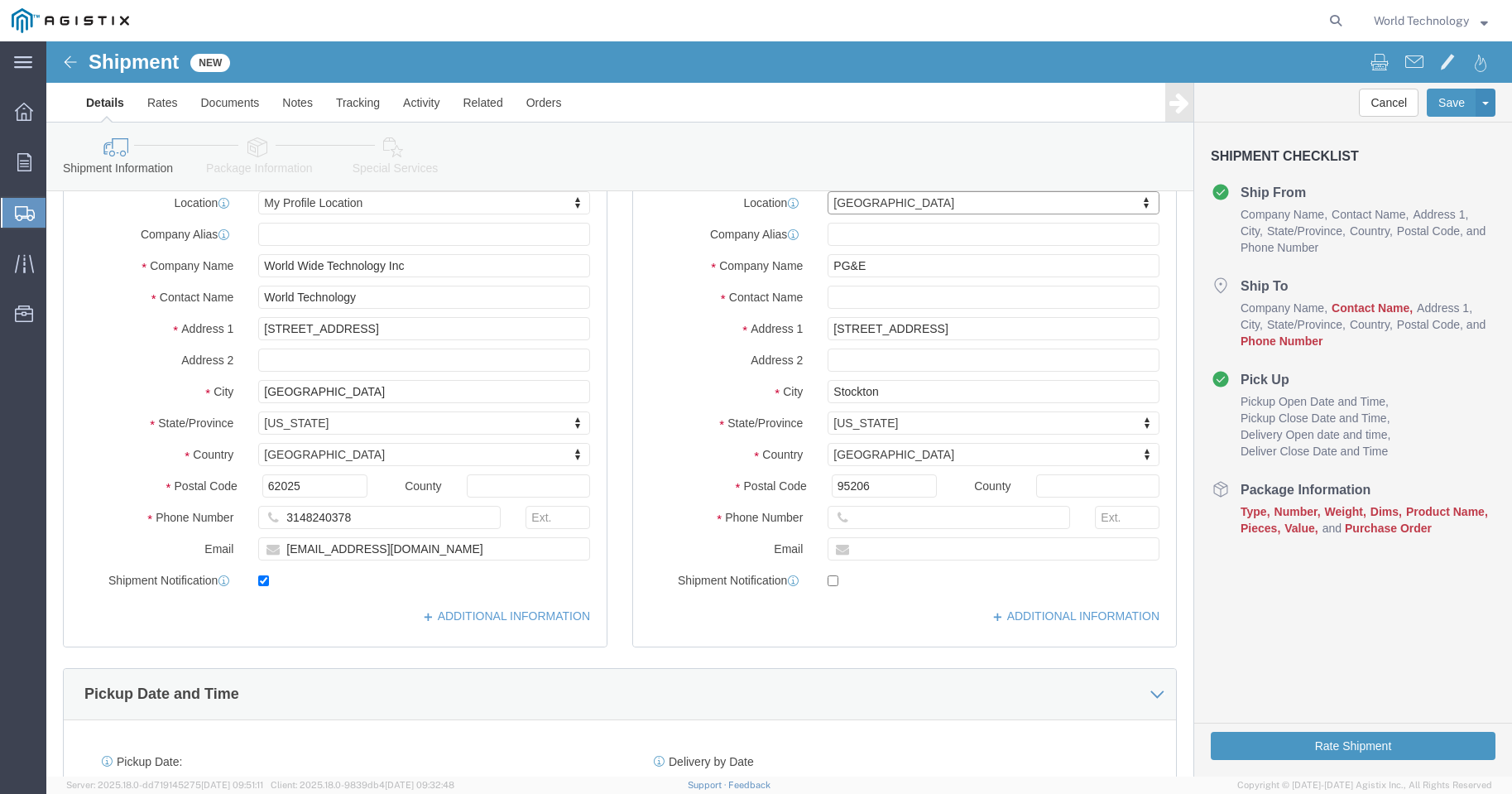
select select "71758"
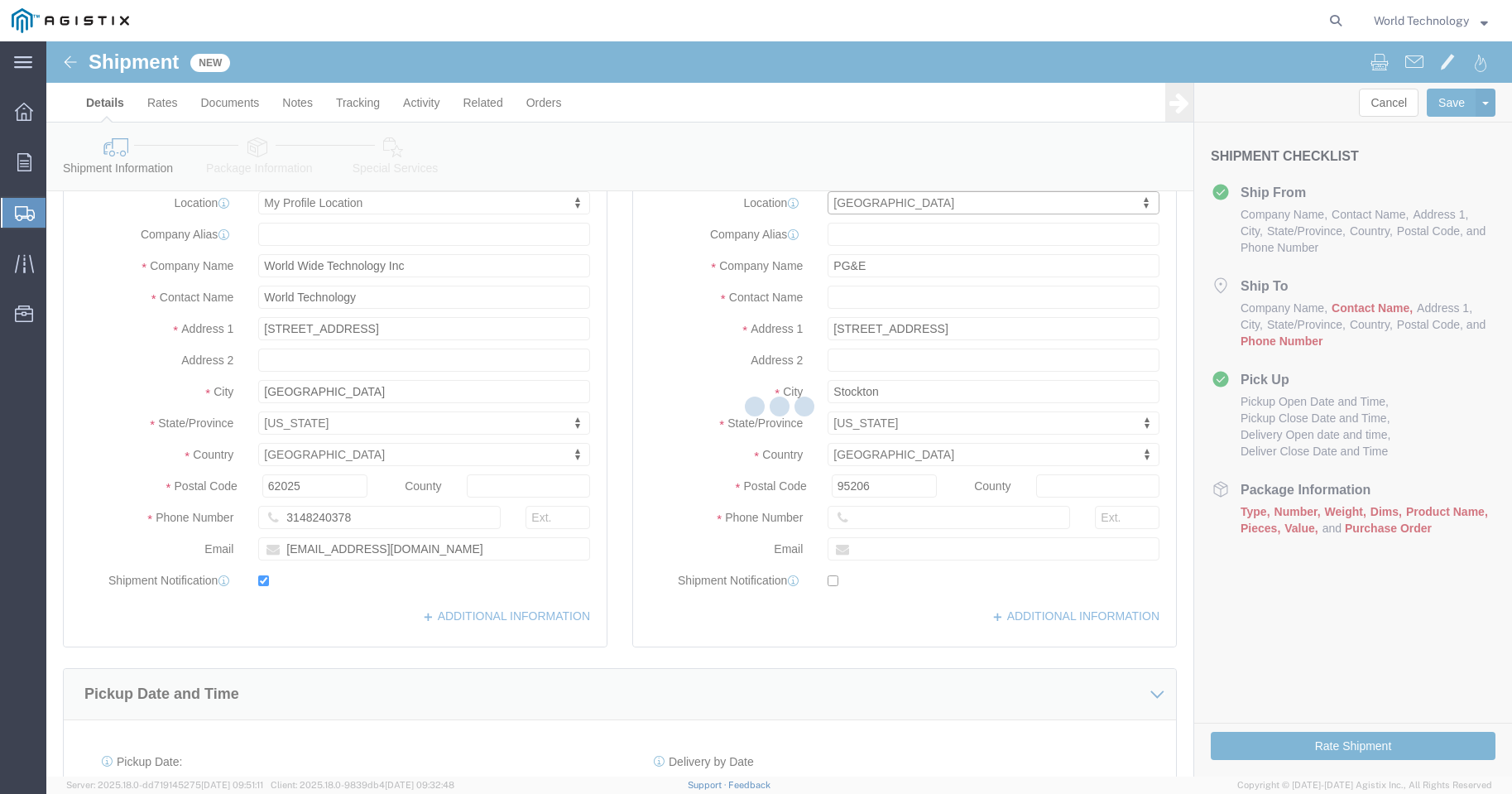
type input "[STREET_ADDRESS]"
type input "95203-3451"
select select "CA"
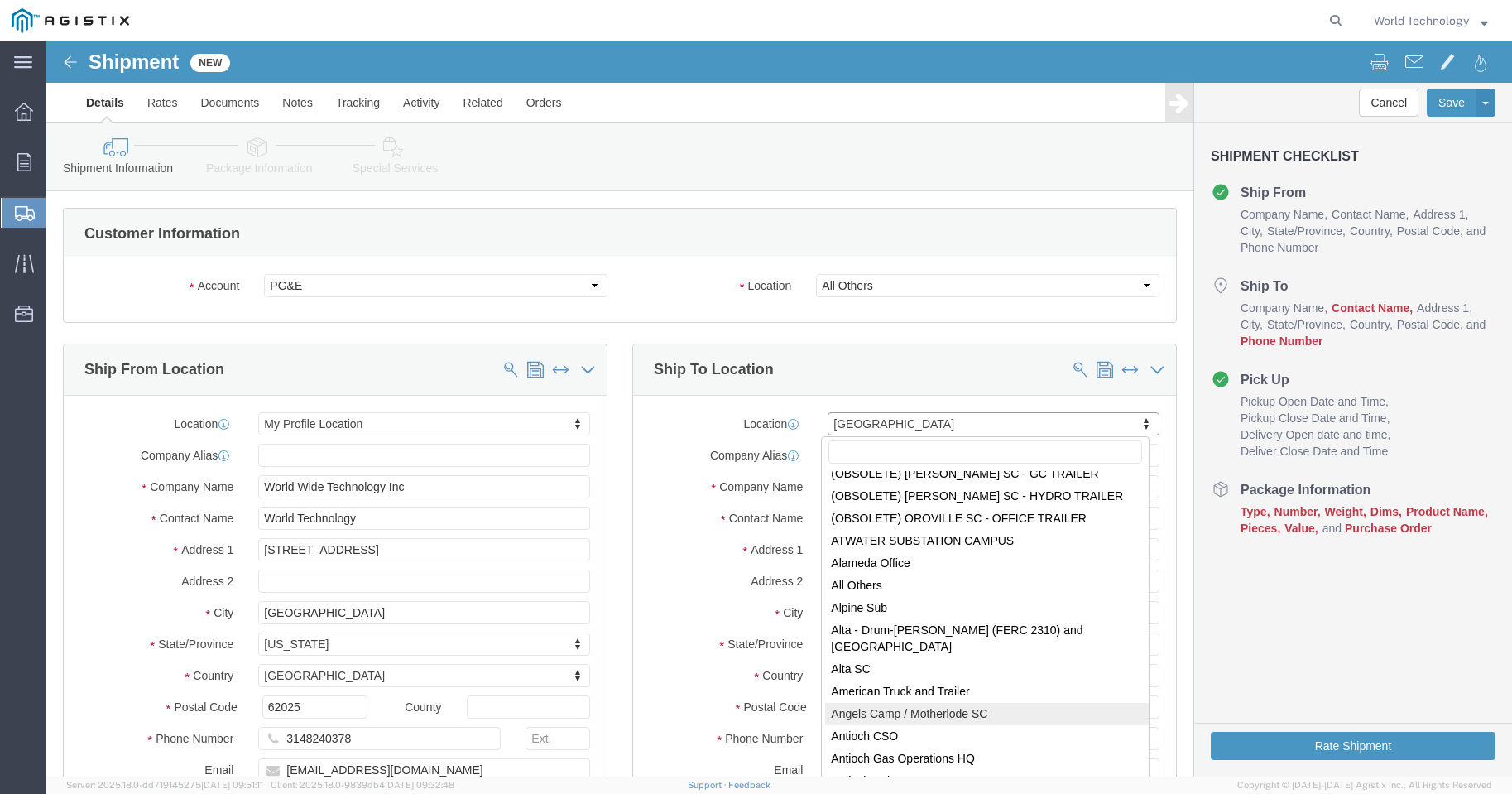
scroll to position [0, 0]
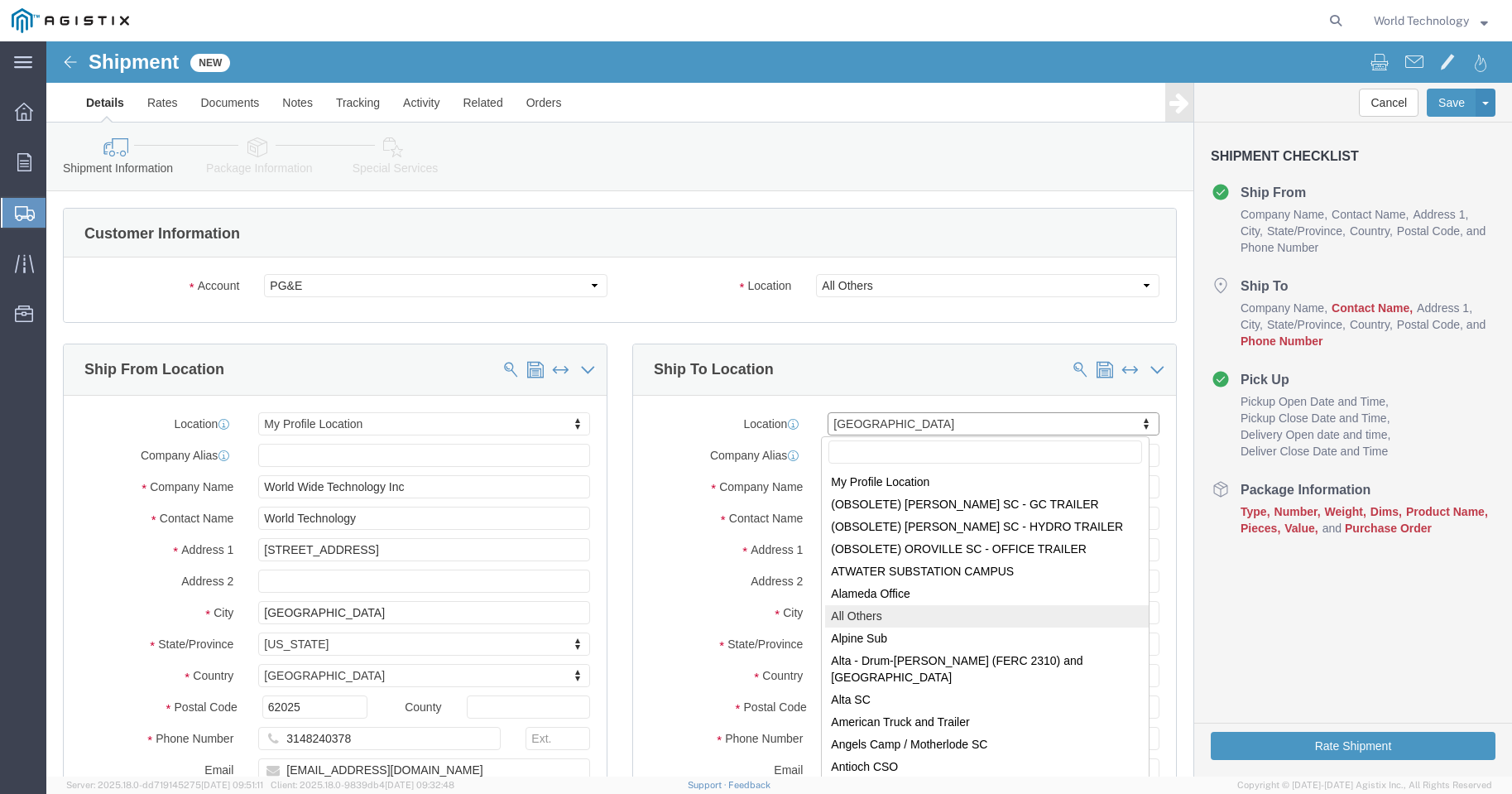
select select "23082"
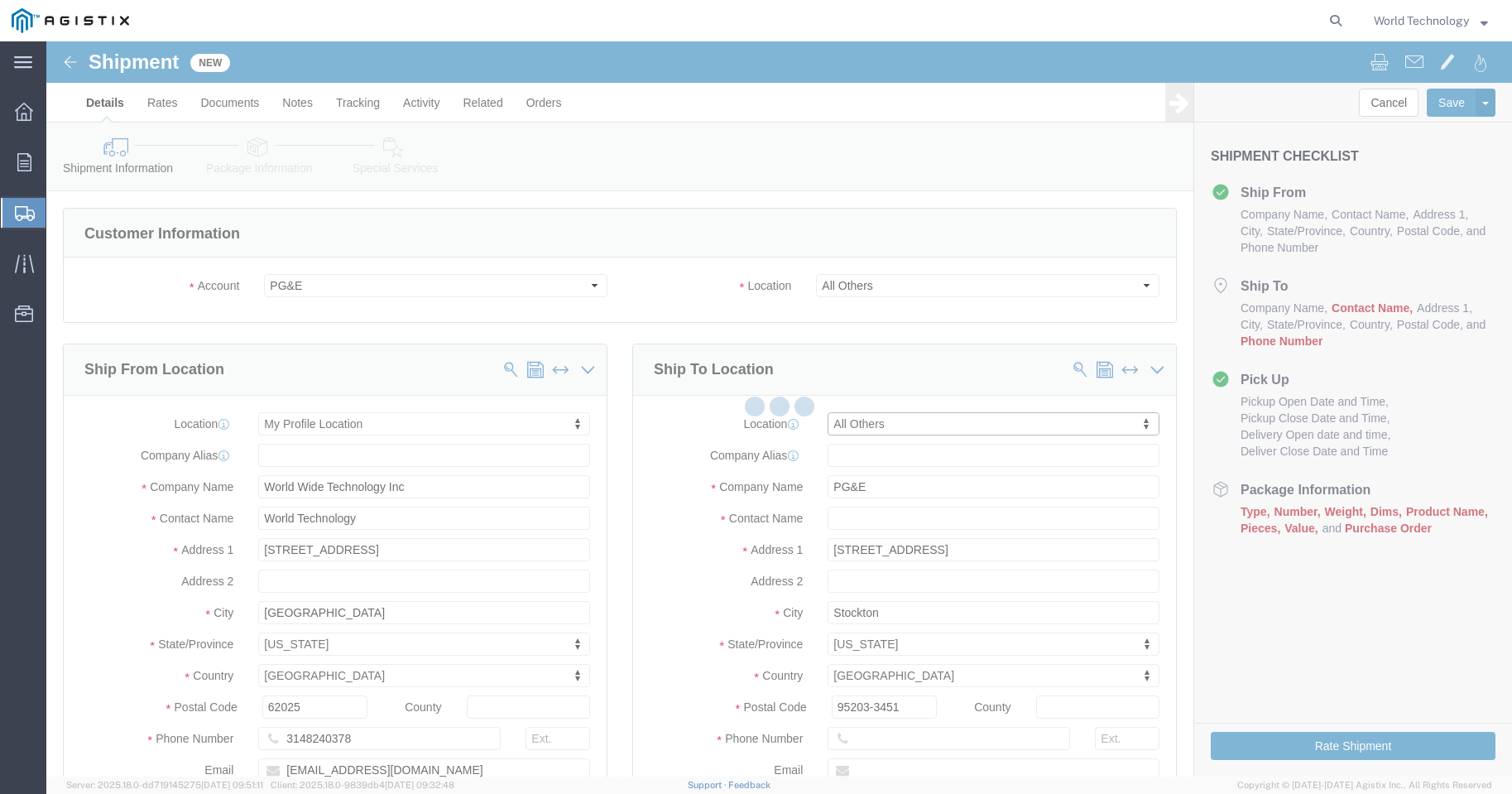
type input "[STREET_ADDRESS]"
type input "[GEOGRAPHIC_DATA]"
type input "94403"
select select "CA"
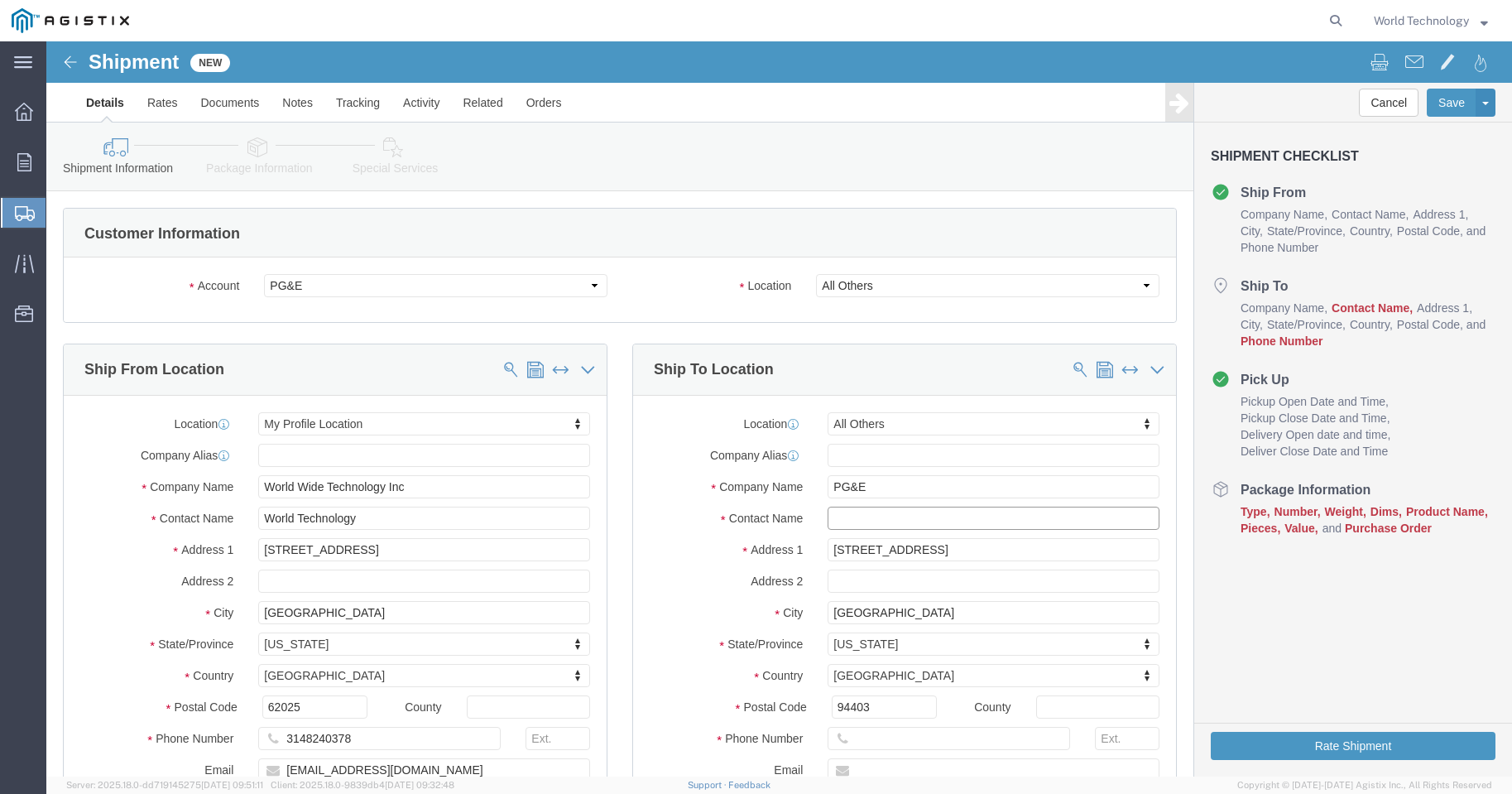
click input "text"
type input "Teamara Iving"
drag, startPoint x: 870, startPoint y: 502, endPoint x: 762, endPoint y: 516, distance: 108.9
click div "[STREET_ADDRESS]"
type input "[STREET_ADDRESS]"
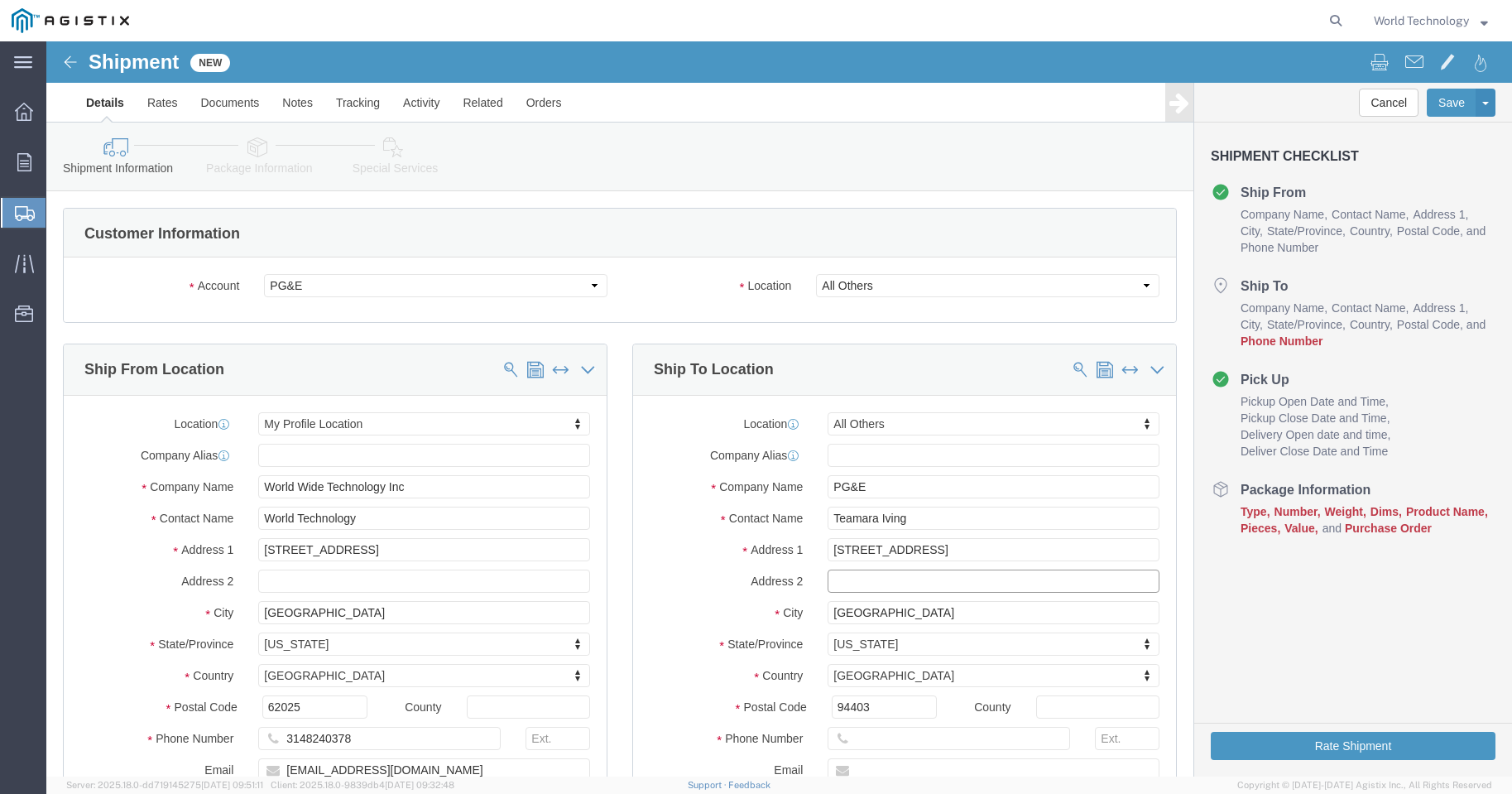
select select
click input "text"
type input "Suite A"
drag, startPoint x: 869, startPoint y: 574, endPoint x: 772, endPoint y: 570, distance: 97.1
click div "[GEOGRAPHIC_DATA]"
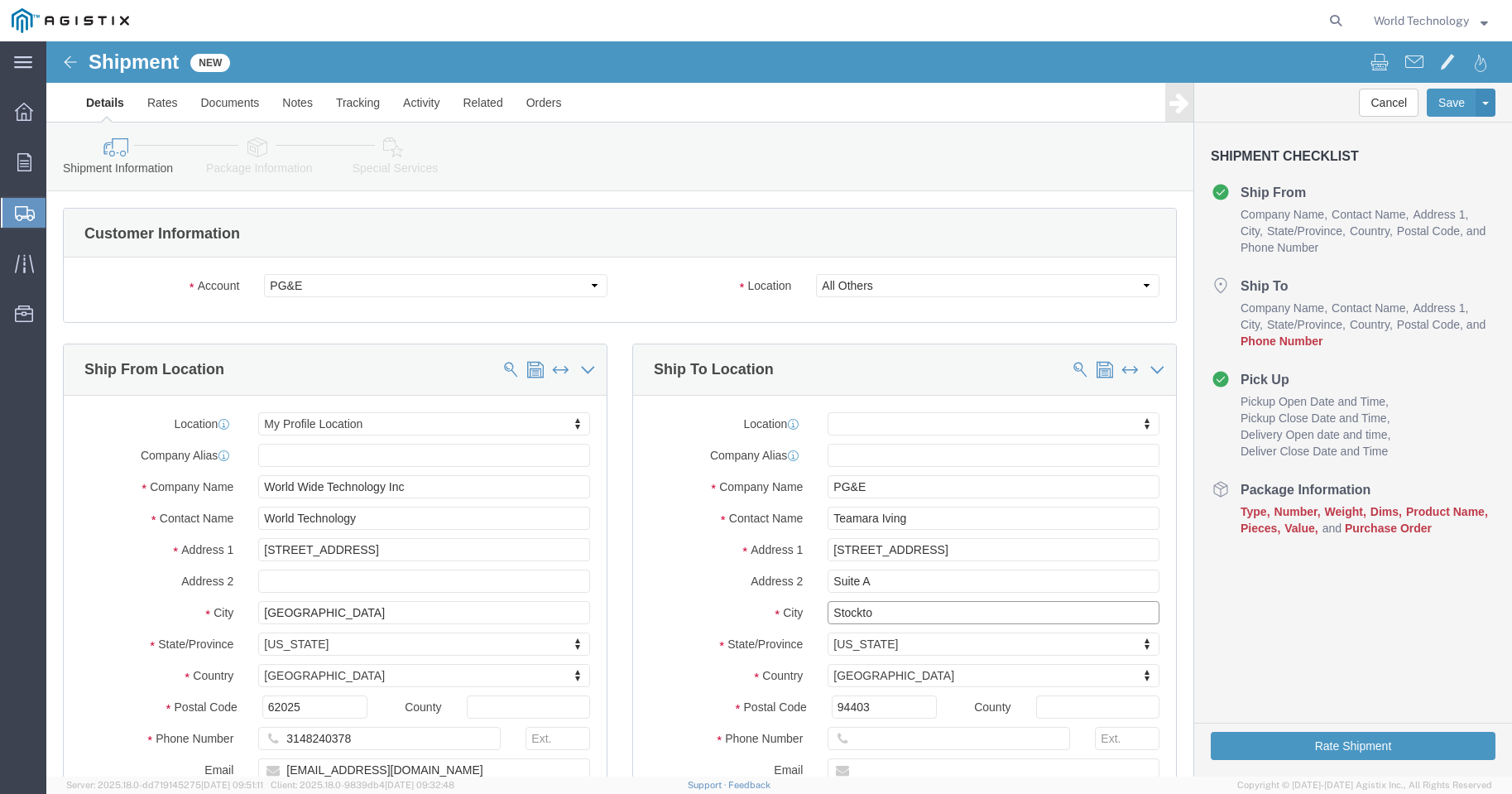
type input "Stockton"
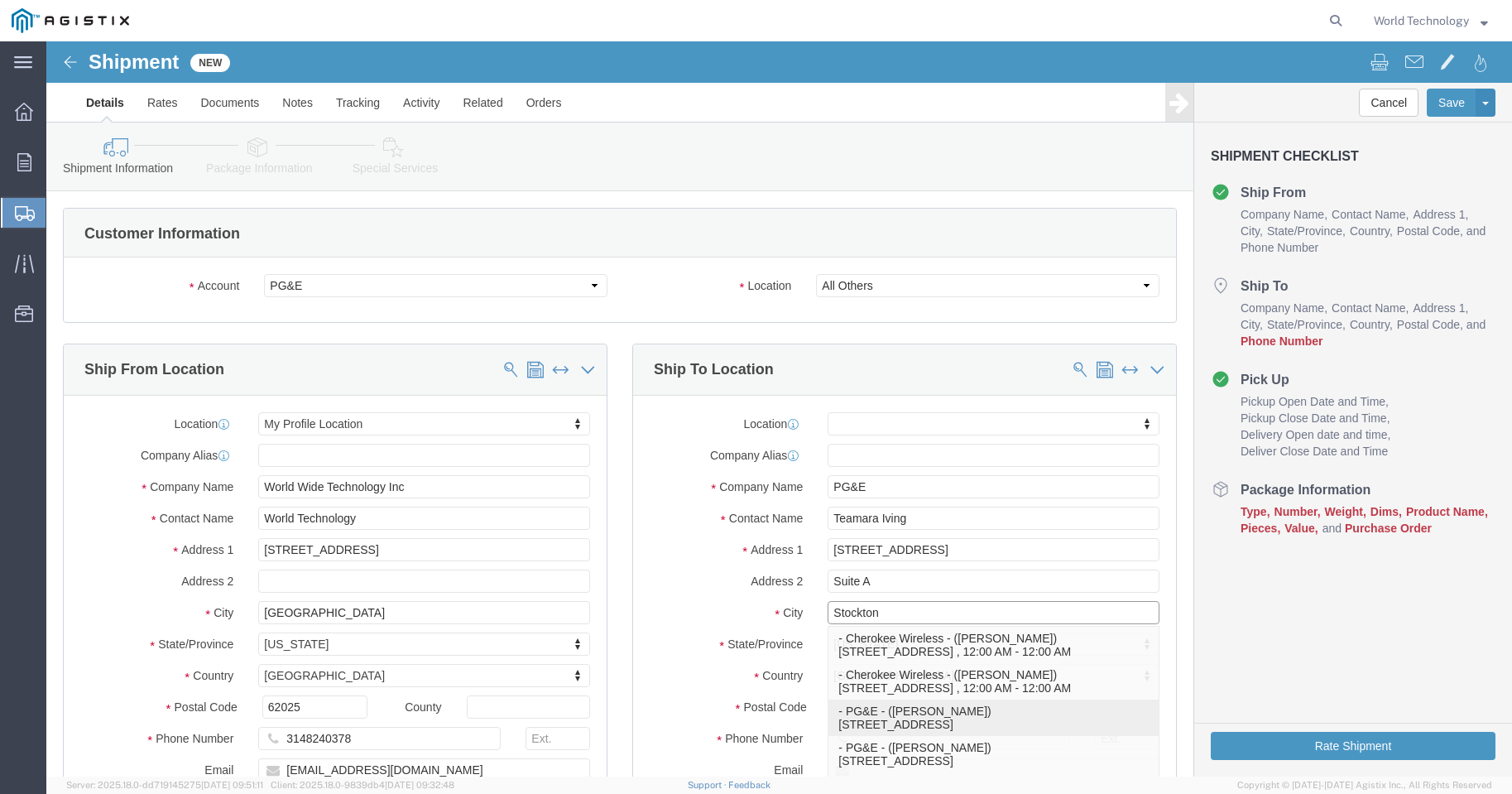
click p "- PG&E - ([PERSON_NAME]) [STREET_ADDRESS]"
select select
type input "[PERSON_NAME]"
type input "[STREET_ADDRESS]"
type input "Stockton"
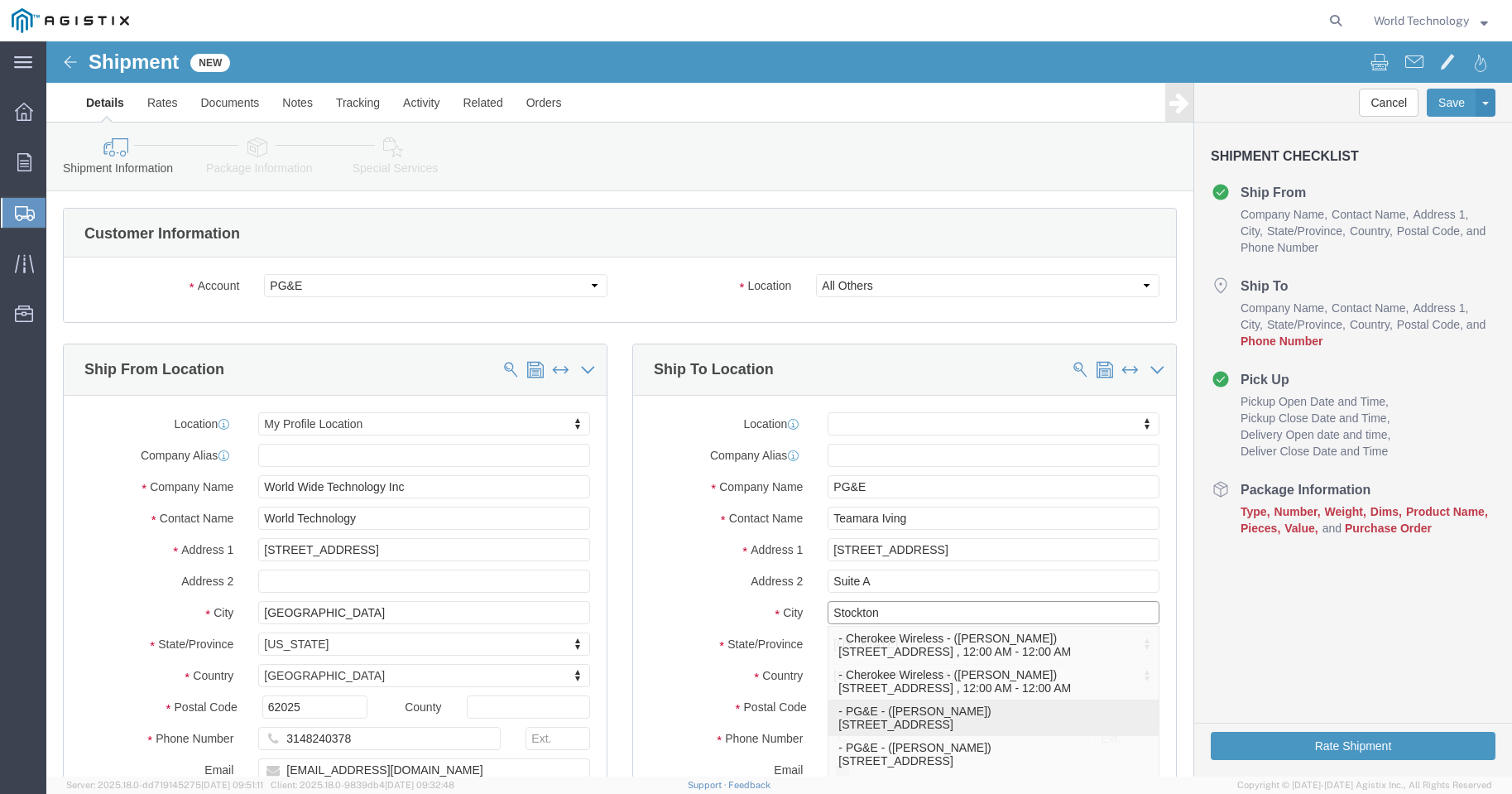
type input "95215"
type input "3604241518"
select select "CA"
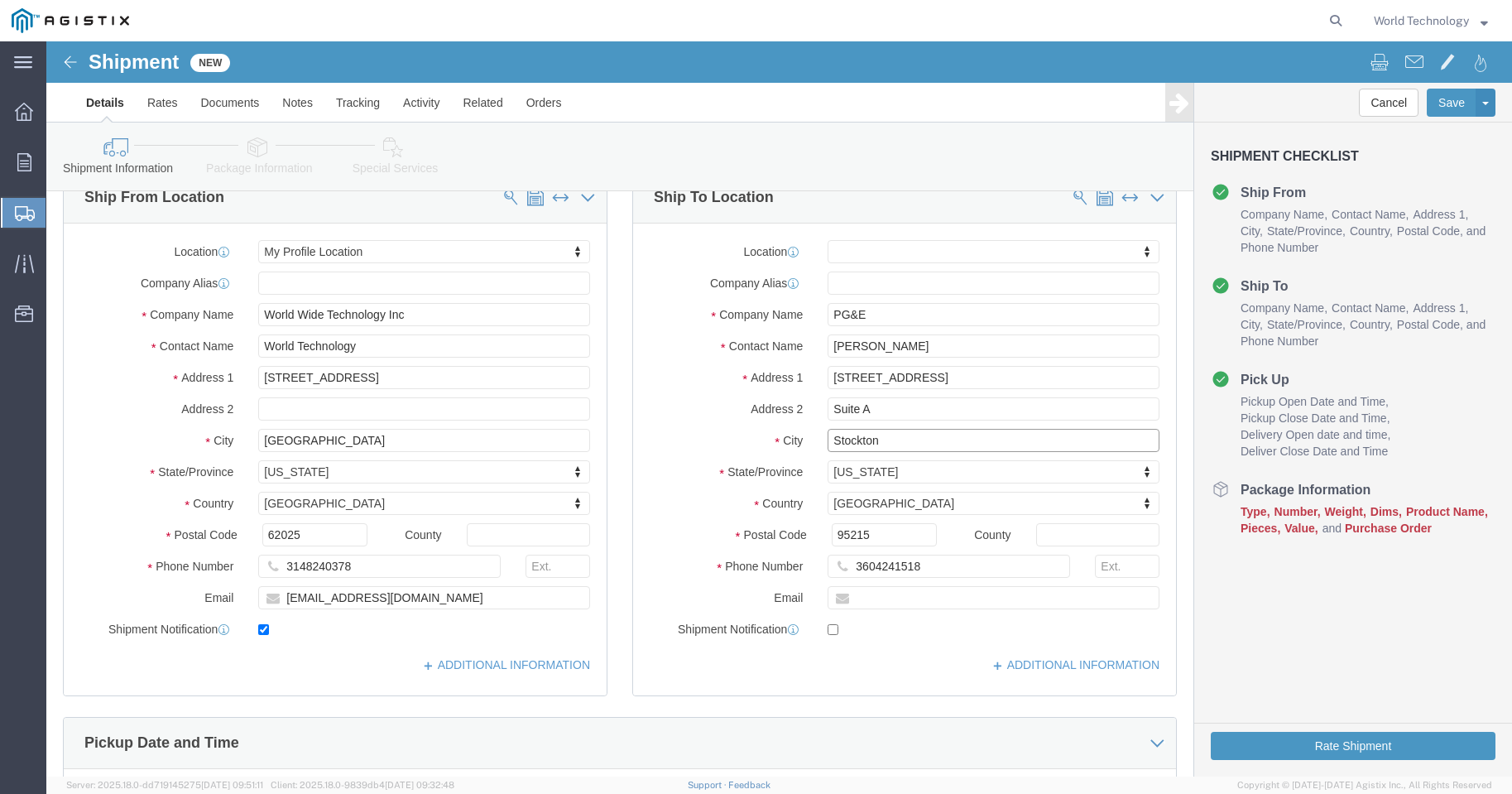
scroll to position [221, 0]
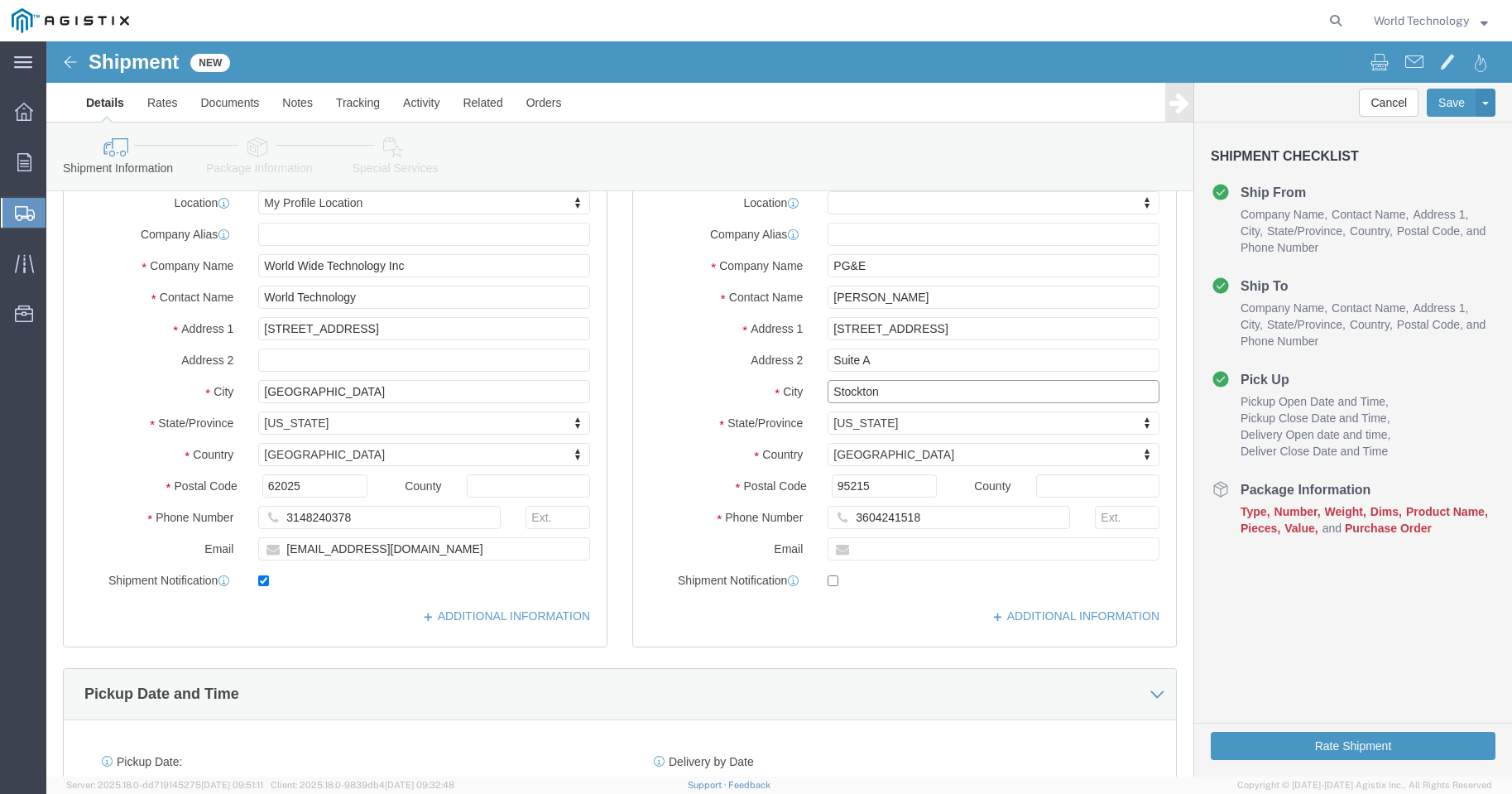
type input "Stockton"
select select
drag, startPoint x: 888, startPoint y: 476, endPoint x: 779, endPoint y: 493, distance: 110.3
click div "3604241518"
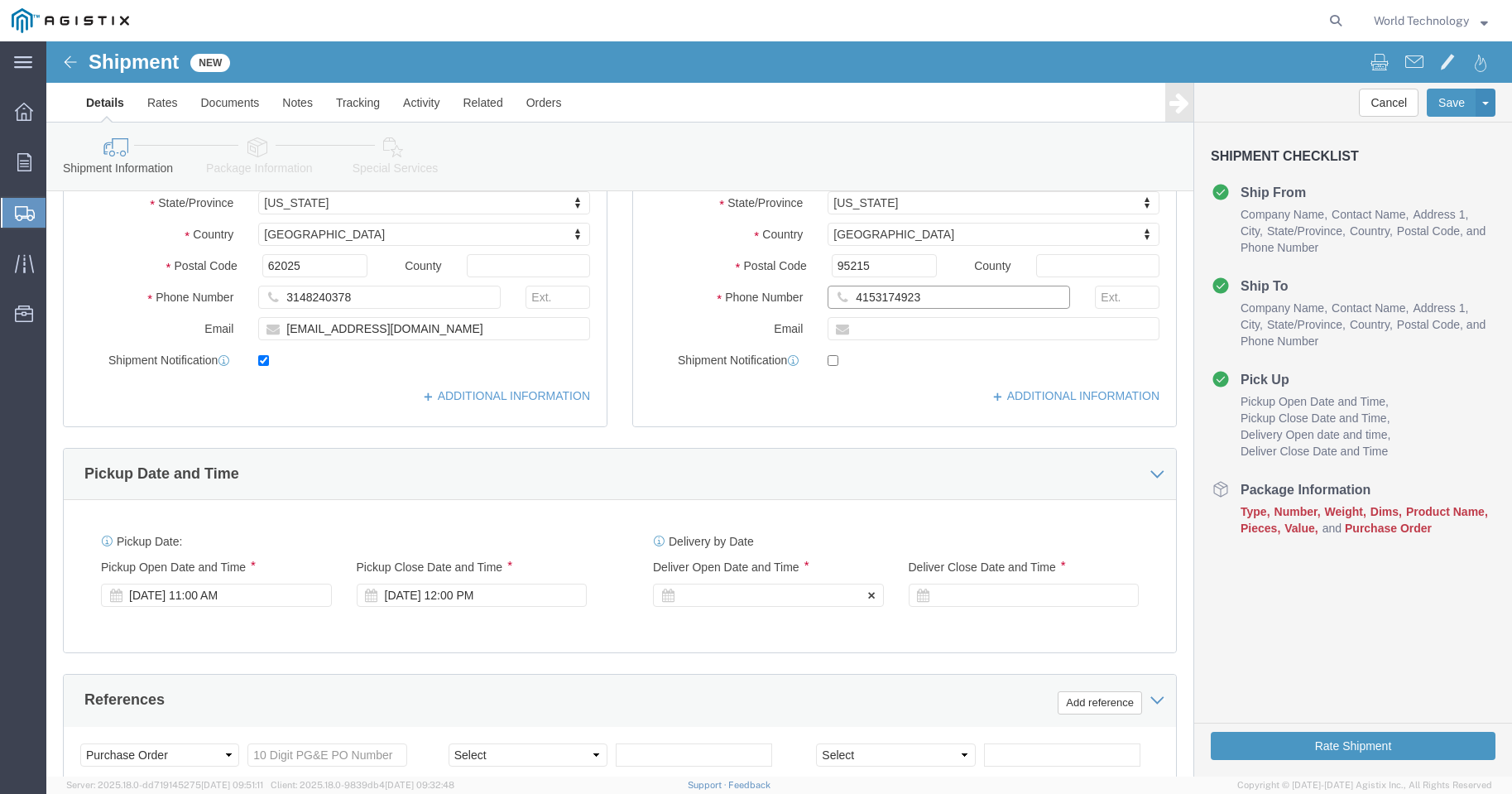
type input "4153174923"
click icon
click div
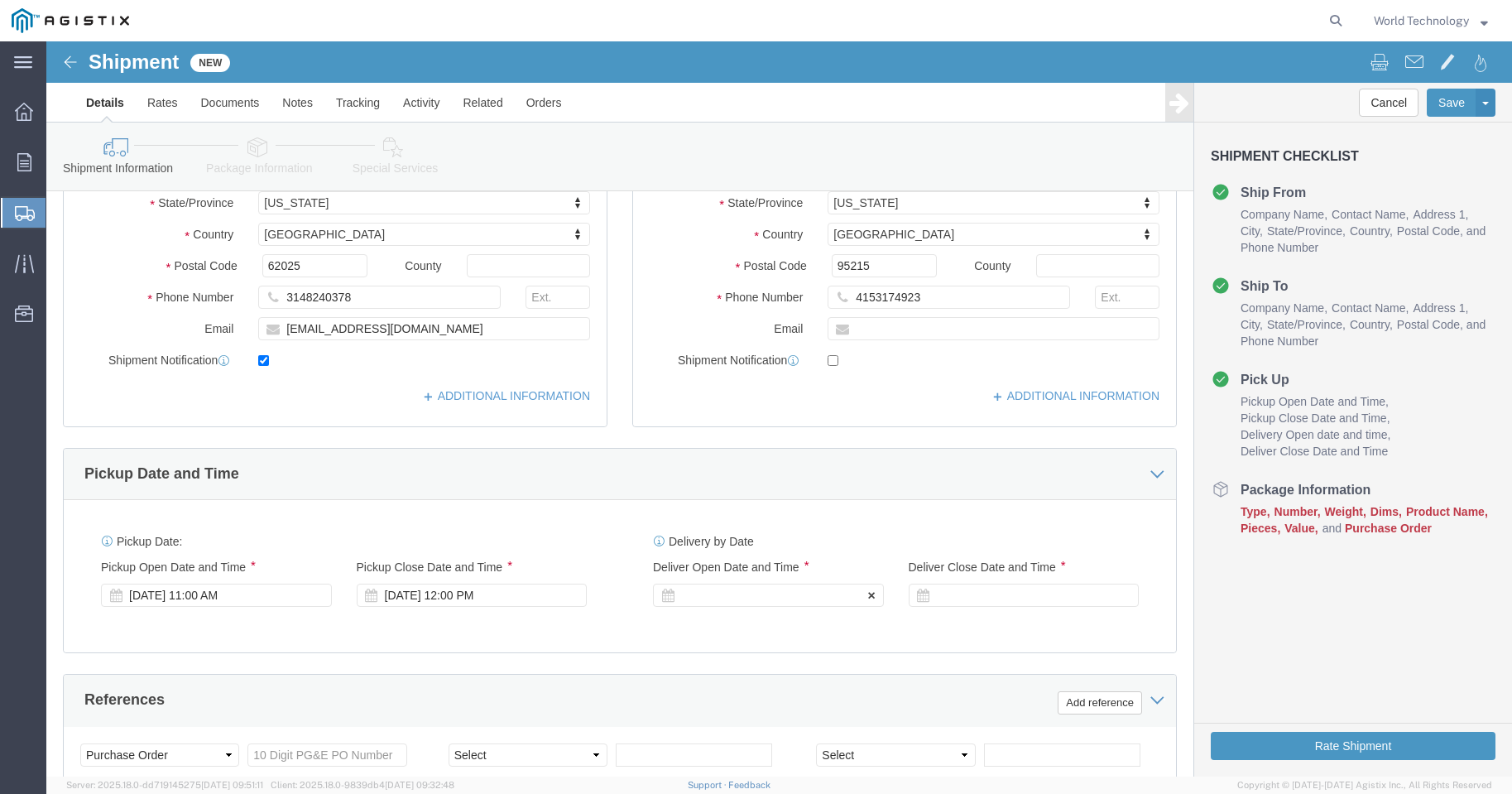
scroll to position [822, 0]
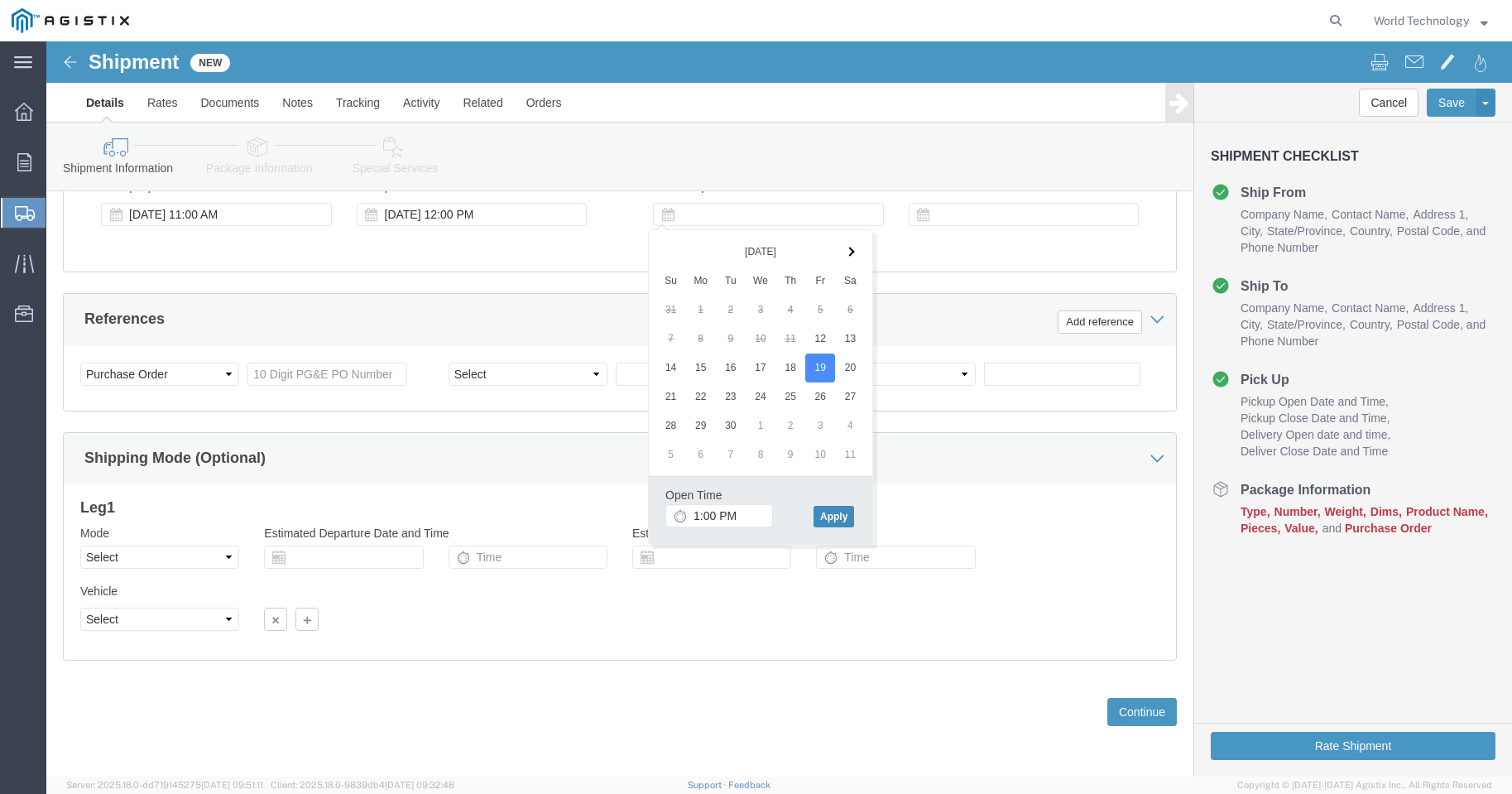
click button "Apply"
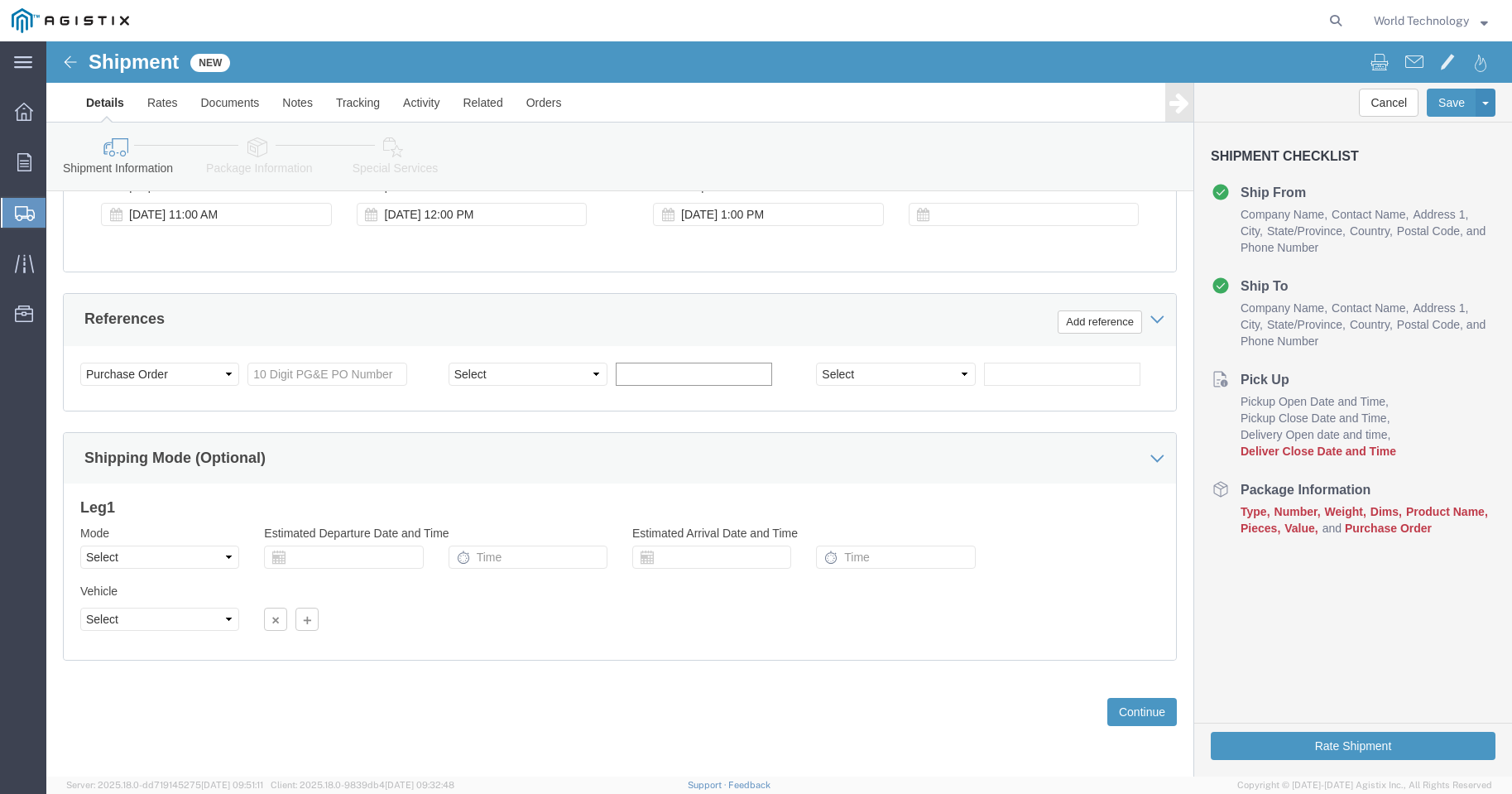
click input "text"
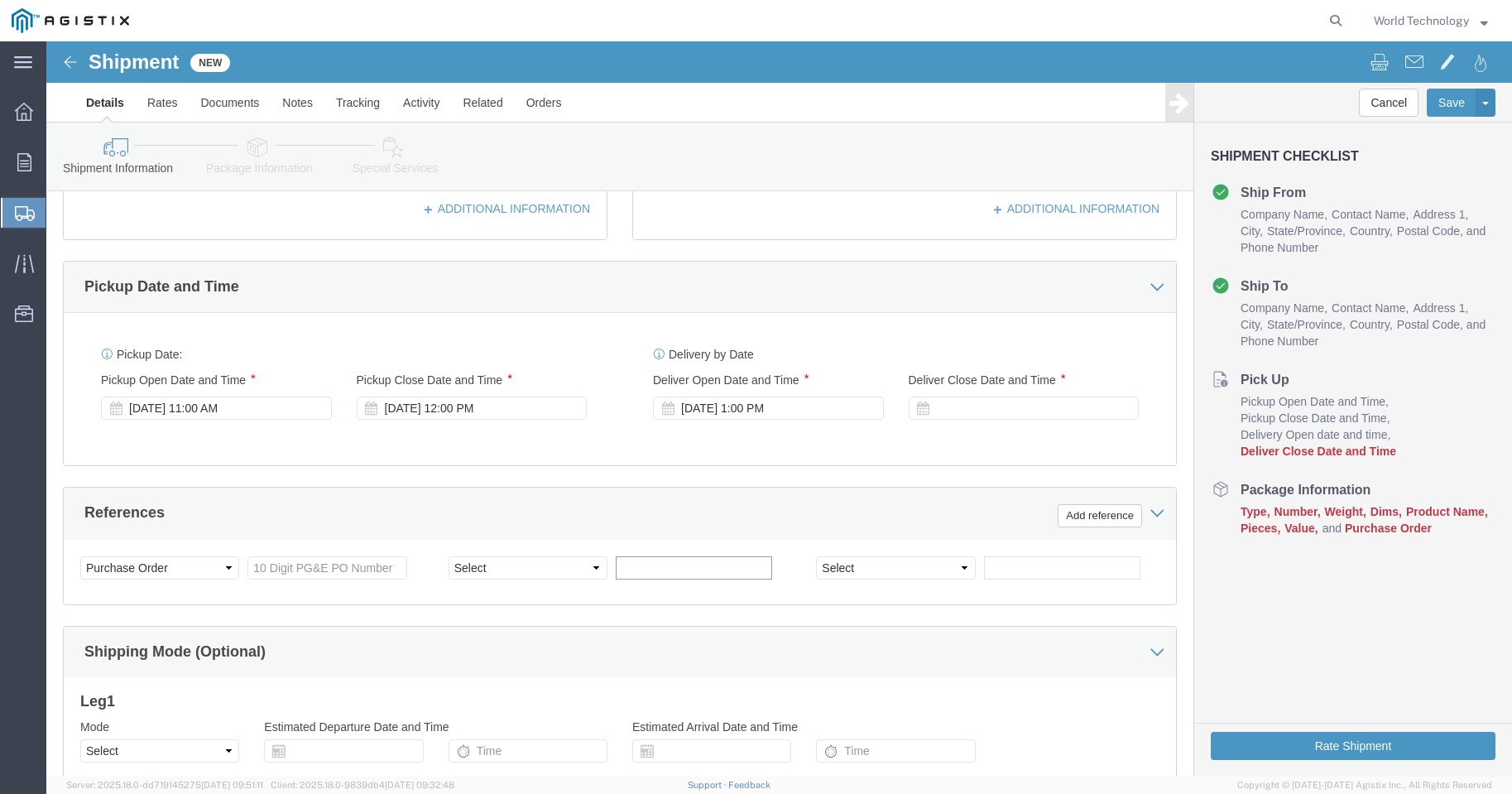
scroll to position [602, 0]
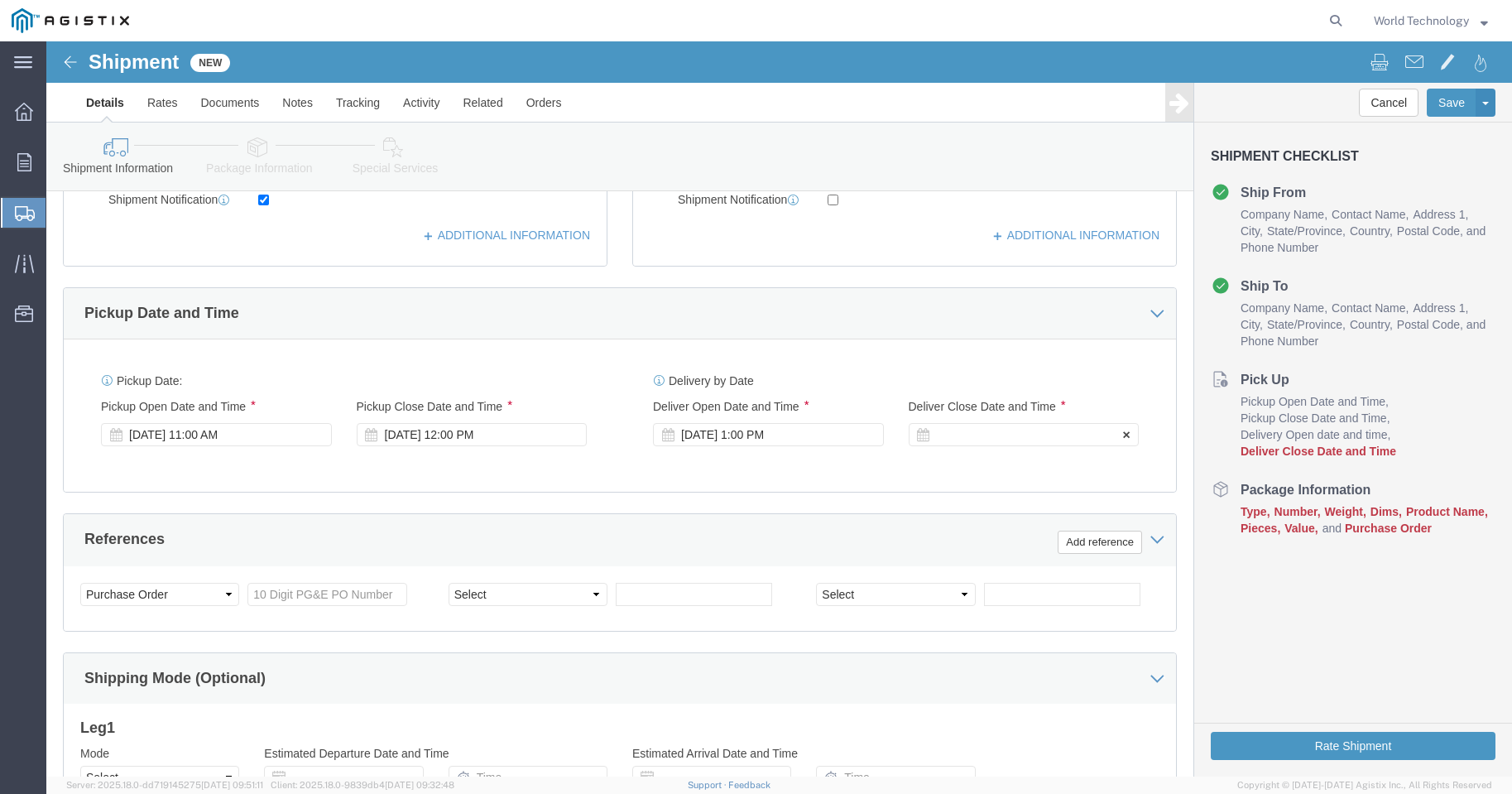
click div
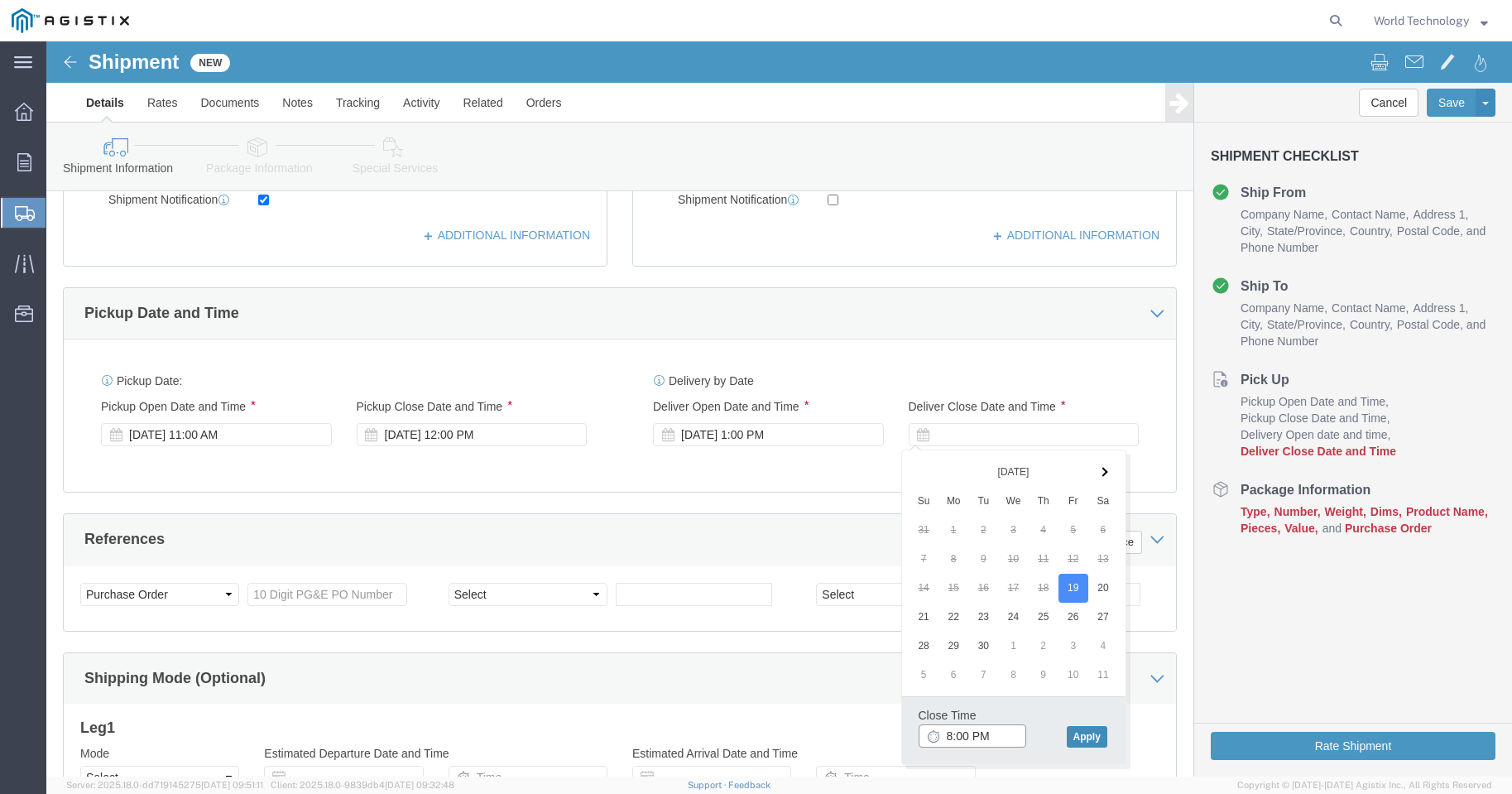
type input "8:00 PM"
click button "Apply"
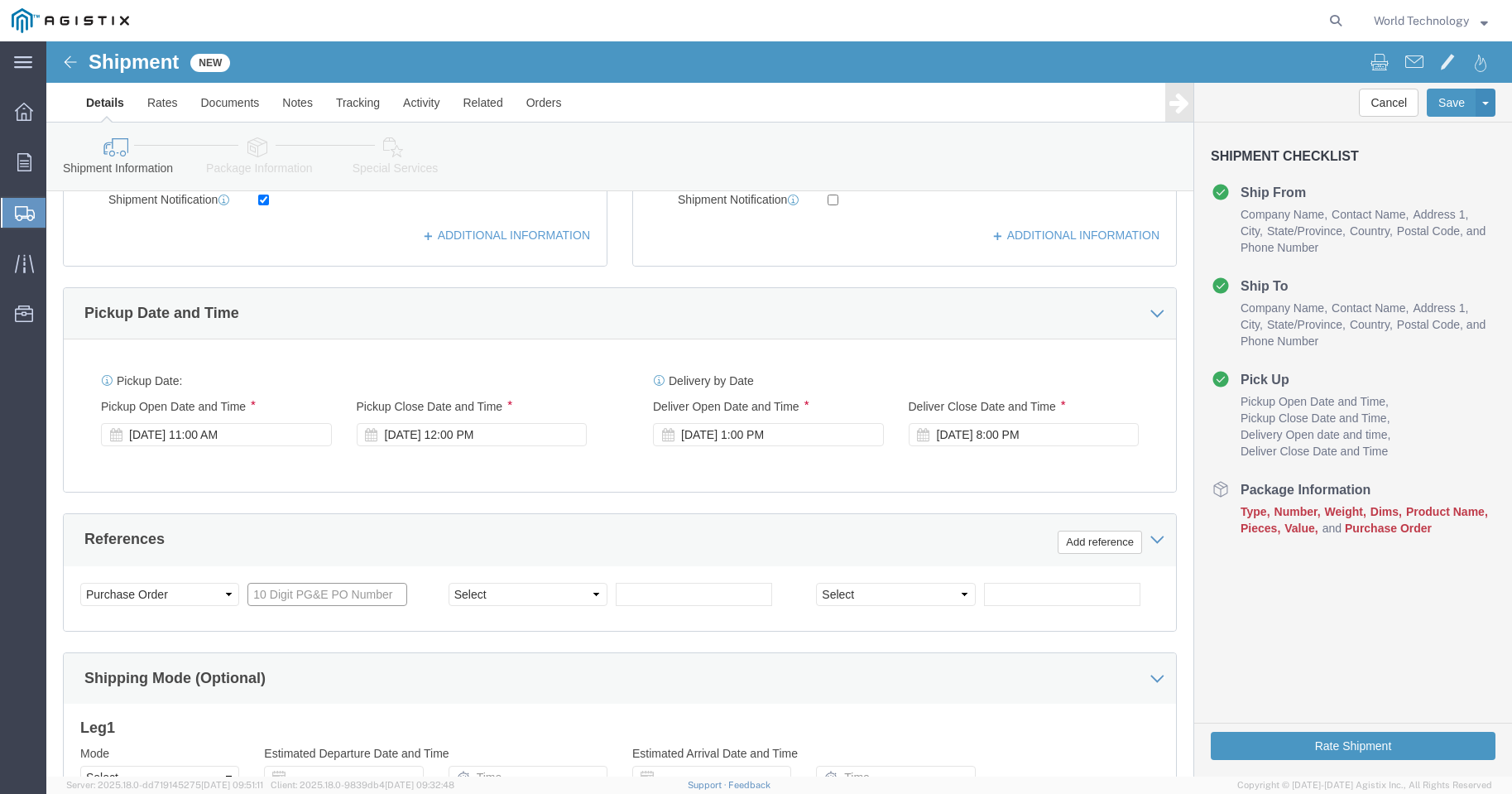
click input "text"
type input "2701212480"
click select "Select Account Type Activity ID Airline Appointment Number ASN Batch Request # …"
select select "DELNUM"
click select "Select Account Type Activity ID Airline Appointment Number ASN Batch Request # …"
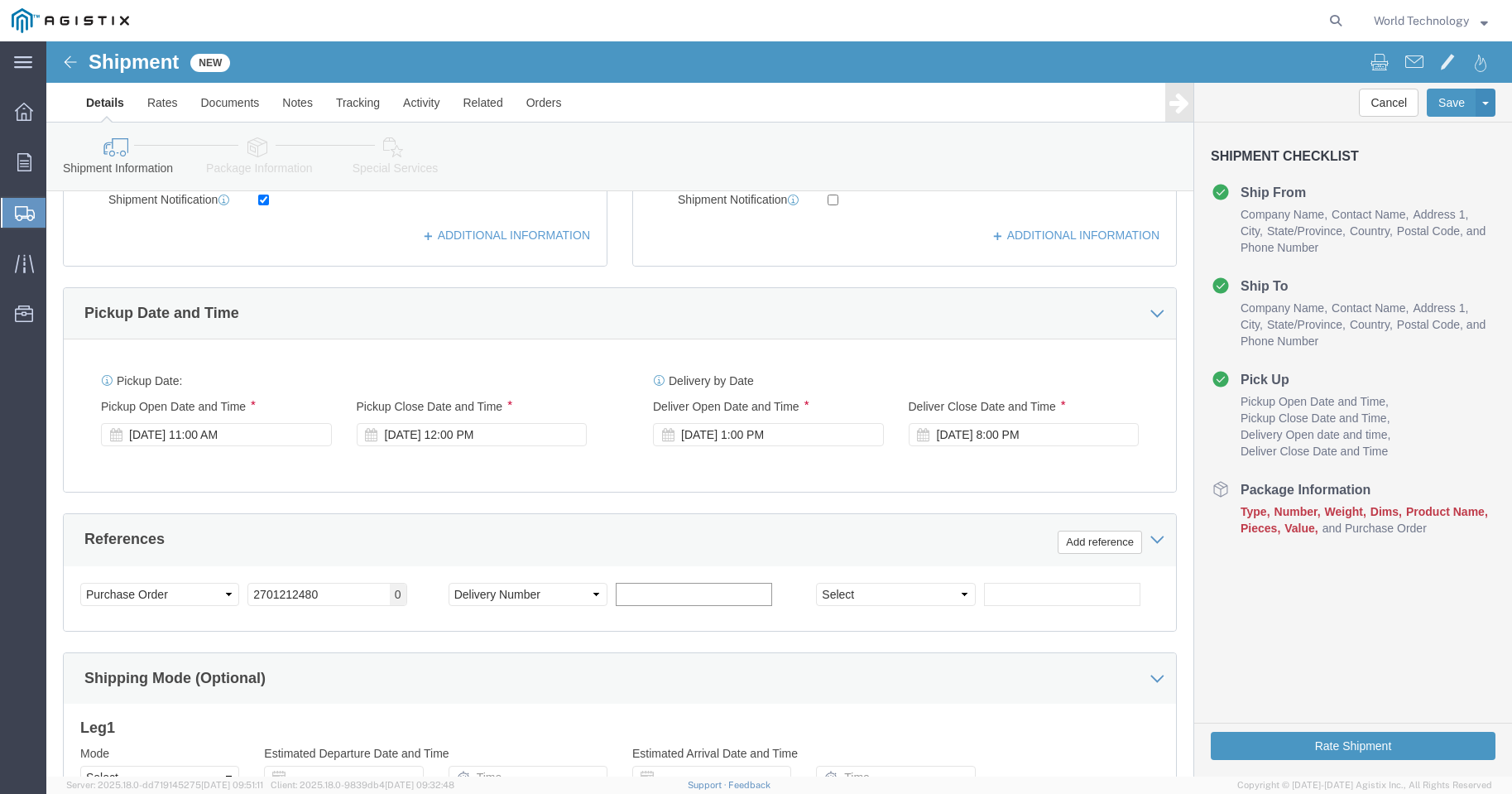
click input "text"
type input "1602154804"
click select "Select Account Type Activity ID Airline Appointment Number ASN Batch Request # …"
select select "SALEORDR"
click select "Select Account Type Activity ID Airline Appointment Number ASN Batch Request # …"
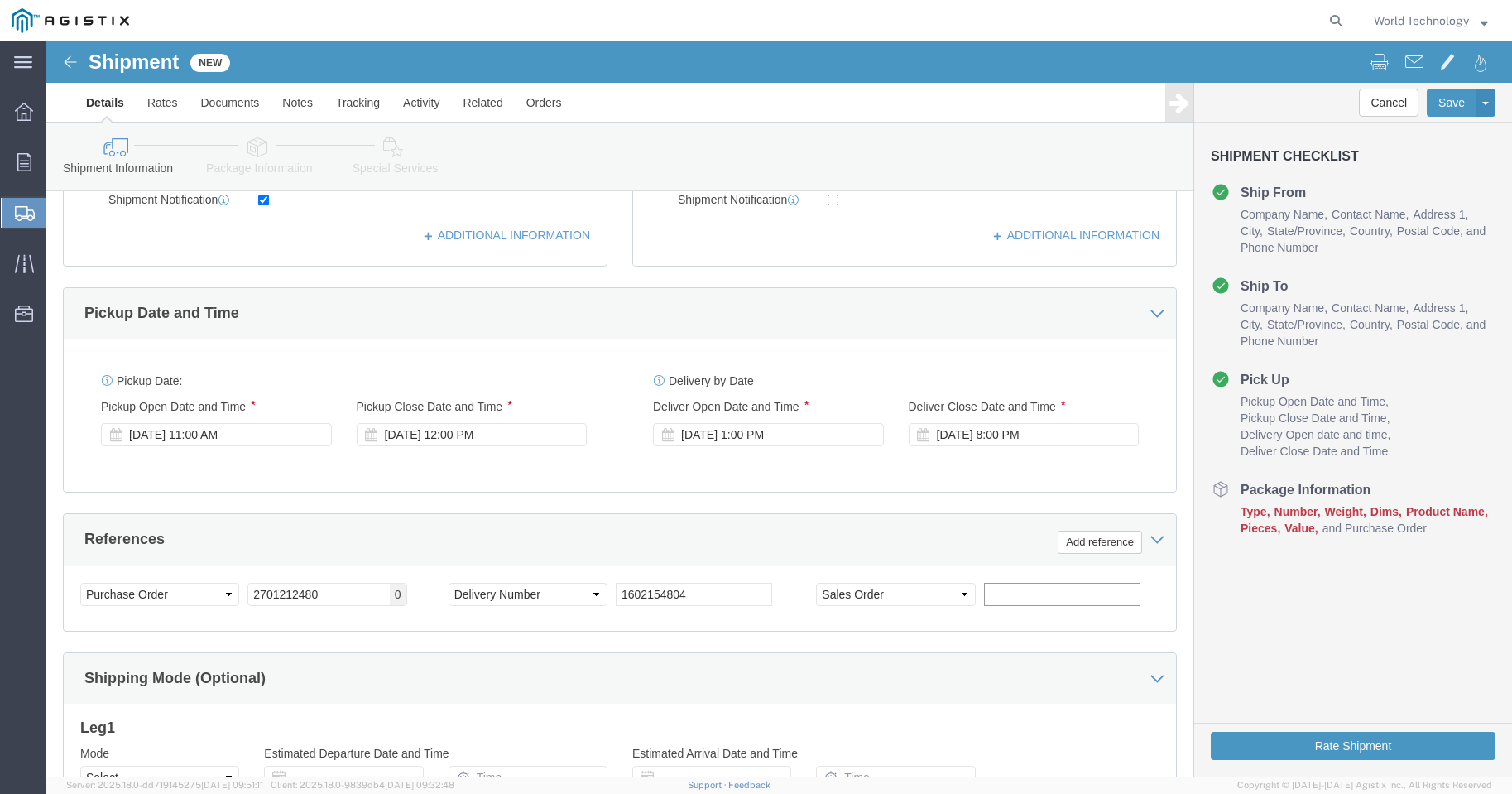
click input "text"
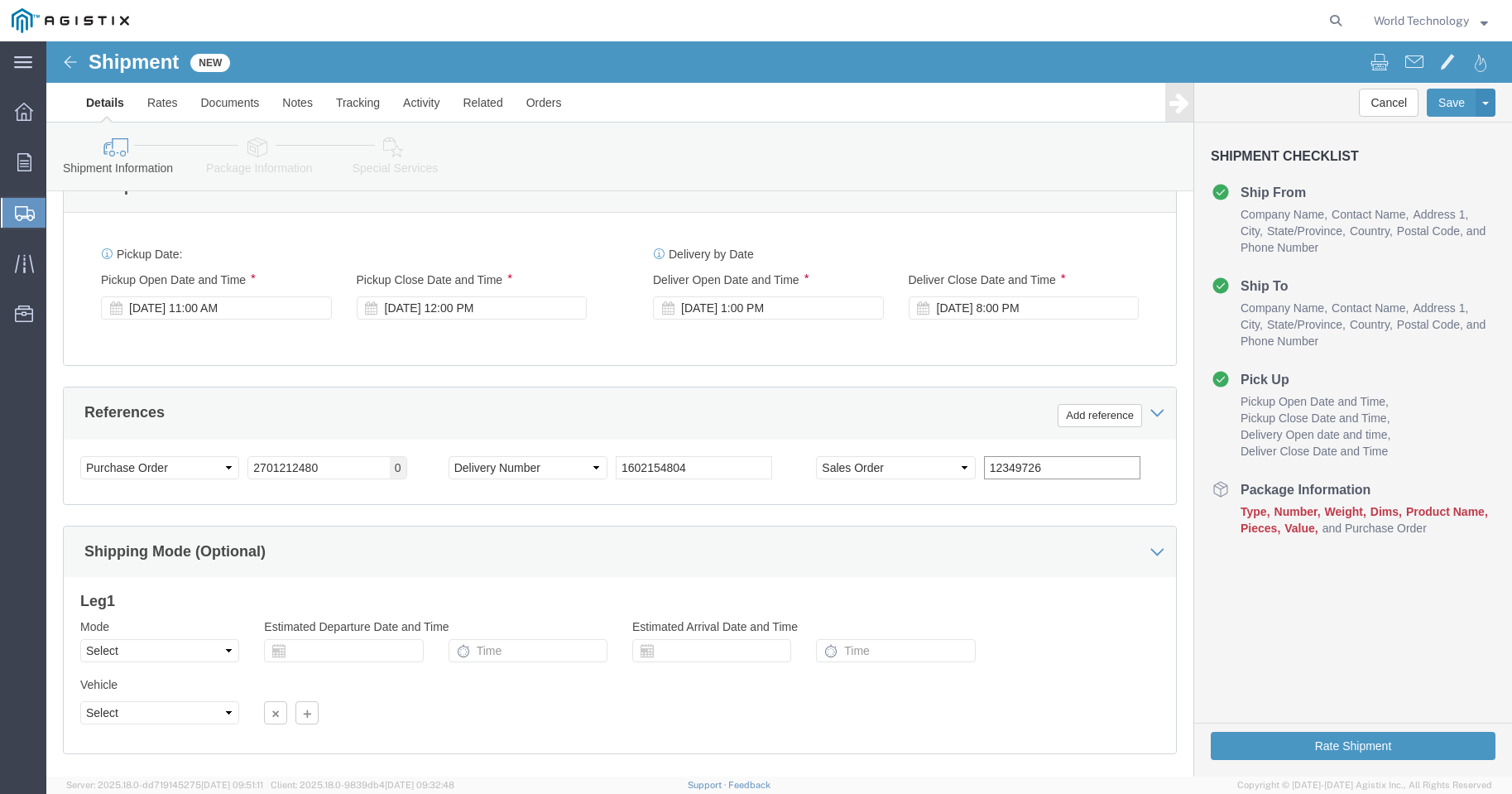
scroll to position [822, 0]
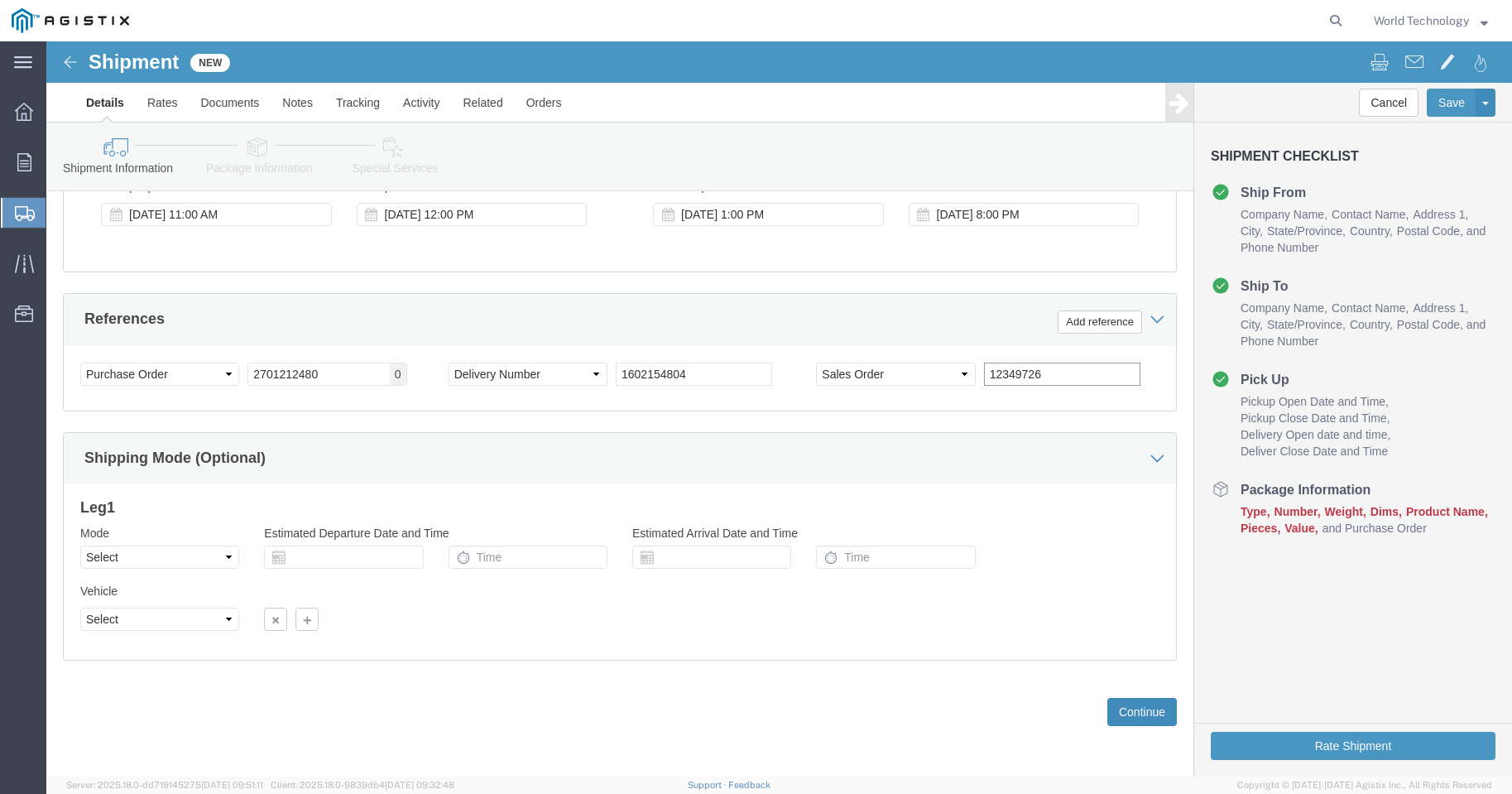
type input "12349726"
click button "Continue"
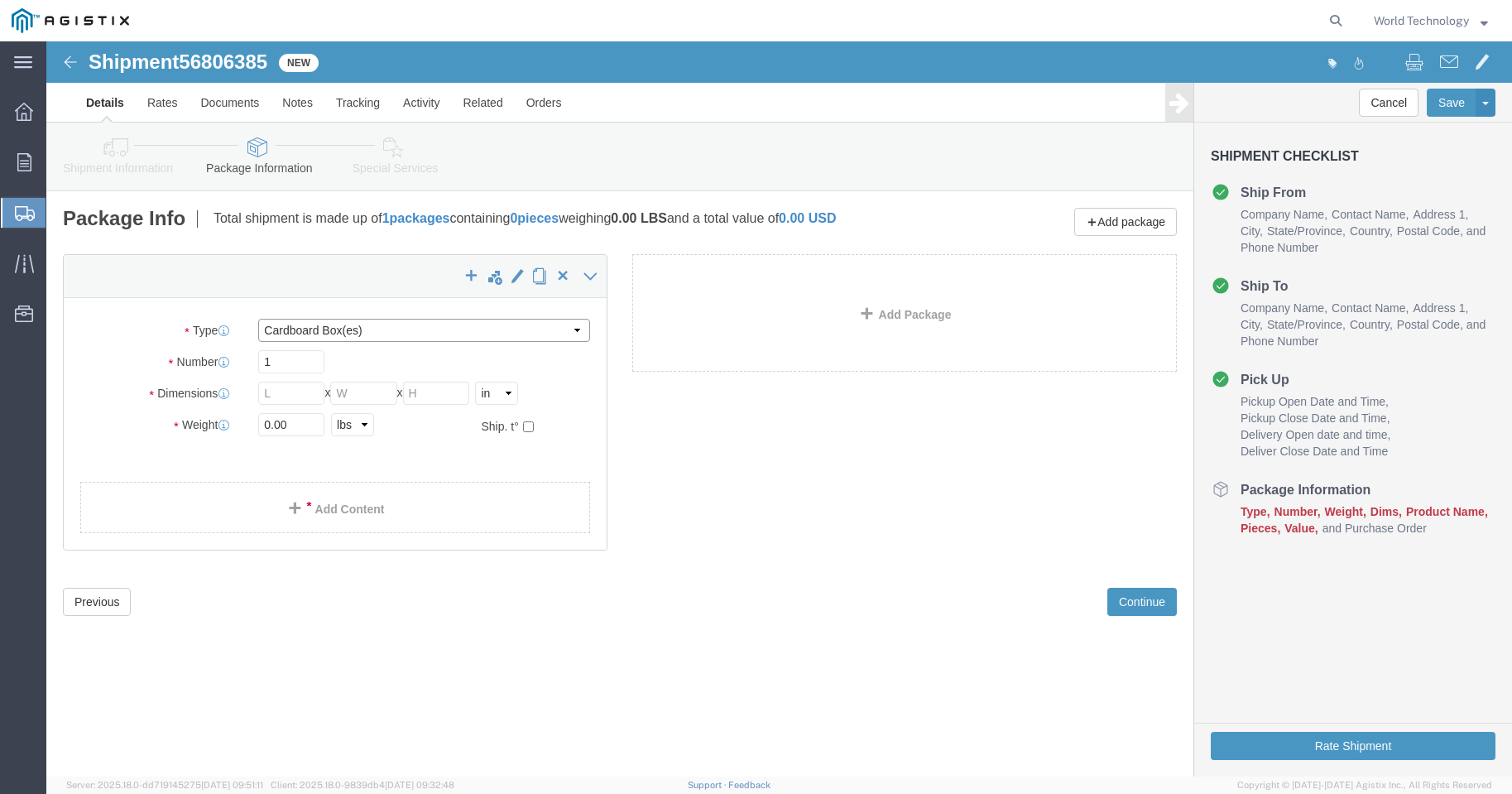
click select "Select Bulk Bundle(s) Cardboard Box(es) Carton(s) Crate(s) Drum(s) (Fiberboard)…"
select select "PSNS"
click select "Select Bulk Bundle(s) Cardboard Box(es) Carton(s) Crate(s) Drum(s) (Fiberboard)…"
click input "text"
type input "9"
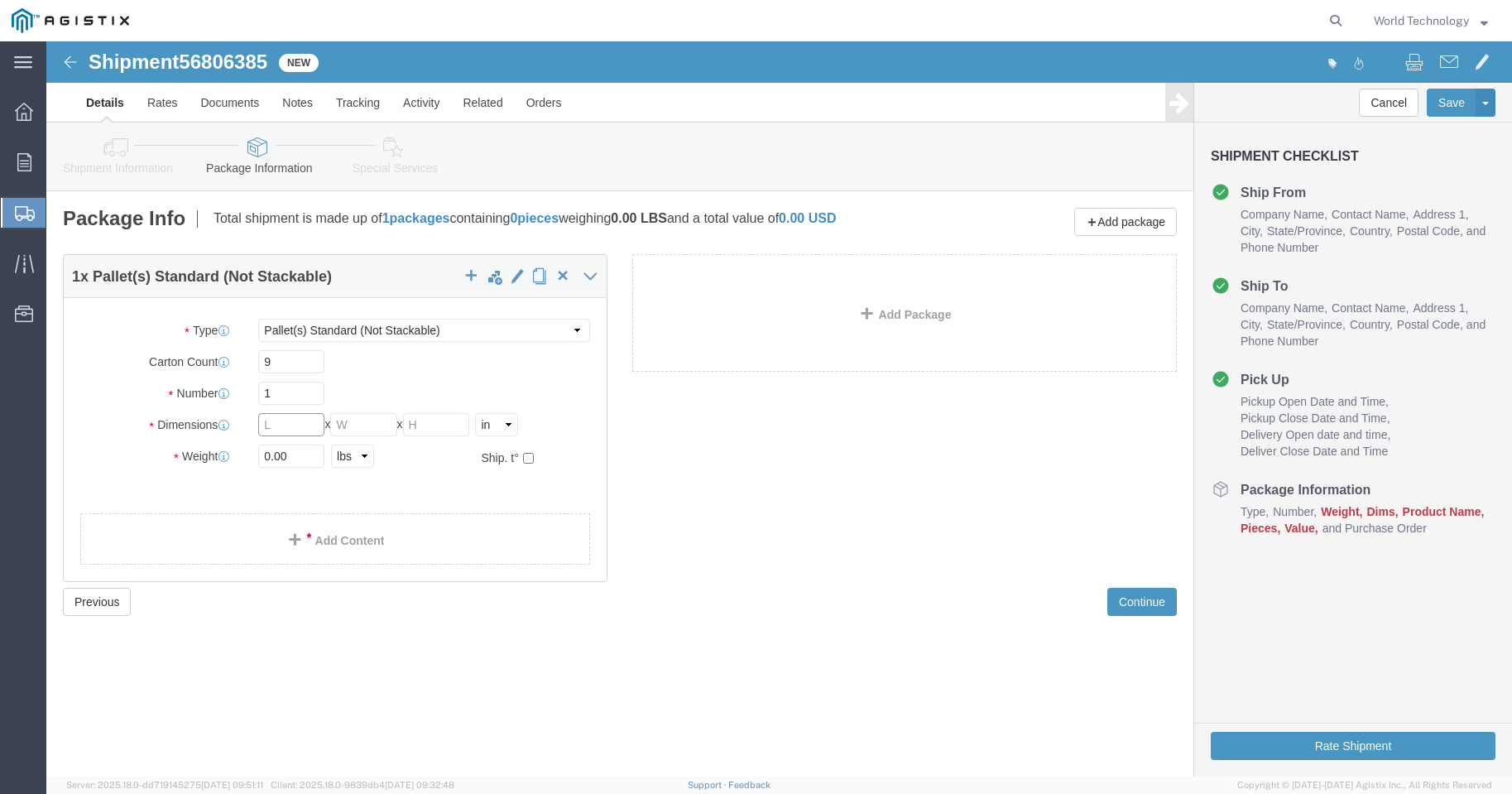
click input "text"
type input "4"
type input "48"
type input "40"
type input "5"
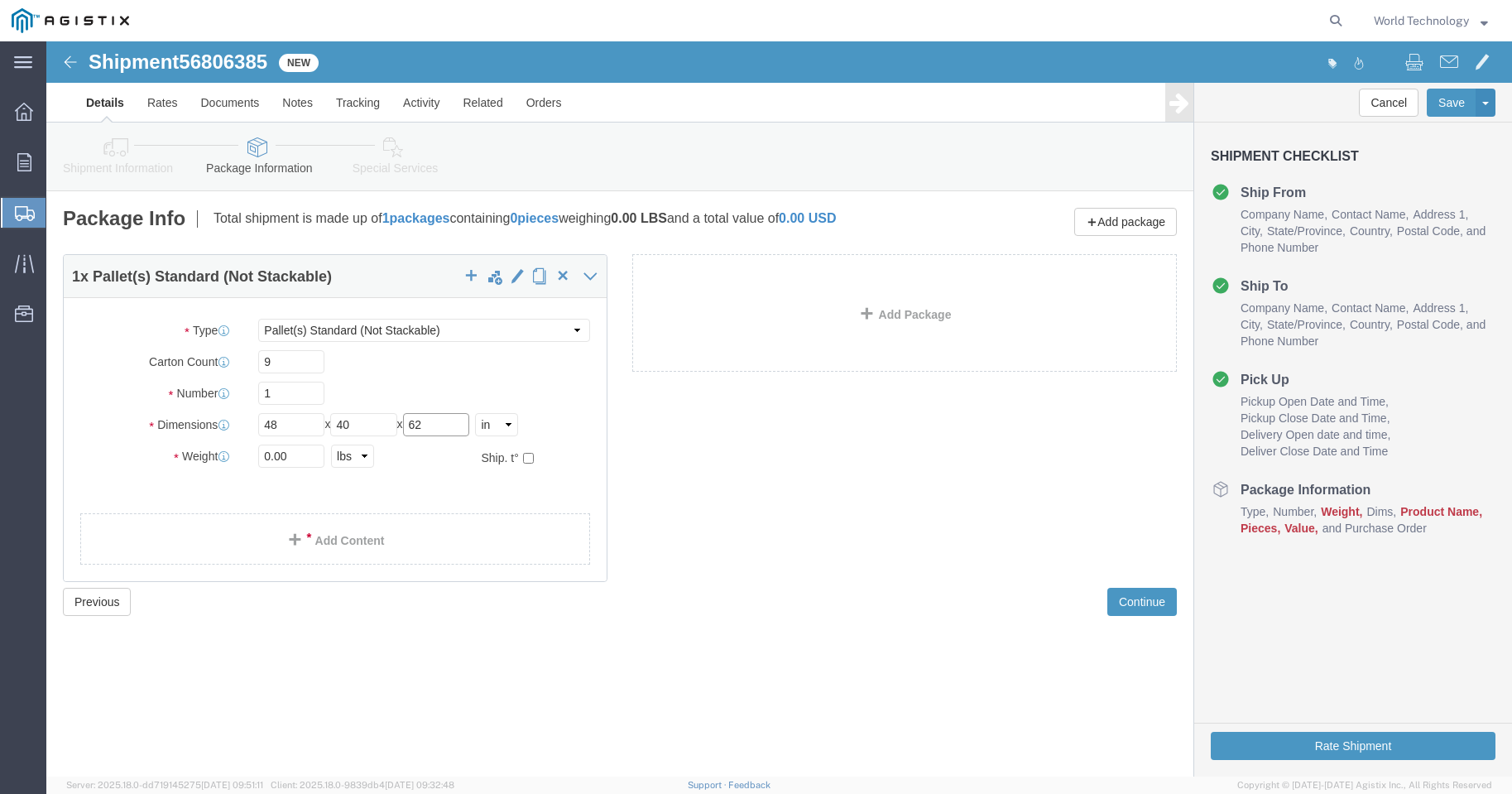
type input "62"
drag, startPoint x: 250, startPoint y: 415, endPoint x: 195, endPoint y: 414, distance: 55.0
click div "Weight 0.00 Select kgs lbs Ship. t°"
type input "498"
click div "1 x Pallet(s) Standard (Not Stackable) Package Type Select Bulk Bundle(s) Cardb…"
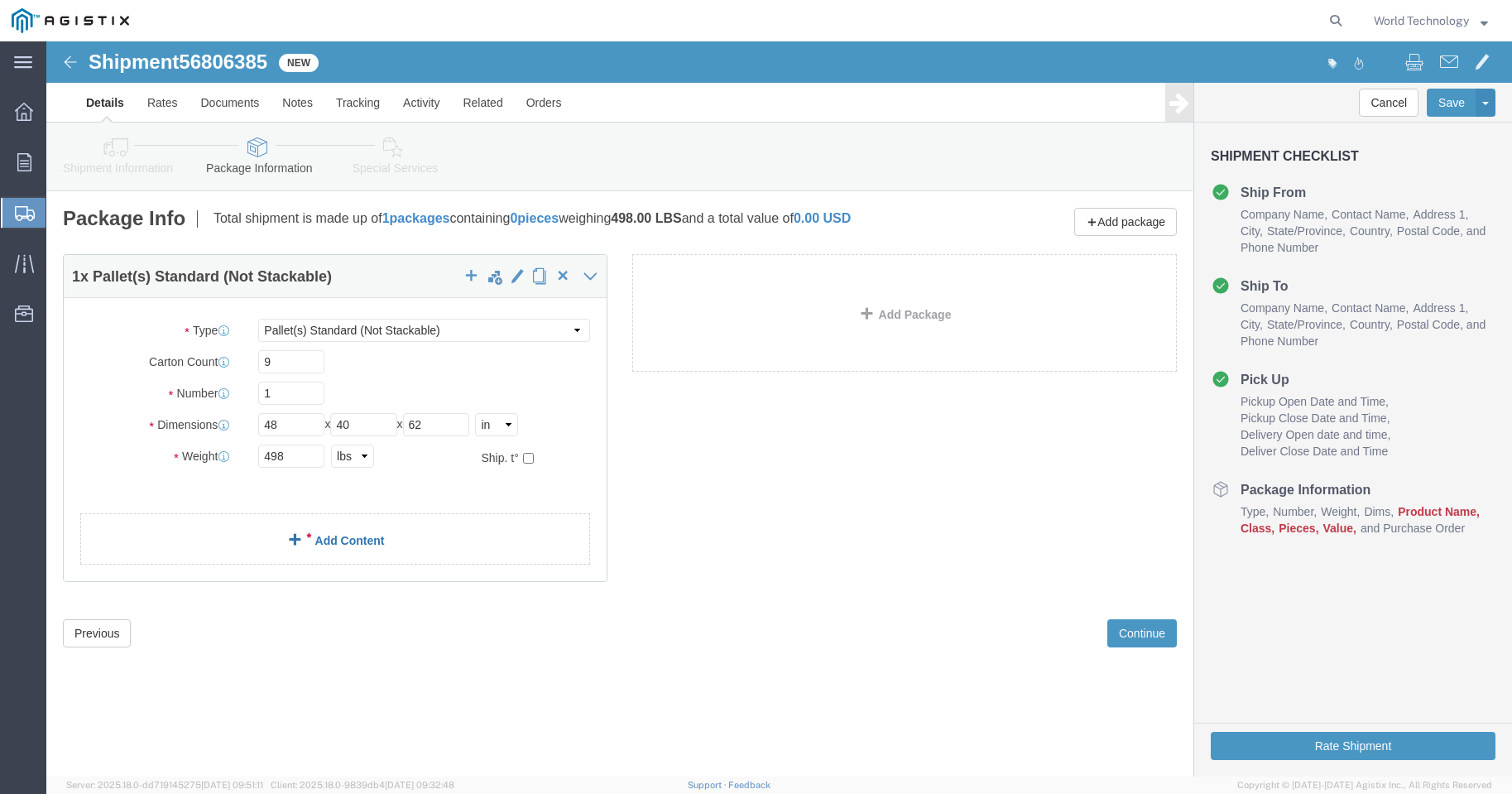
click link "Add Content"
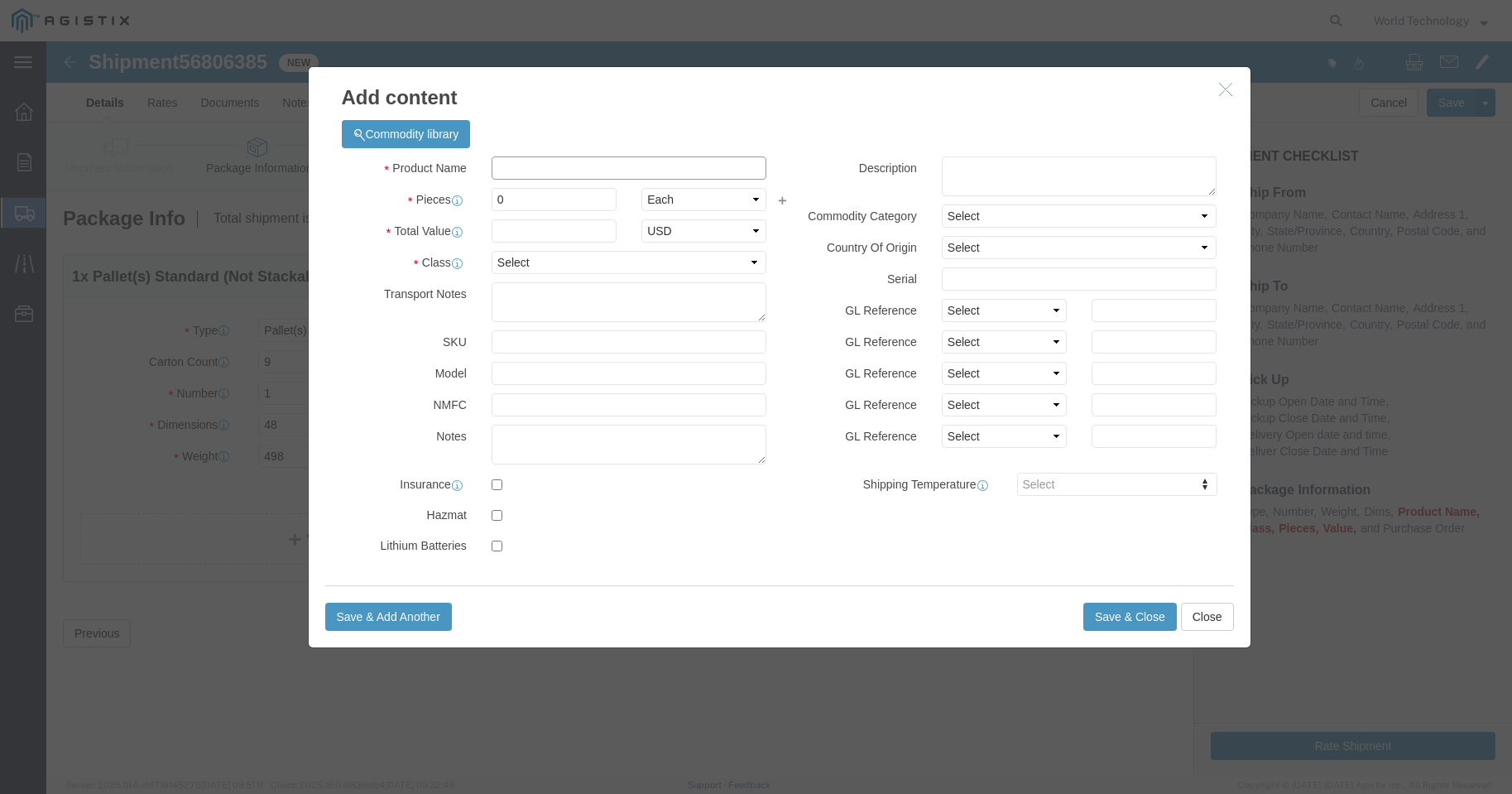
click input "text"
type input "COMPUTER EQUIPMENT"
drag, startPoint x: 468, startPoint y: 157, endPoint x: 389, endPoint y: 143, distance: 80.2
click div "Product Name COMPUTER EQUIPMENT Pieces 0 Select Bag Barrels 100Board Feet Bottl…"
type input "9"
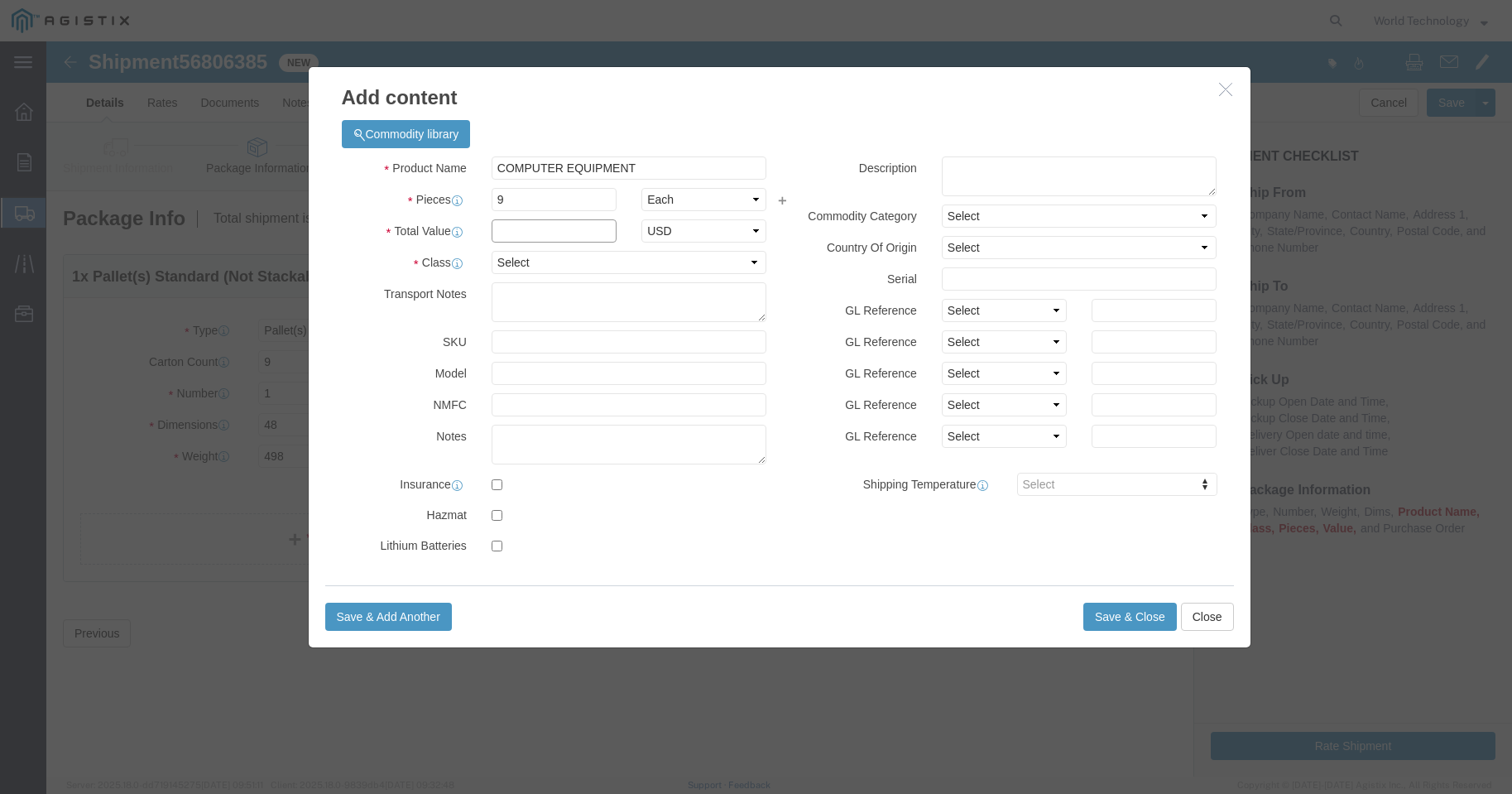
click input "text"
type input "10,000"
click select "Select 50 55 60 65 70 85 92.5 100 125 175 250 300 400"
select select "92.5"
click select "Select 50 55 60 65 70 85 92.5 100 125 175 250 300 400"
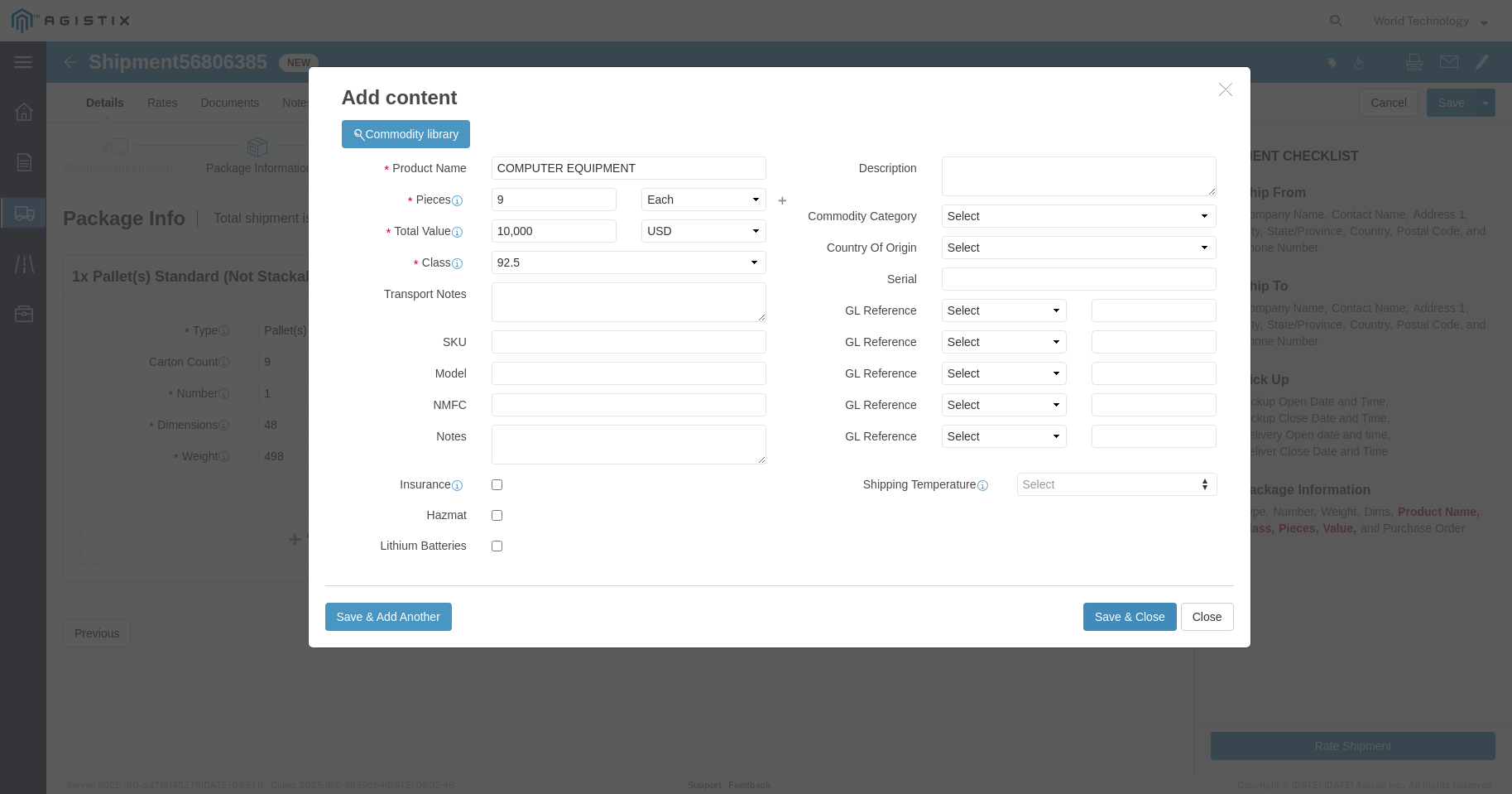
click button "Save & Close"
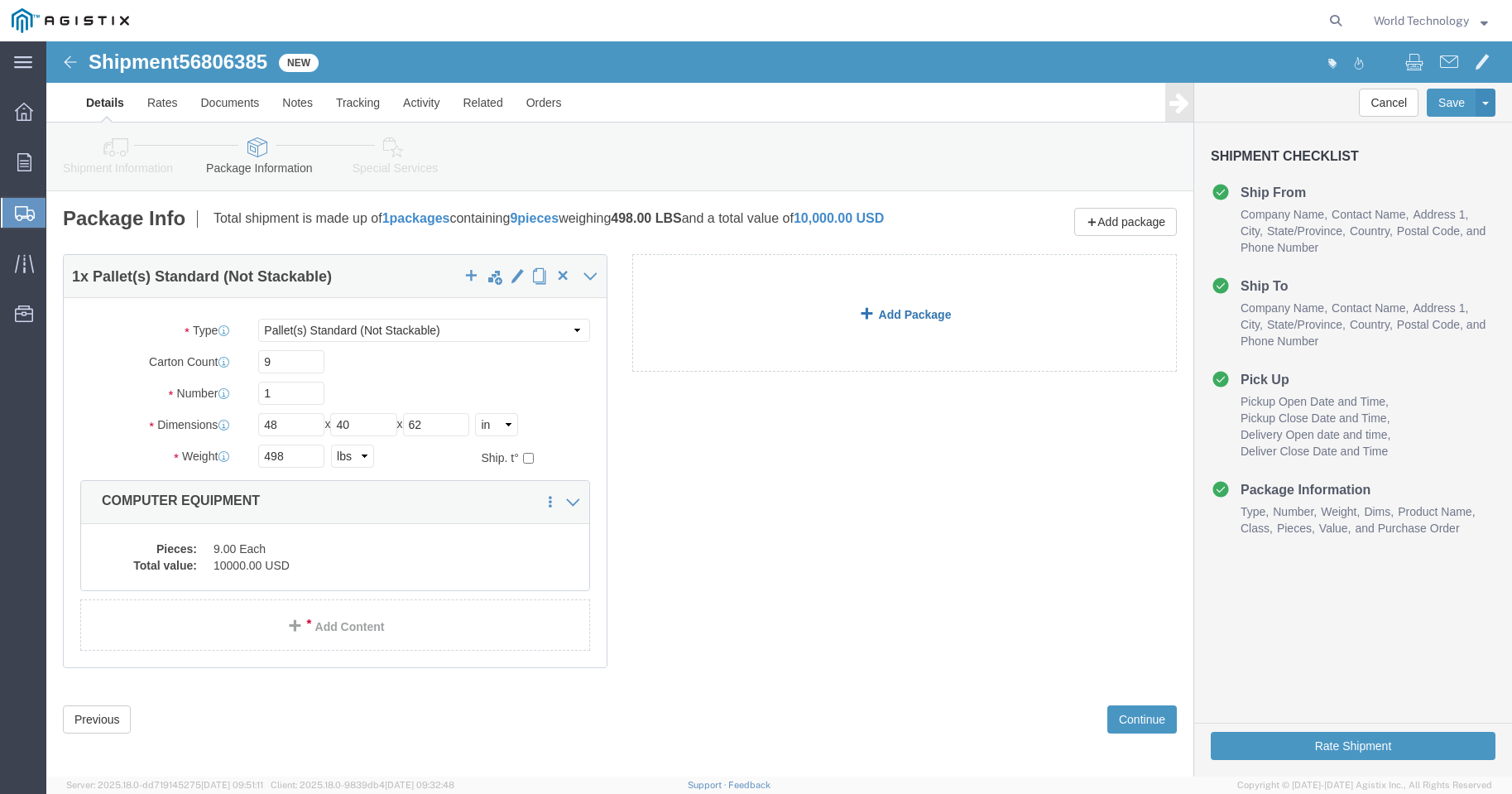
click link "Add Package"
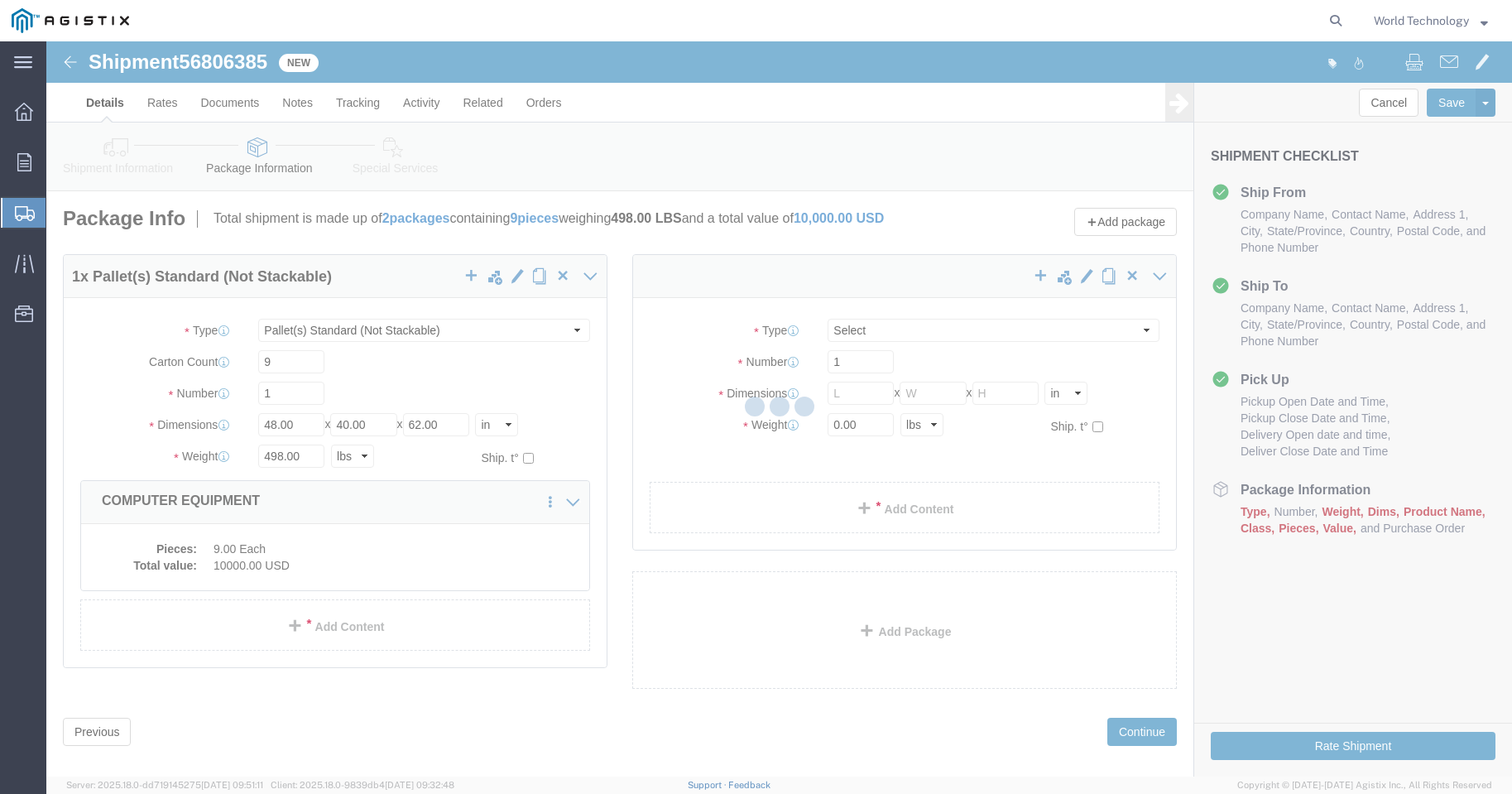
select select "PSNS"
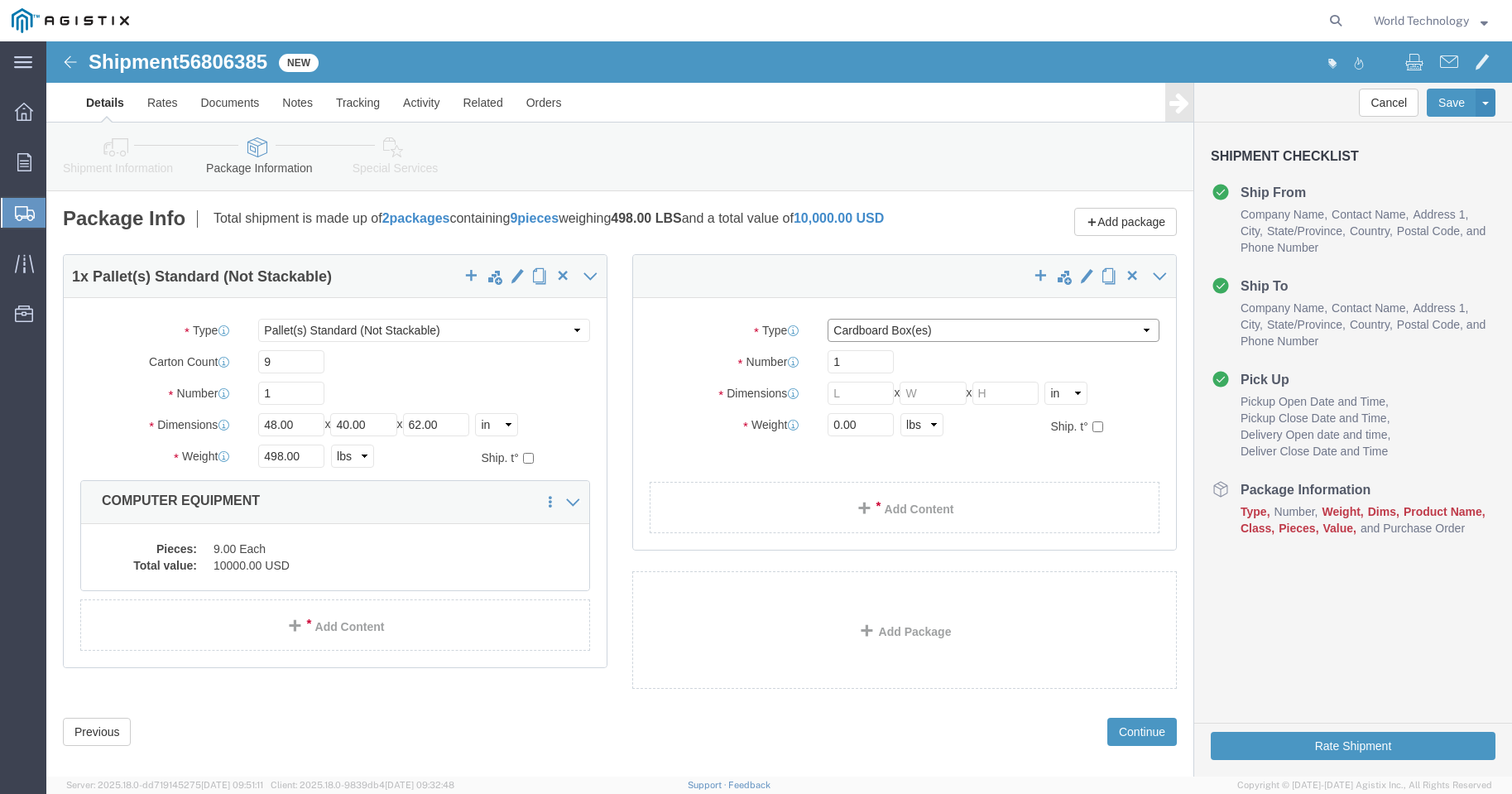
click select "Select Bulk Bundle(s) Cardboard Box(es) Carton(s) Crate(s) Drum(s) (Fiberboard)…"
select select "PSNS"
click select "Select Bulk Bundle(s) Cardboard Box(es) Carton(s) Crate(s) Drum(s) (Fiberboard)…"
click input "text"
type input "8"
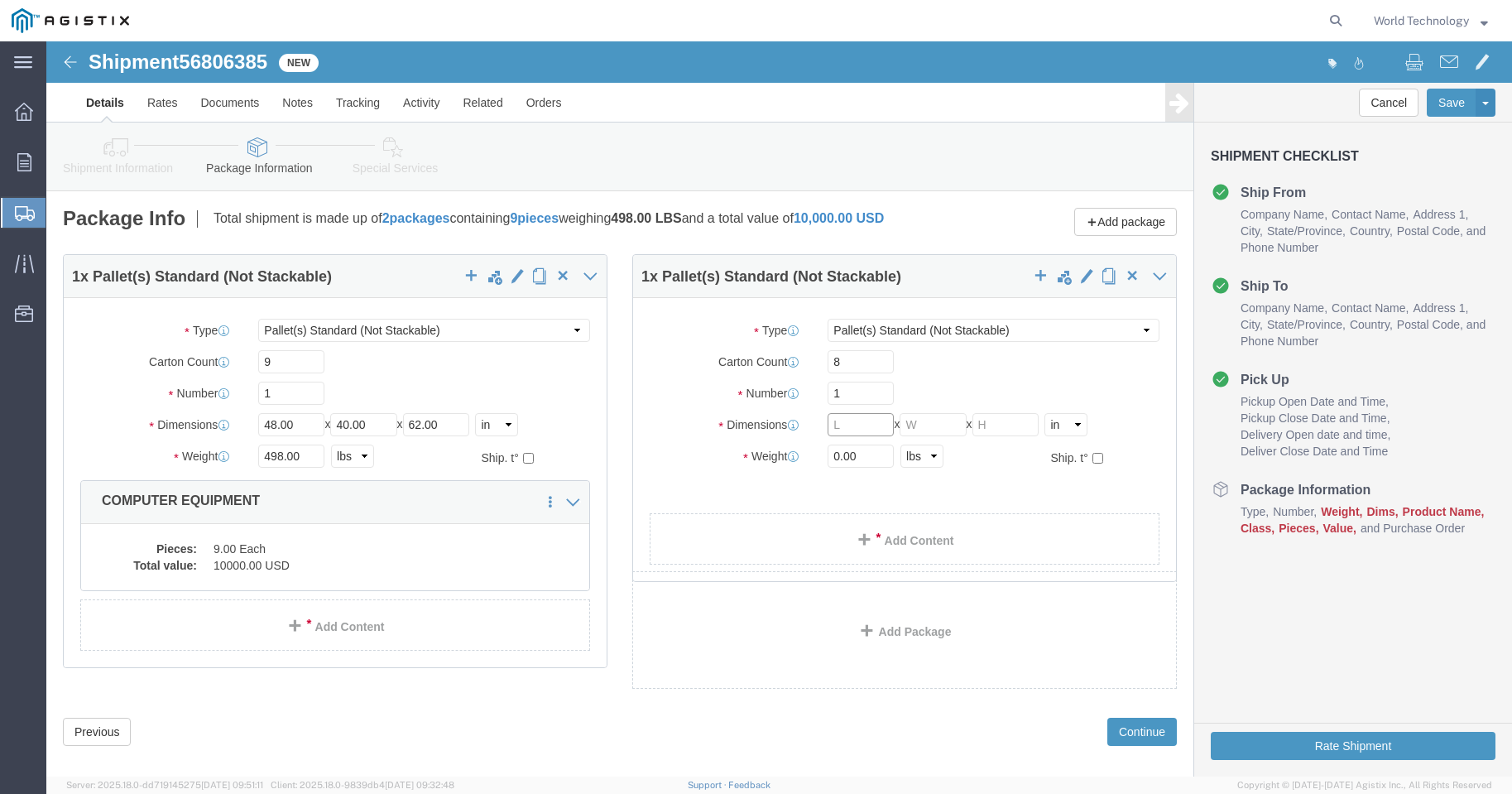
click input "text"
type input "48"
type input "40"
type input "51"
drag, startPoint x: 821, startPoint y: 430, endPoint x: 718, endPoint y: 423, distance: 103.2
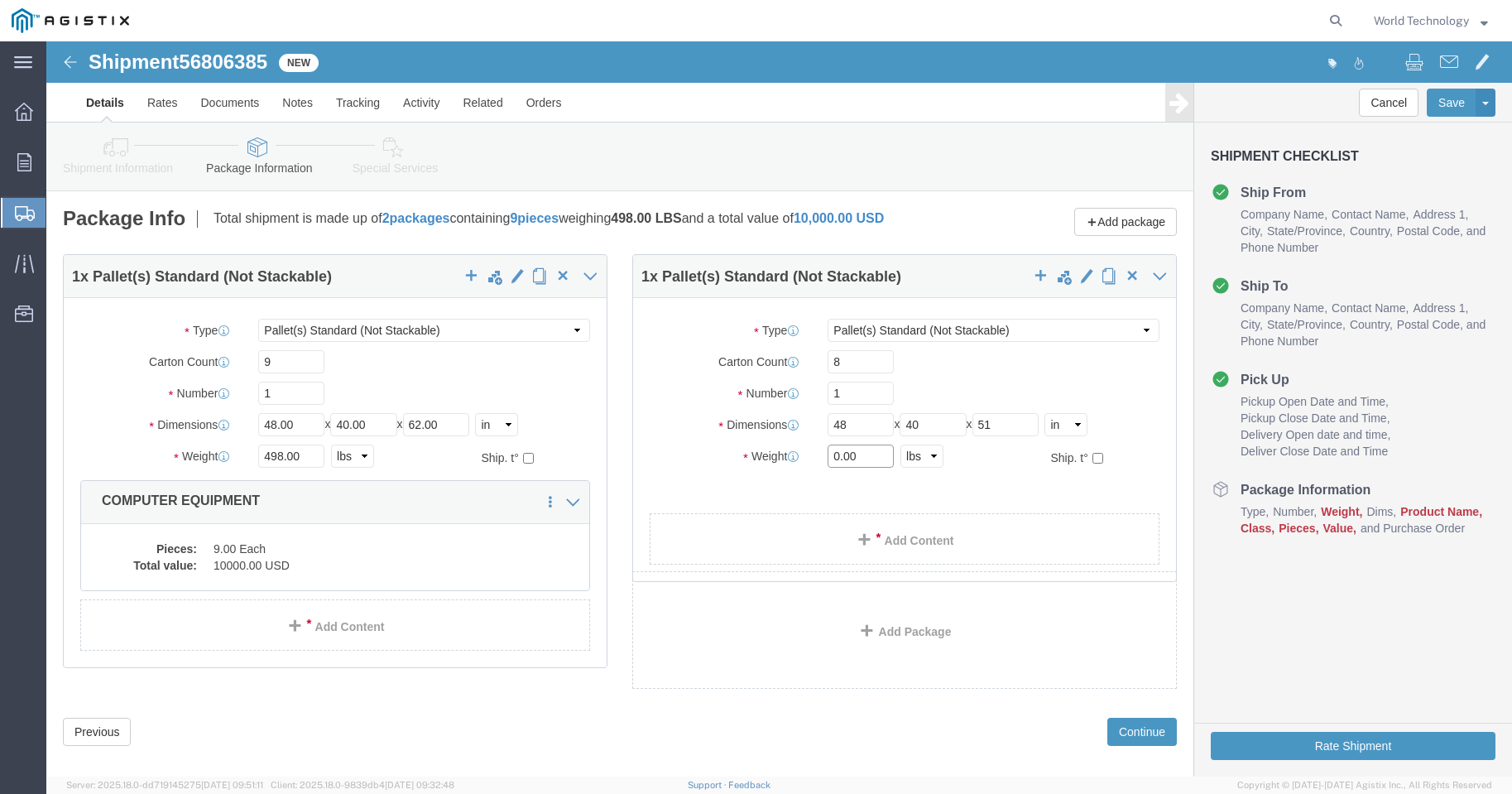
click div "Weight 0.00 Select kgs lbs Ship. t°"
type input "435"
click link "Add Content"
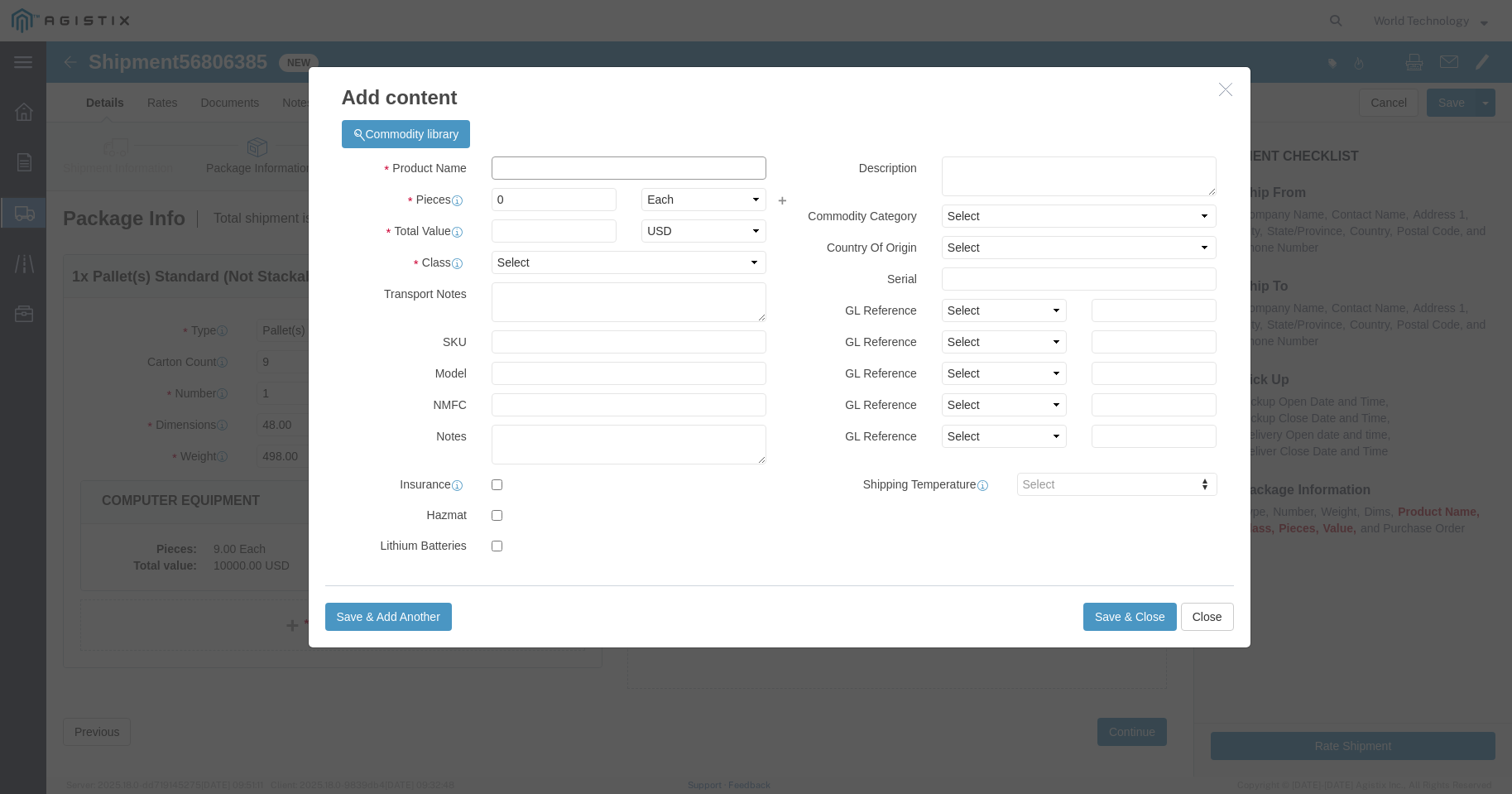
click input "text"
type input "COMPUTER EQUIPMENT"
drag, startPoint x: 498, startPoint y: 164, endPoint x: 405, endPoint y: 144, distance: 95.1
click div "Product Name COMPUTER EQUIPMENT COM Pieces 0 Select Bag Barrels 100Board Feet B…"
type input "8"
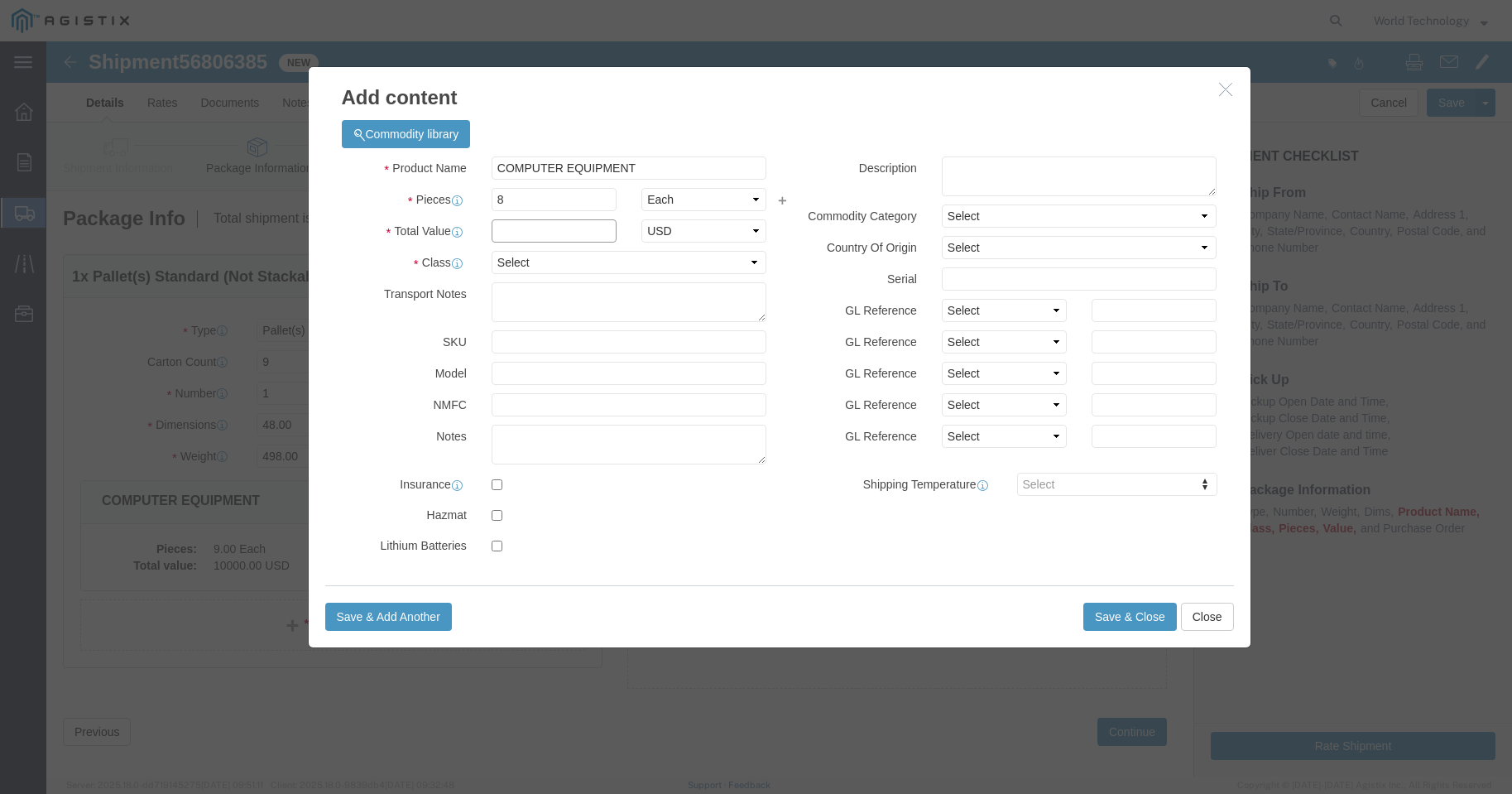
click input "text"
type input "10,000"
click select "Select 50 55 60 65 70 85 92.5 100 125 175 250 300 400"
select select "92.5"
click select "Select 50 55 60 65 70 85 92.5 100 125 175 250 300 400"
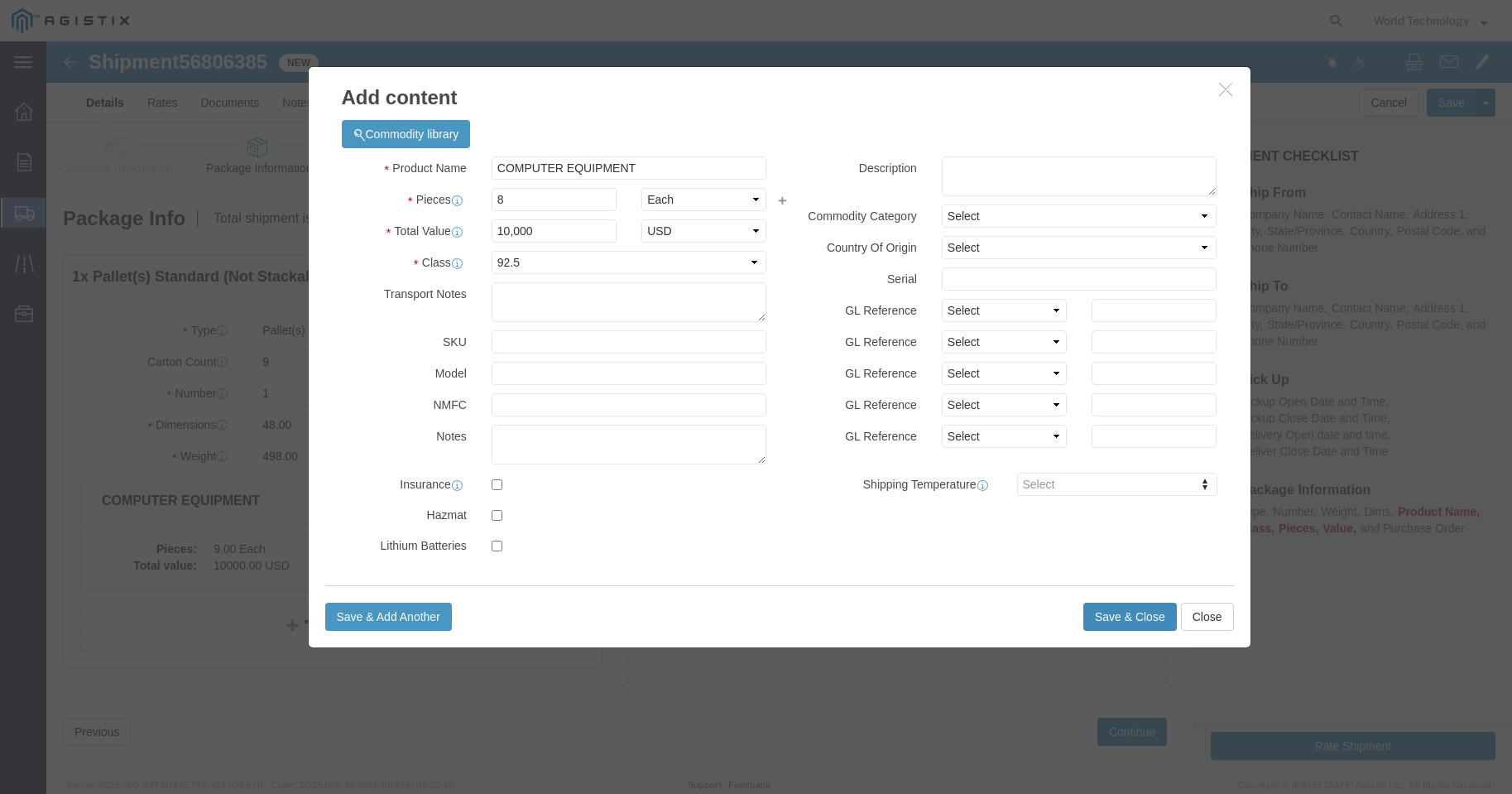
click button "Save & Close"
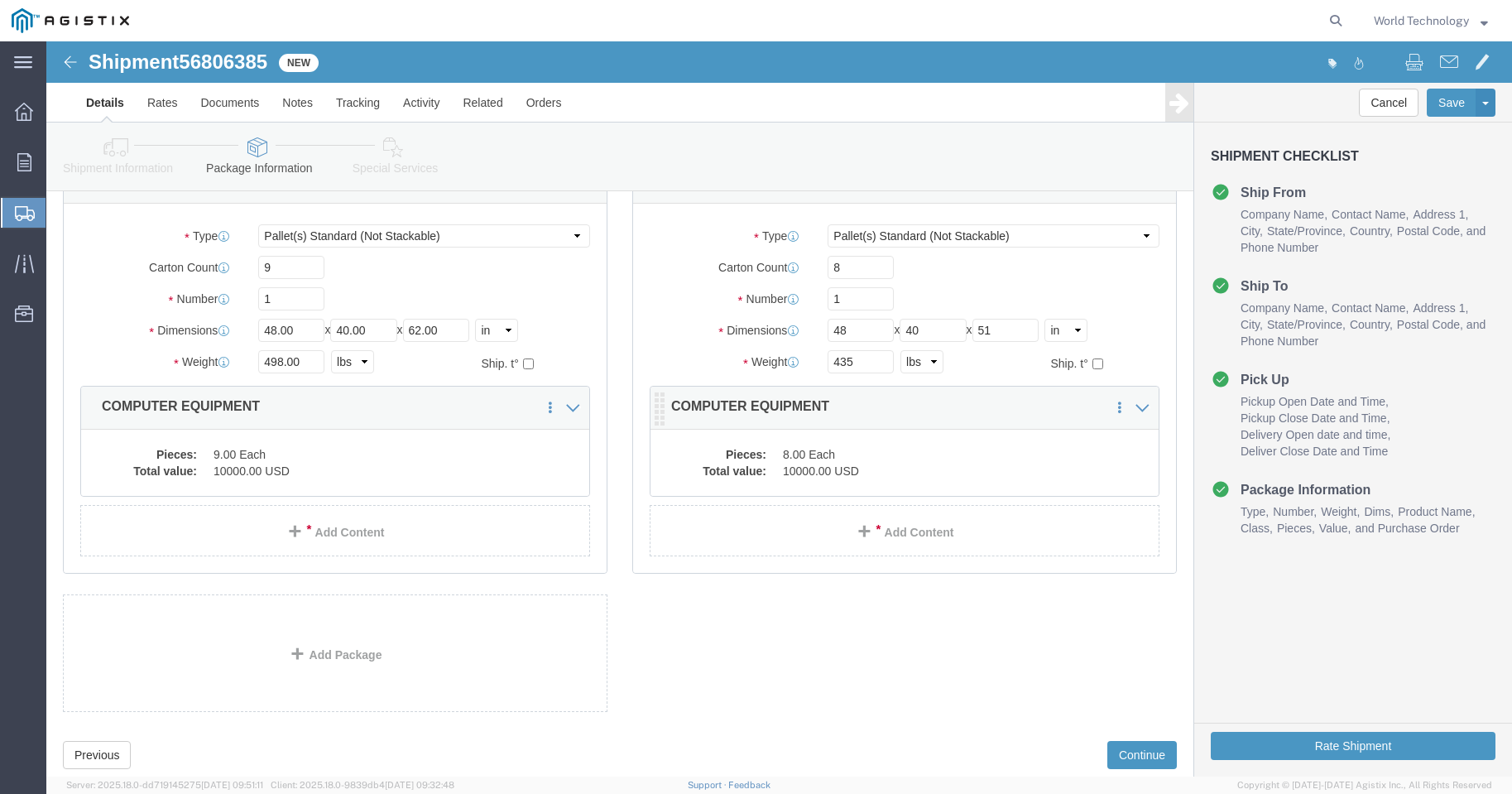
scroll to position [149, 0]
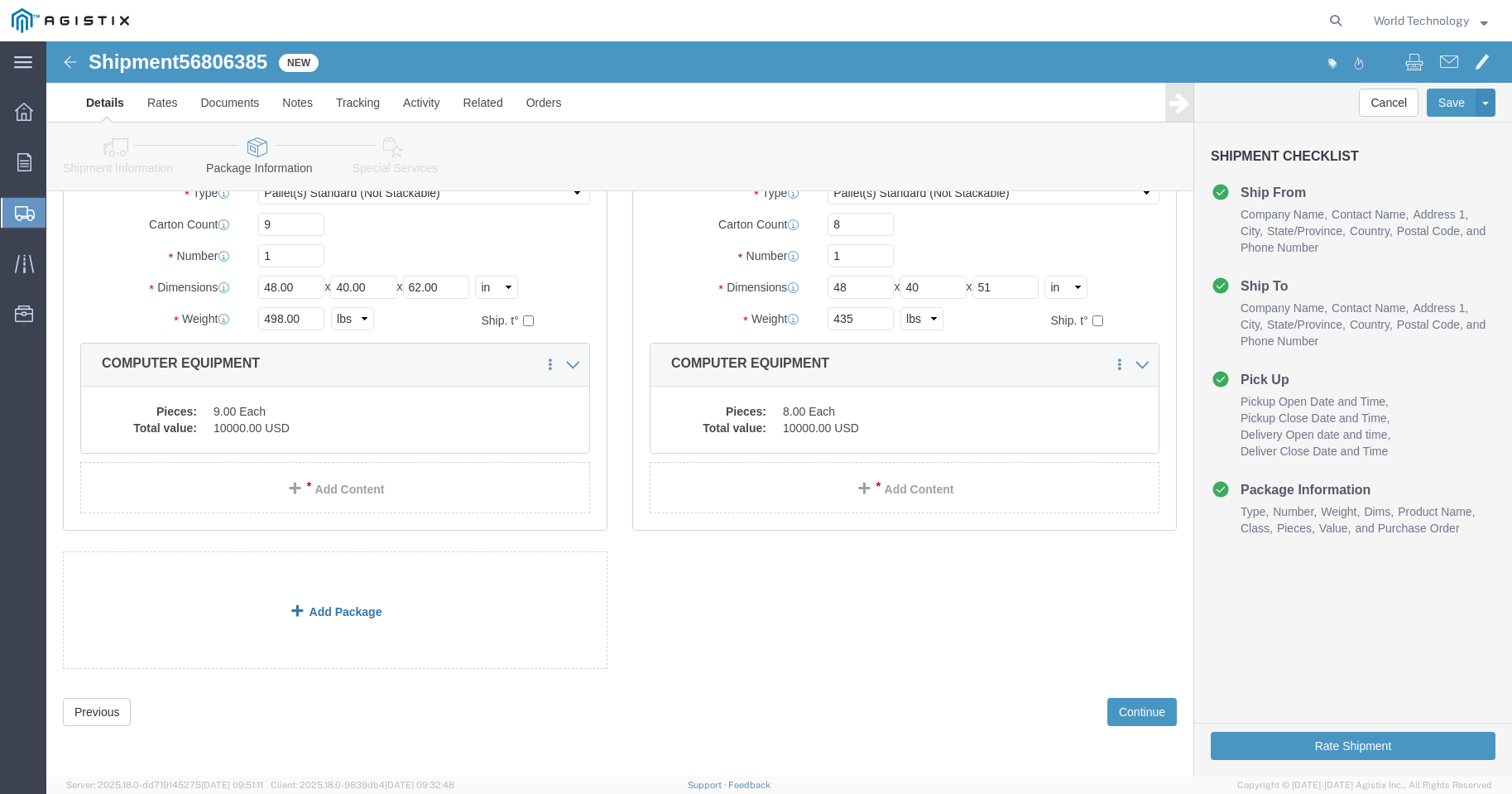
click div "1 x Pallet(s) Standard (Not Stackable) Package Type Select Bulk Bundle(s) Cardb…"
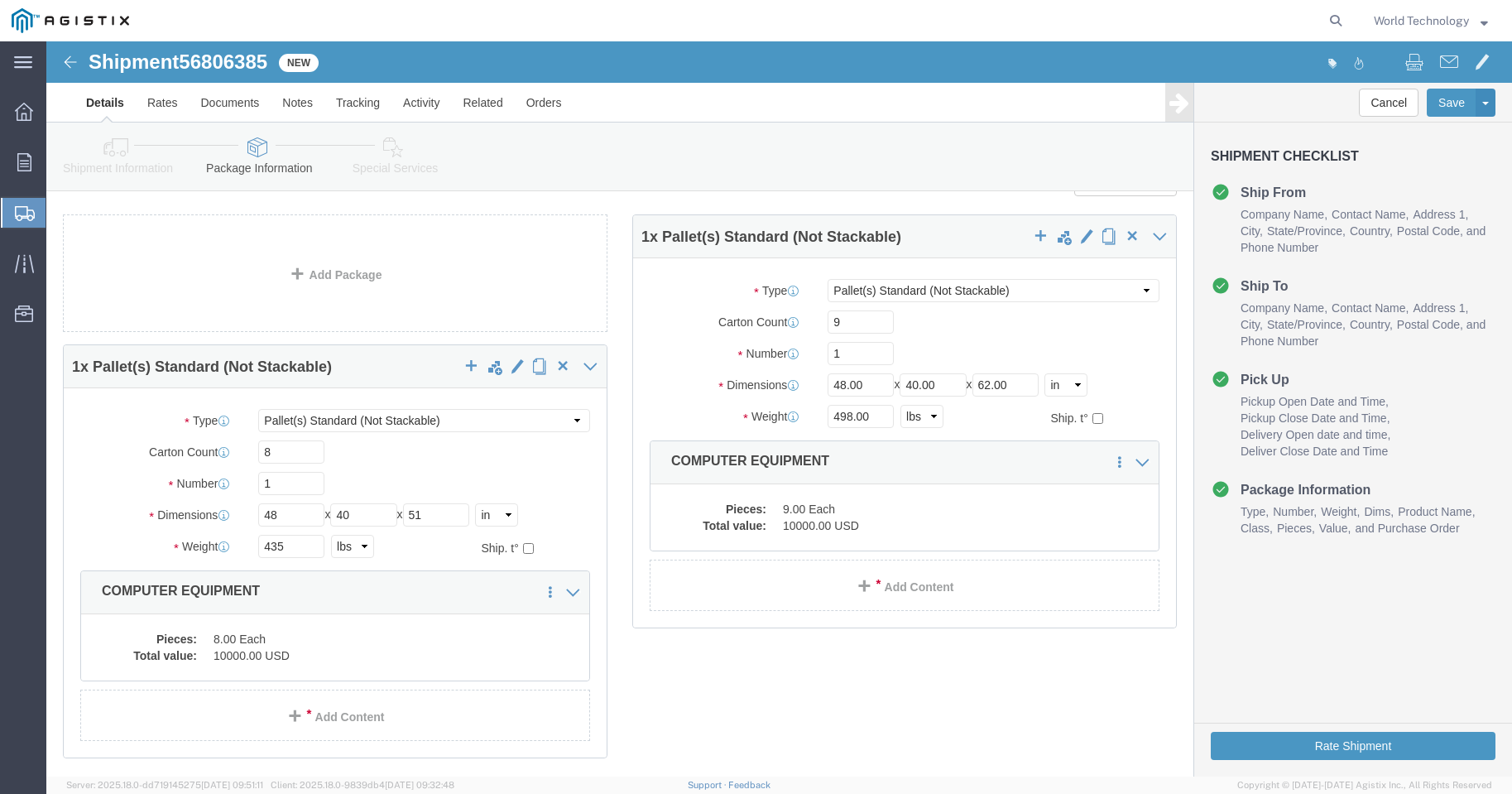
scroll to position [0, 0]
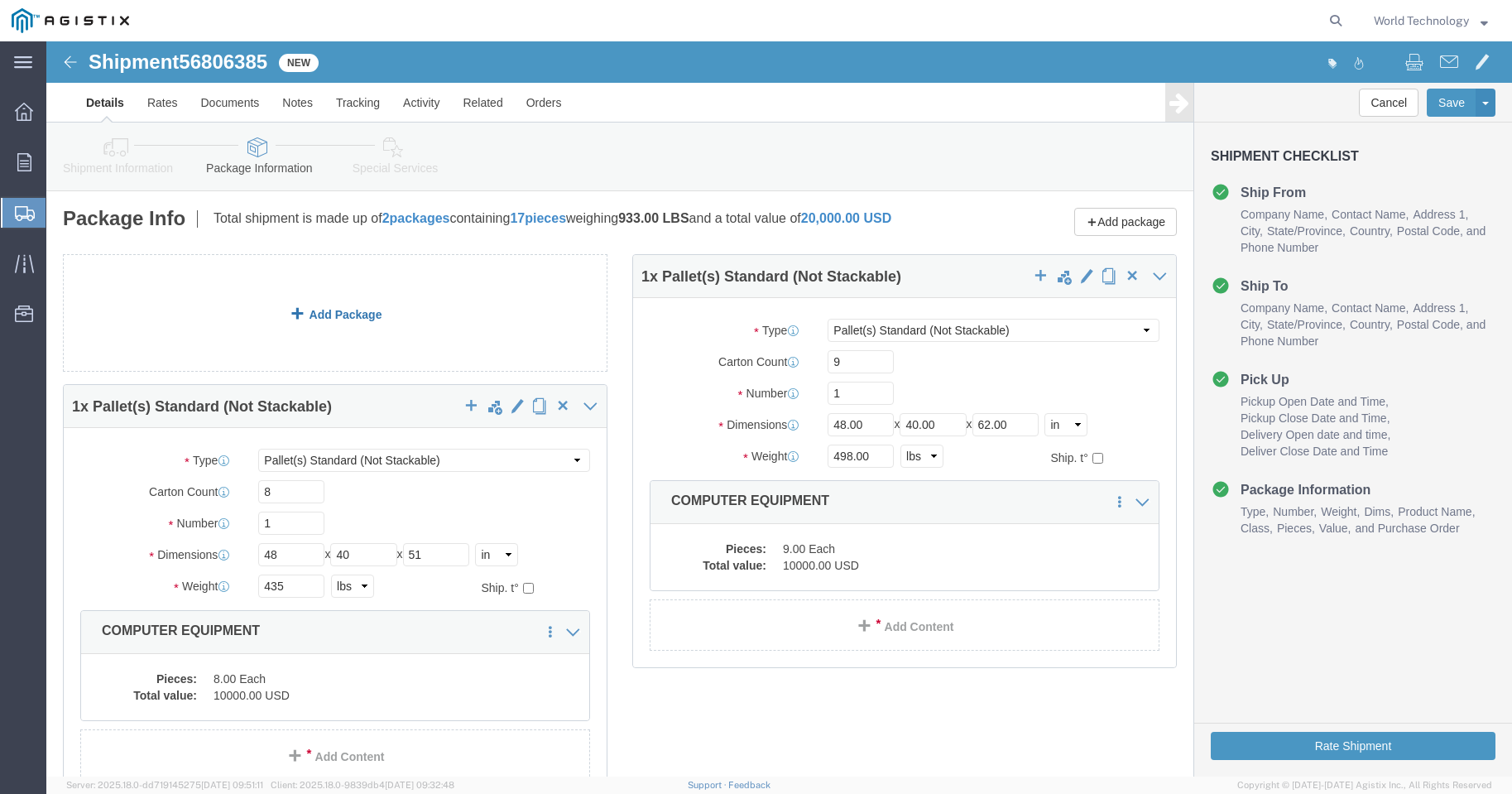
click div "1 x Pallet(s) Standard (Not Stackable) Package Type Select Bulk Bundle(s) Cardb…"
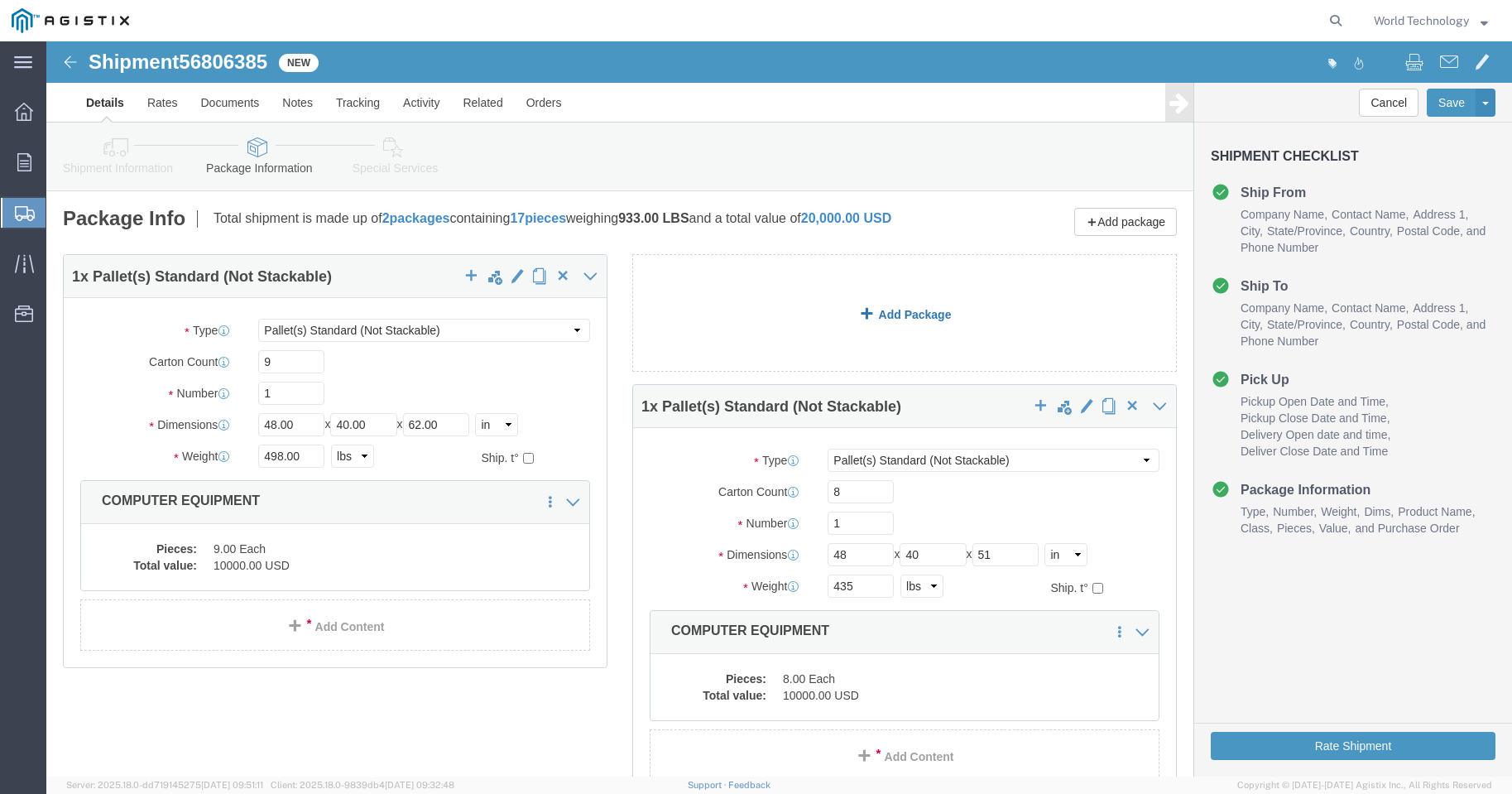
click link "Add Package"
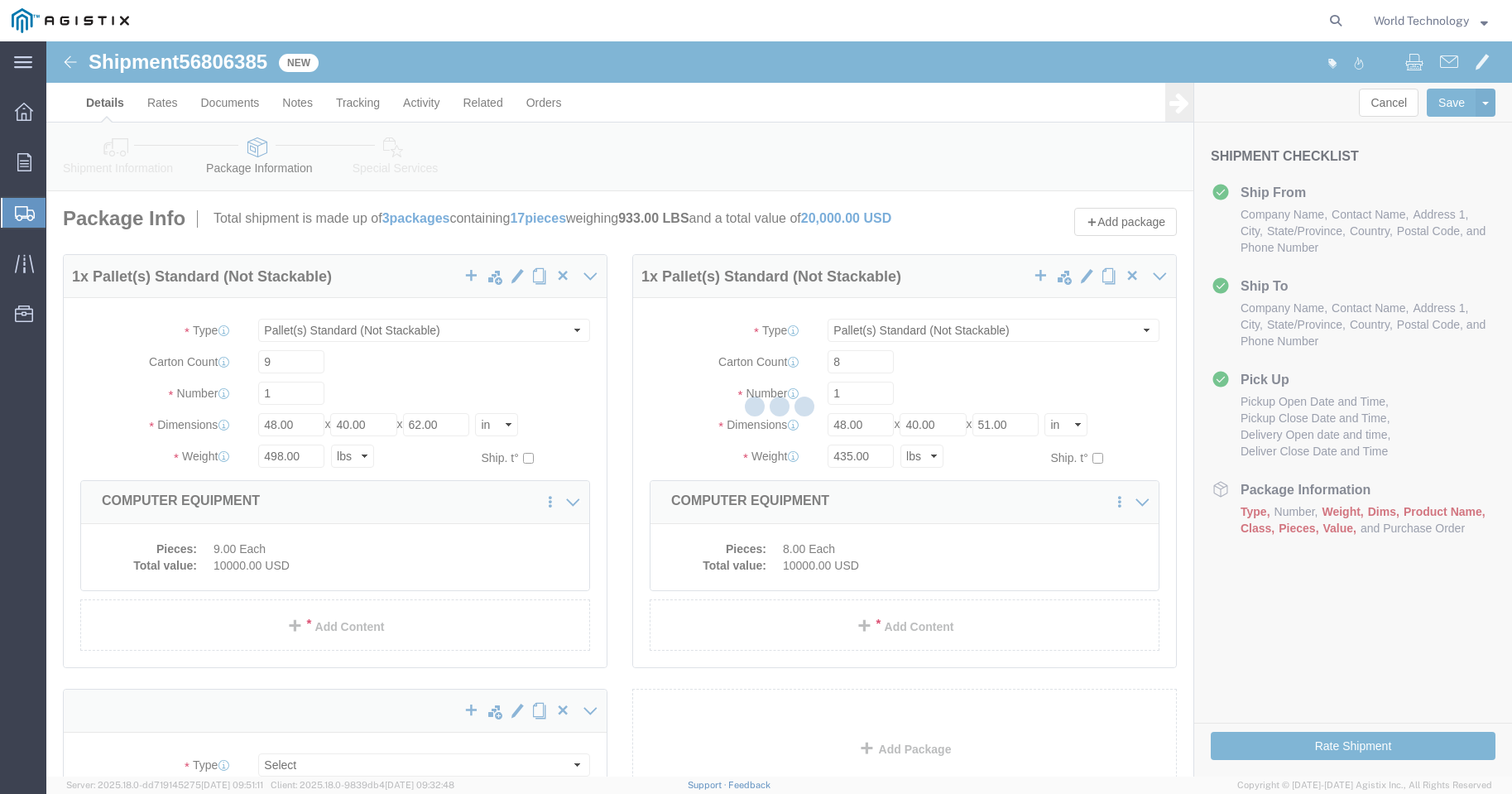
select select "PSNS"
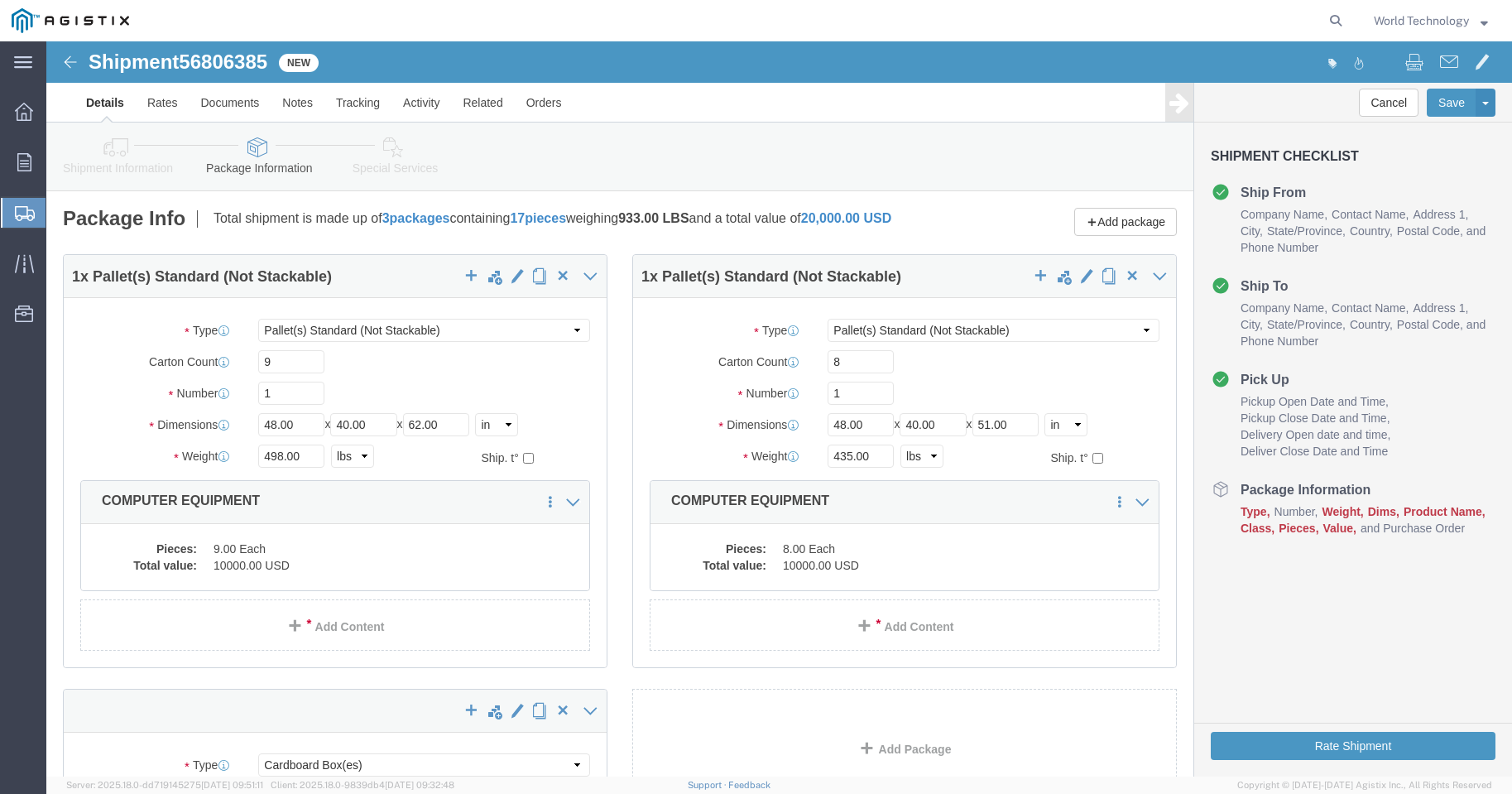
scroll to position [221, 0]
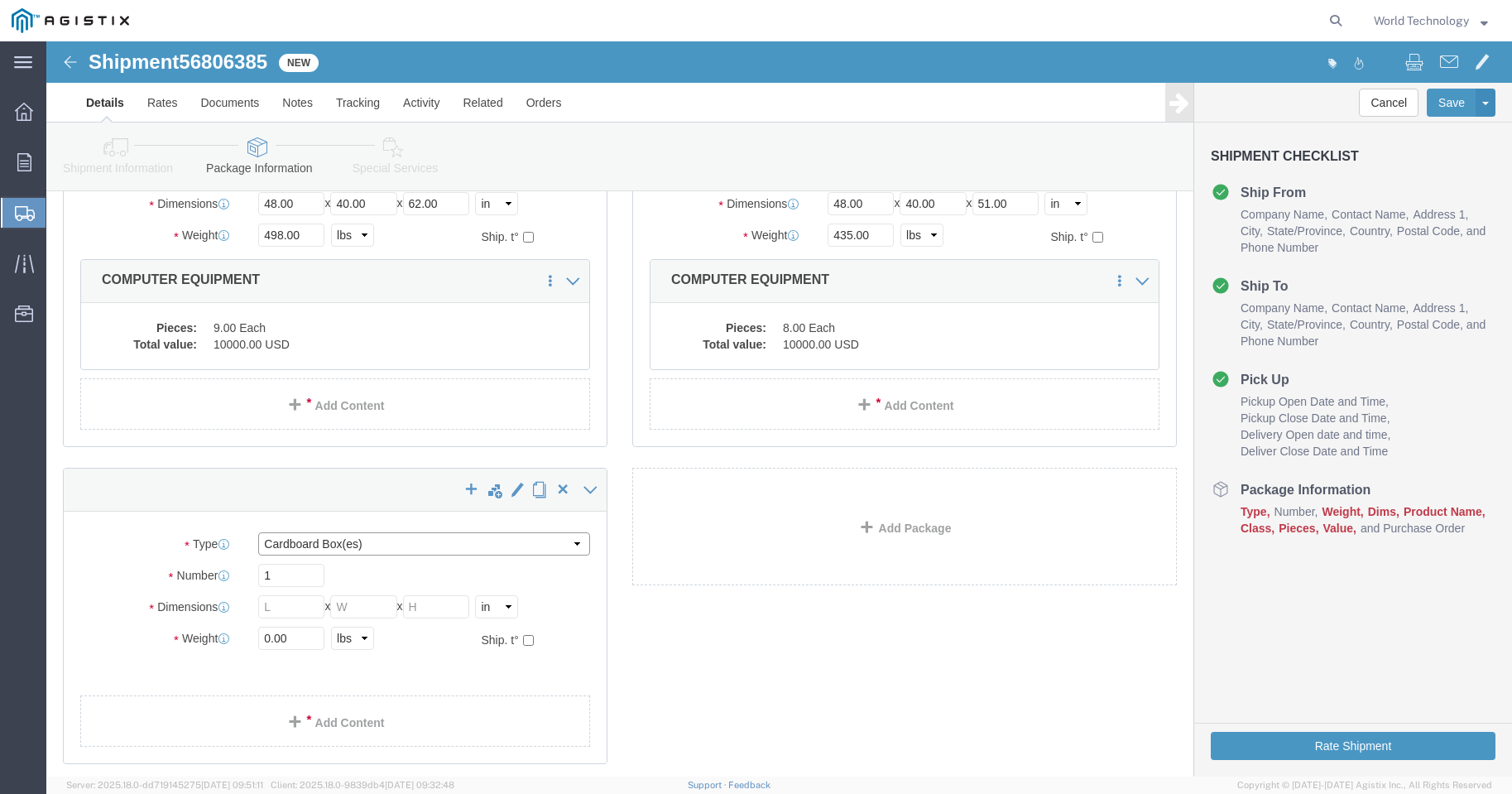
click select "Select Bulk Bundle(s) Cardboard Box(es) Carton(s) Crate(s) Drum(s) (Fiberboard)…"
select select "PSNS"
click select "Select Bulk Bundle(s) Cardboard Box(es) Carton(s) Crate(s) Drum(s) (Fiberboard)…"
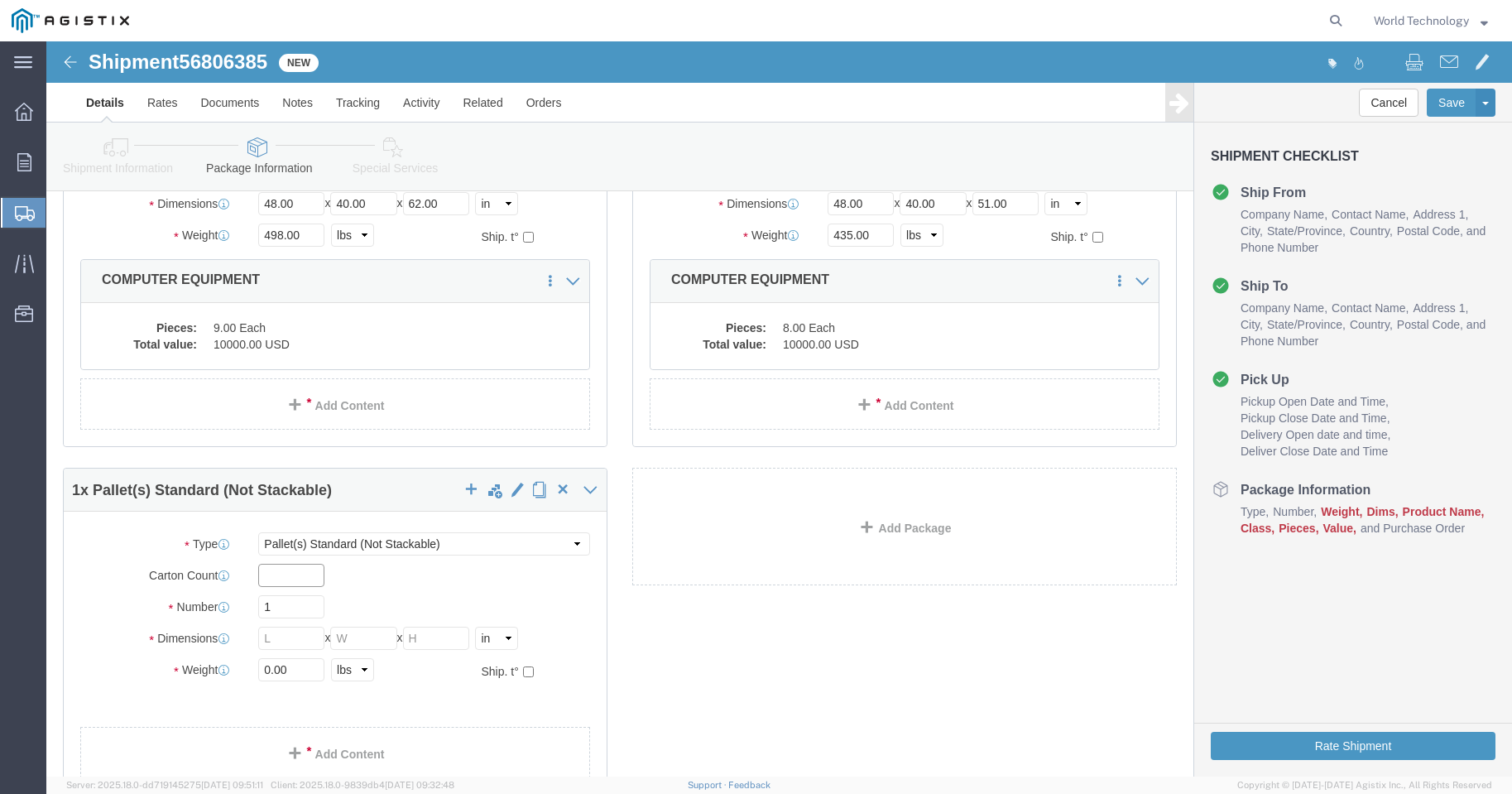
click input "text"
type input "8"
click input "text"
type input "48"
type input "40"
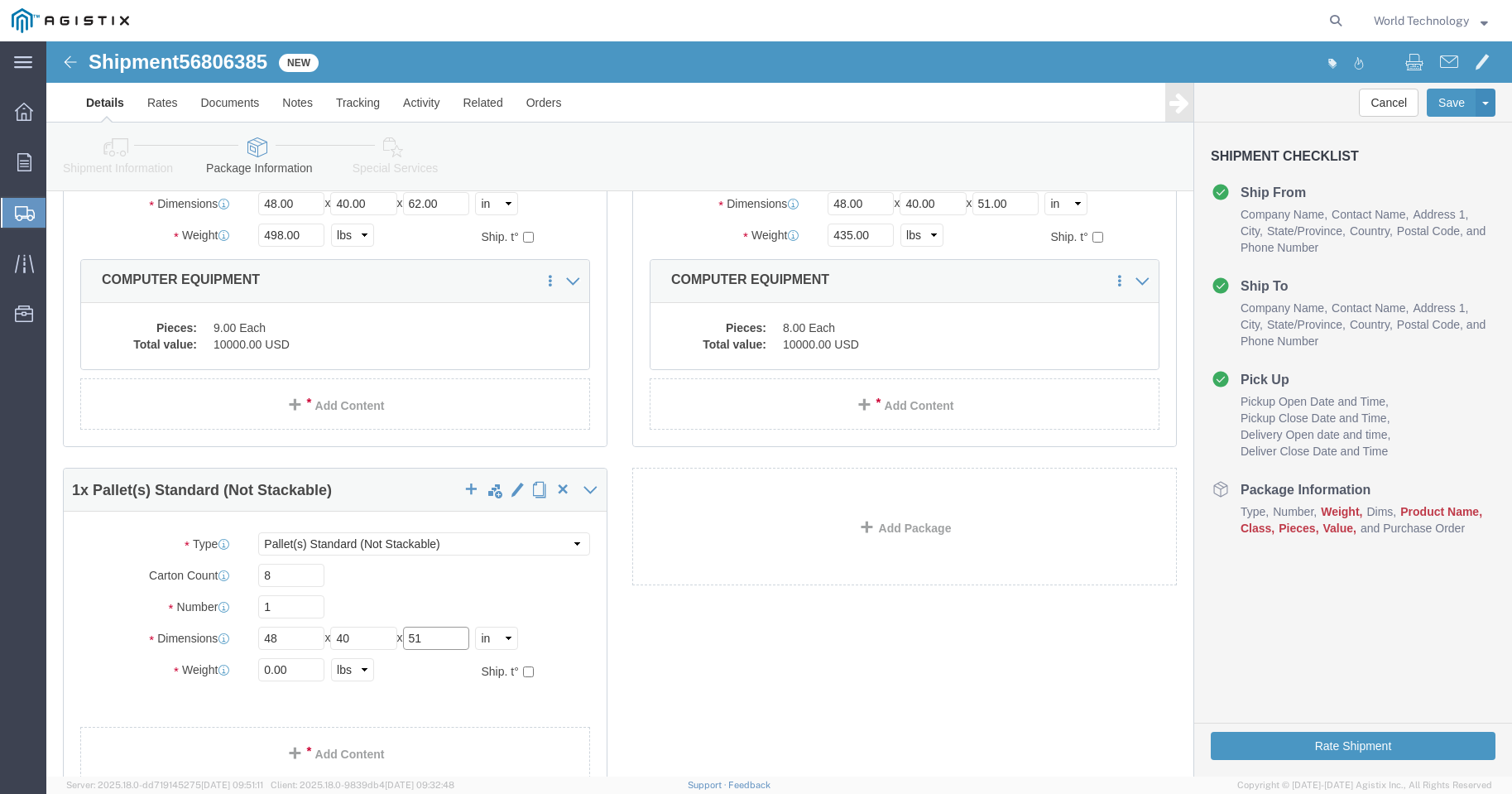
type input "51"
drag, startPoint x: 252, startPoint y: 636, endPoint x: 160, endPoint y: 641, distance: 92.1
click div "Weight 0.00 Select kgs lbs Ship. t°"
type input "440"
click link "Add Content"
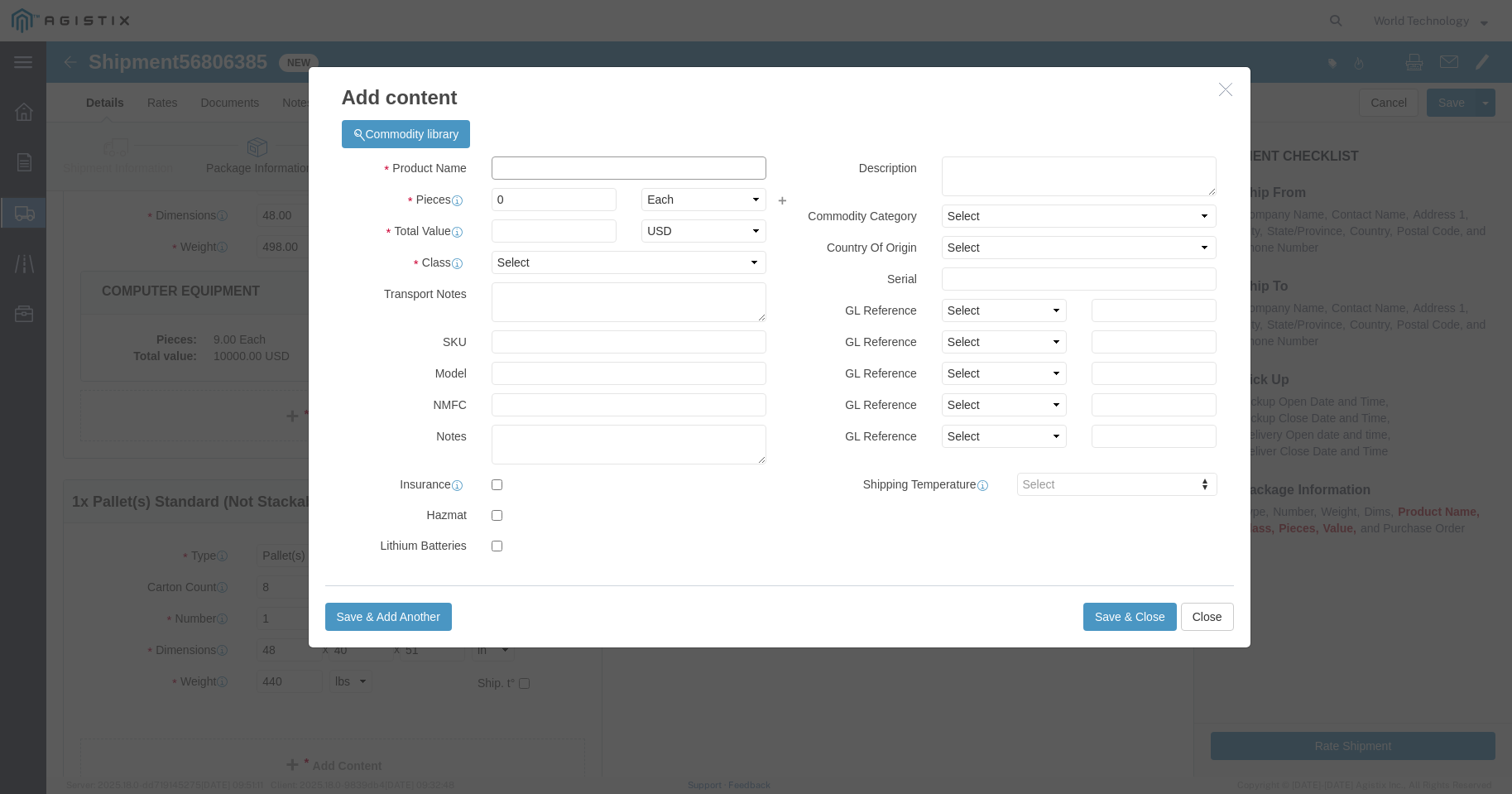
click input "text"
type input "COMPUTER EQUIPMENT"
drag, startPoint x: 495, startPoint y: 165, endPoint x: 438, endPoint y: 163, distance: 57.0
click div "0"
type input "8"
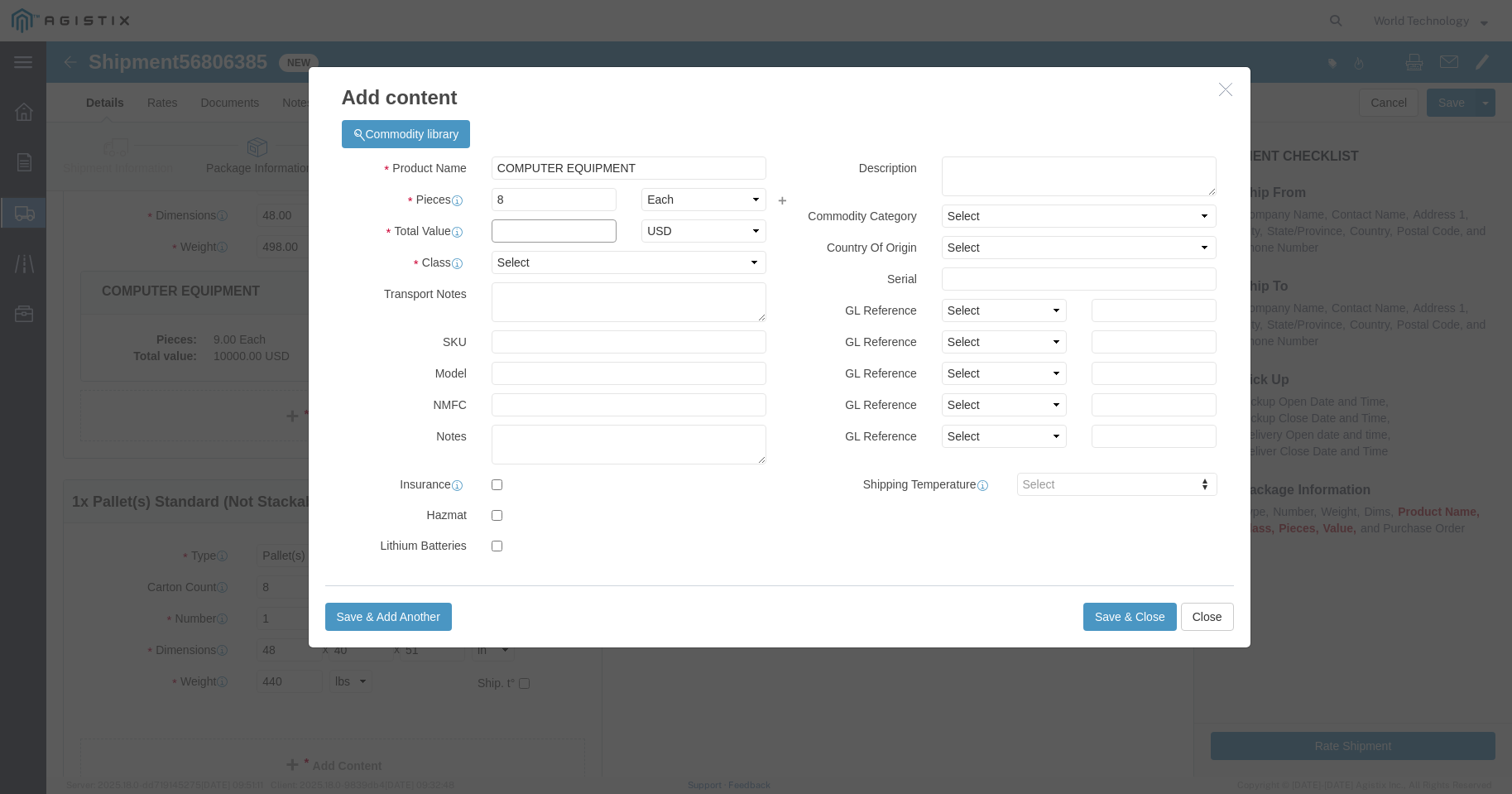
click input "text"
type input "10,000"
click select "Select 50 55 60 65 70 85 92.5 100 125 175 250 300 400"
select select "92.5"
click select "Select 50 55 60 65 70 85 92.5 100 125 175 250 300 400"
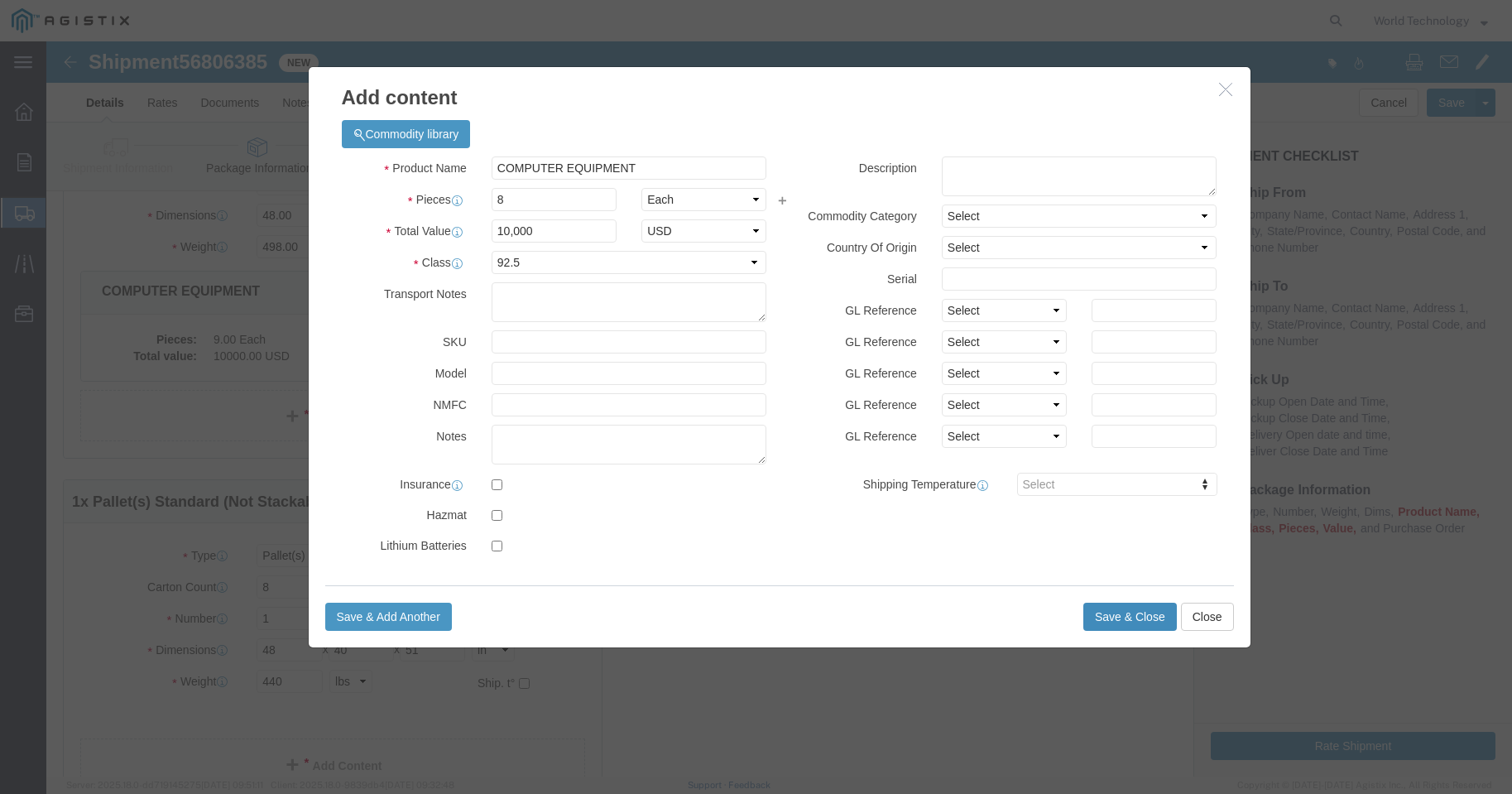
click button "Save & Close"
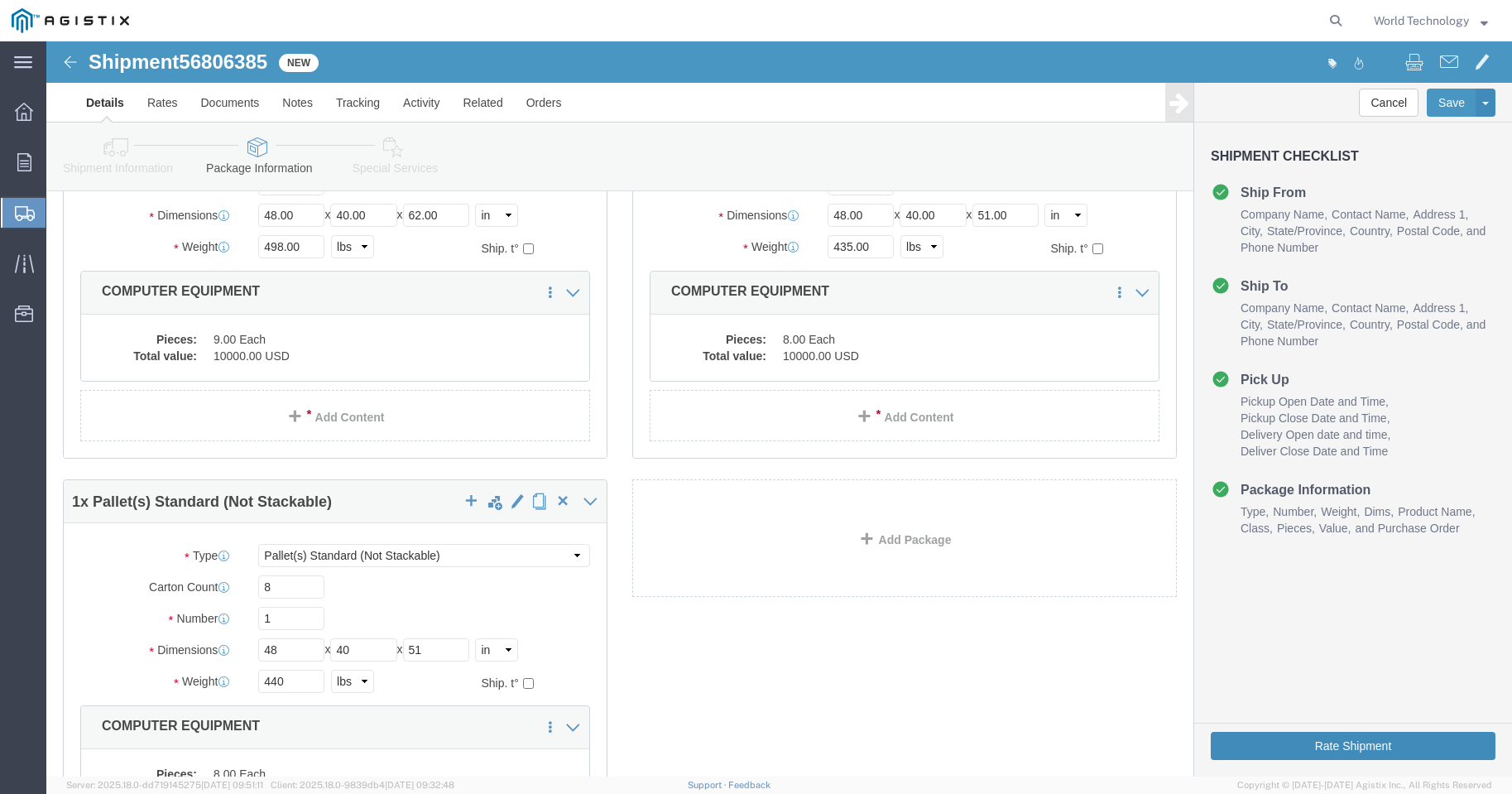
click button "Rate Shipment"
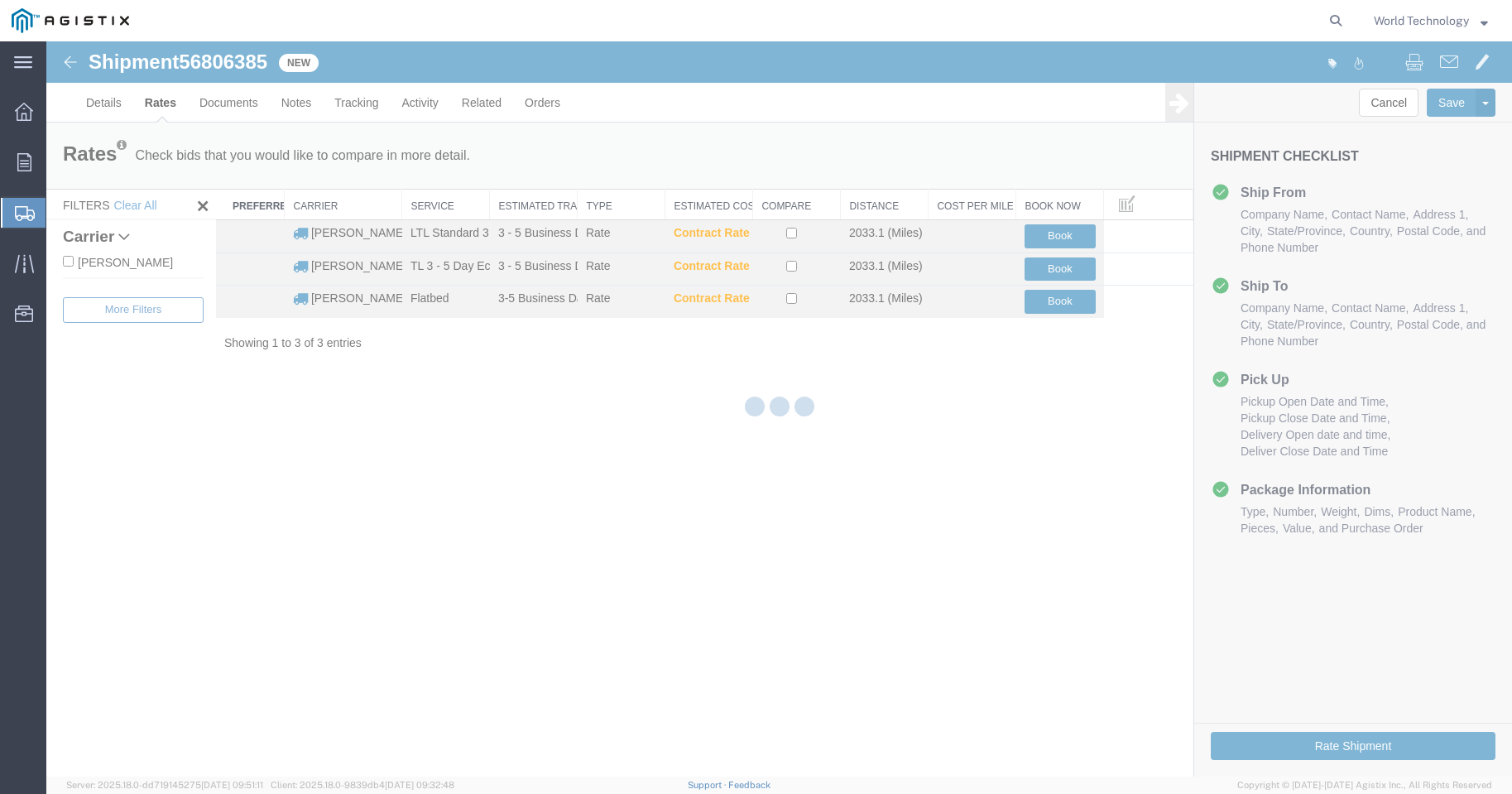
scroll to position [0, 0]
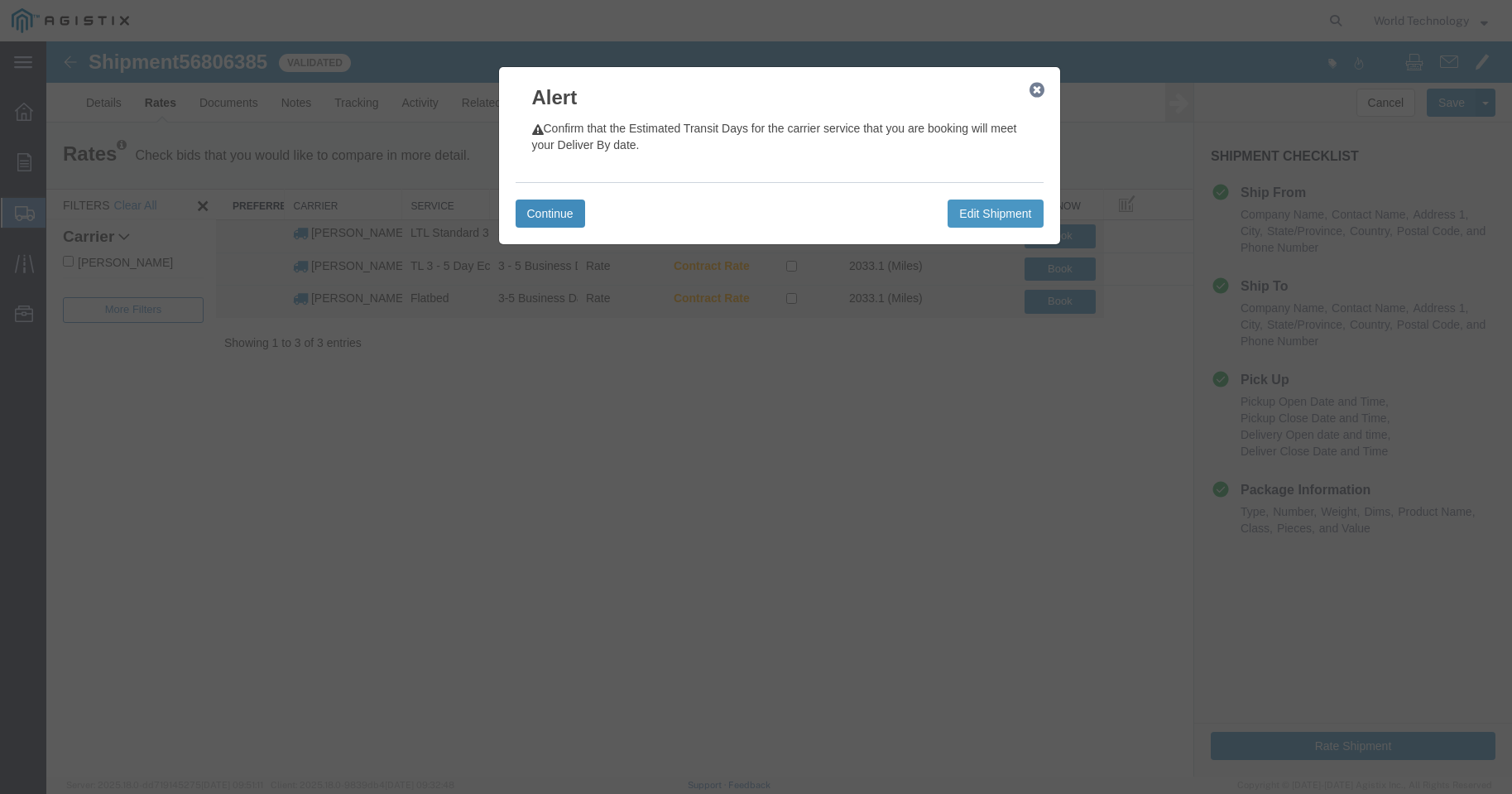
click at [552, 206] on button "Continue" at bounding box center [550, 214] width 70 height 28
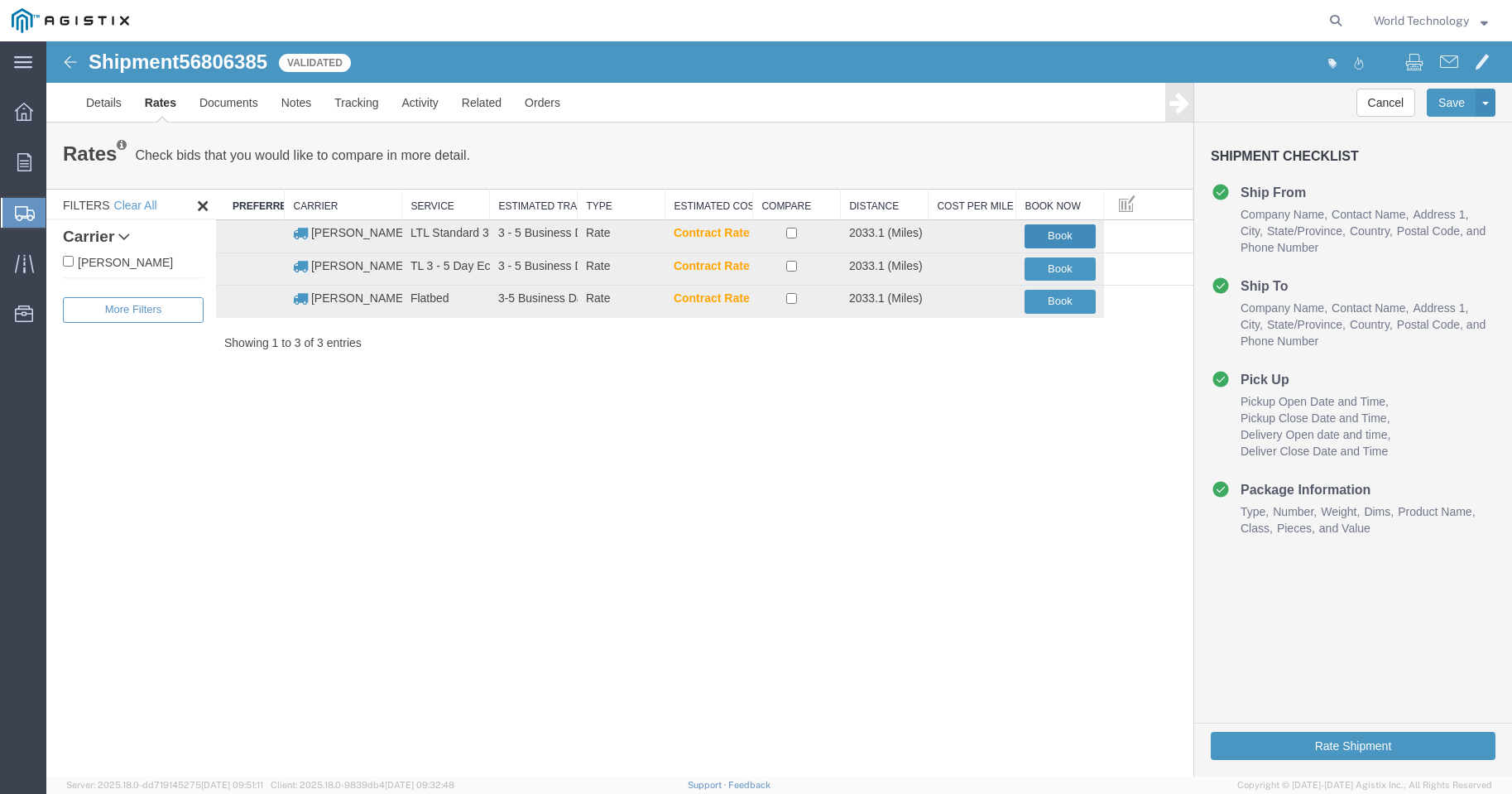
click at [1062, 235] on button "Book" at bounding box center [1060, 236] width 71 height 24
